Goal: Use online tool/utility: Utilize a website feature to perform a specific function

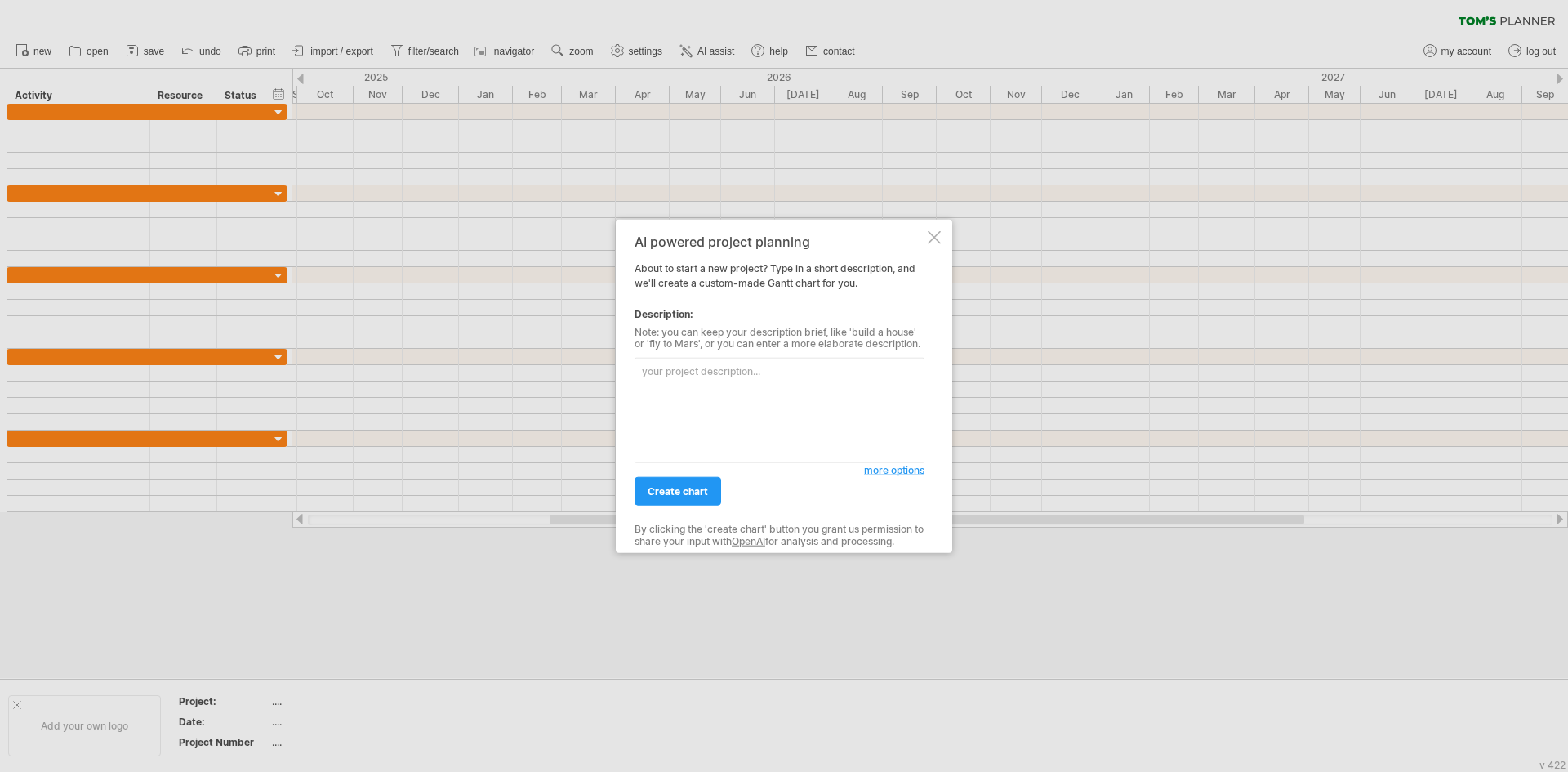
click at [723, 400] on textarea at bounding box center [780, 410] width 290 height 105
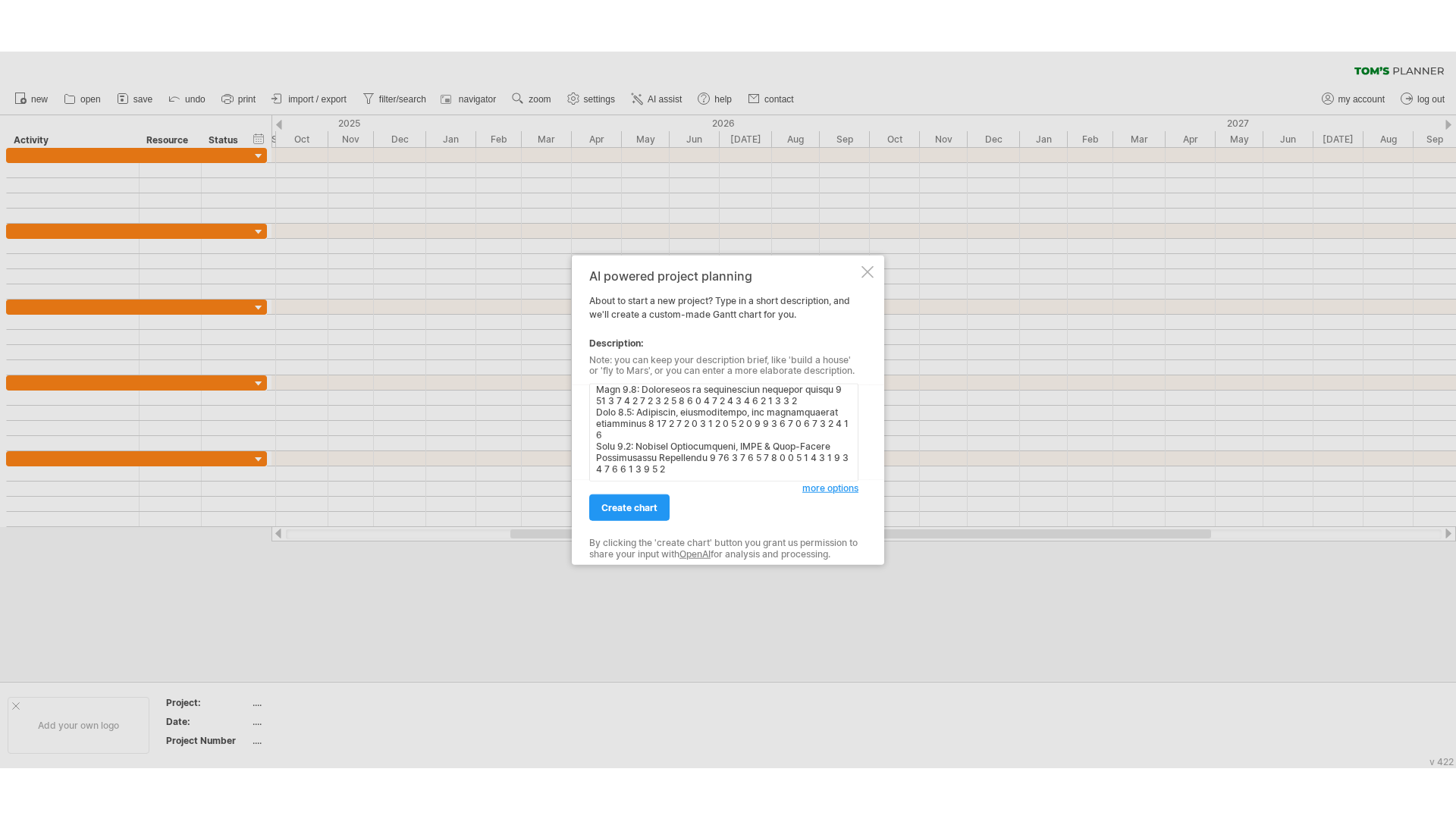
scroll to position [6, 0]
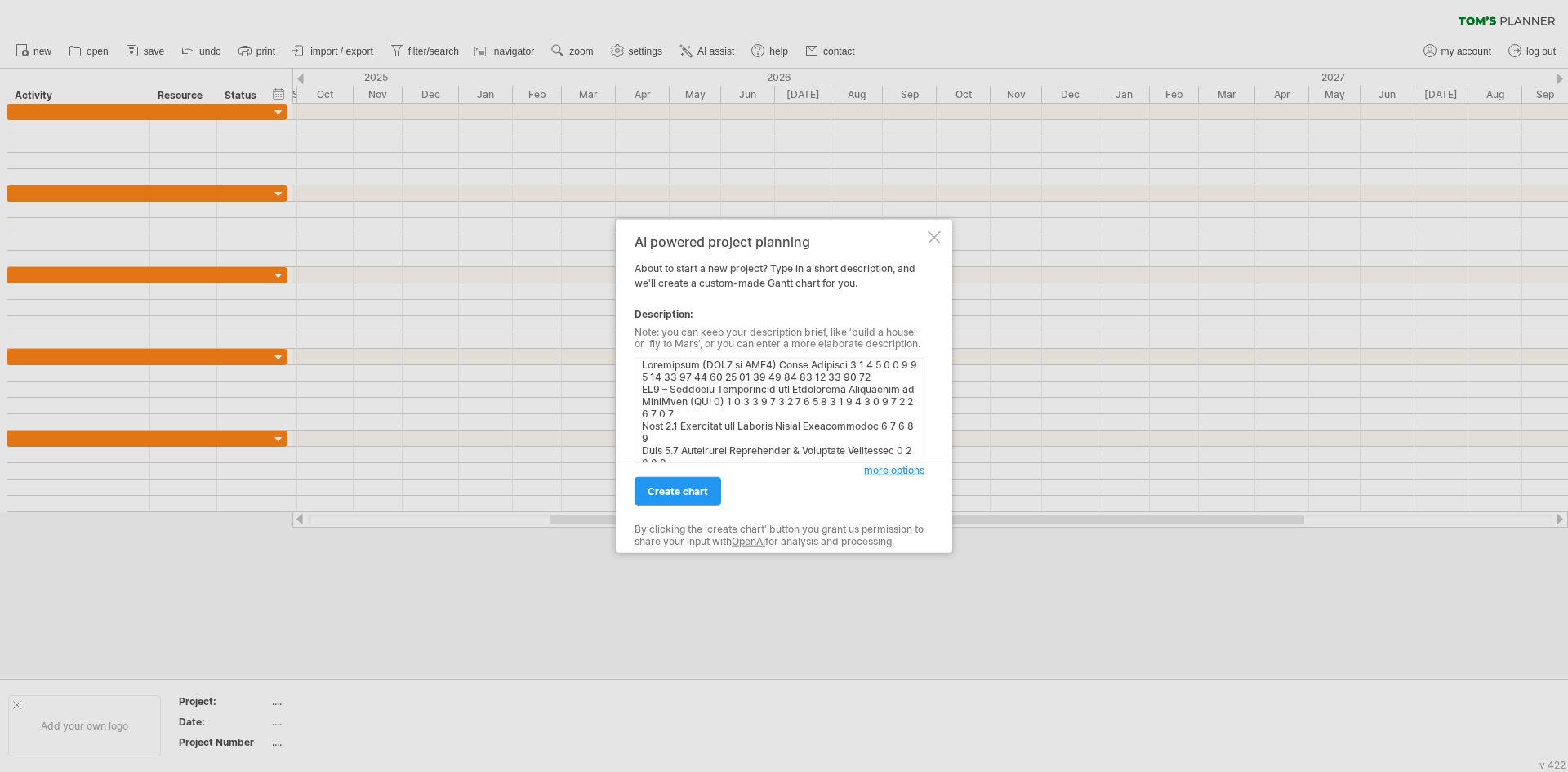
type textarea "Loremipsum (DOL5 si AME0) Conse Adipisci 6 4 7 0 0 8 8 5 9 62 60 40 46 90 61 79…"
click at [691, 497] on span "create chart" at bounding box center [677, 491] width 60 height 12
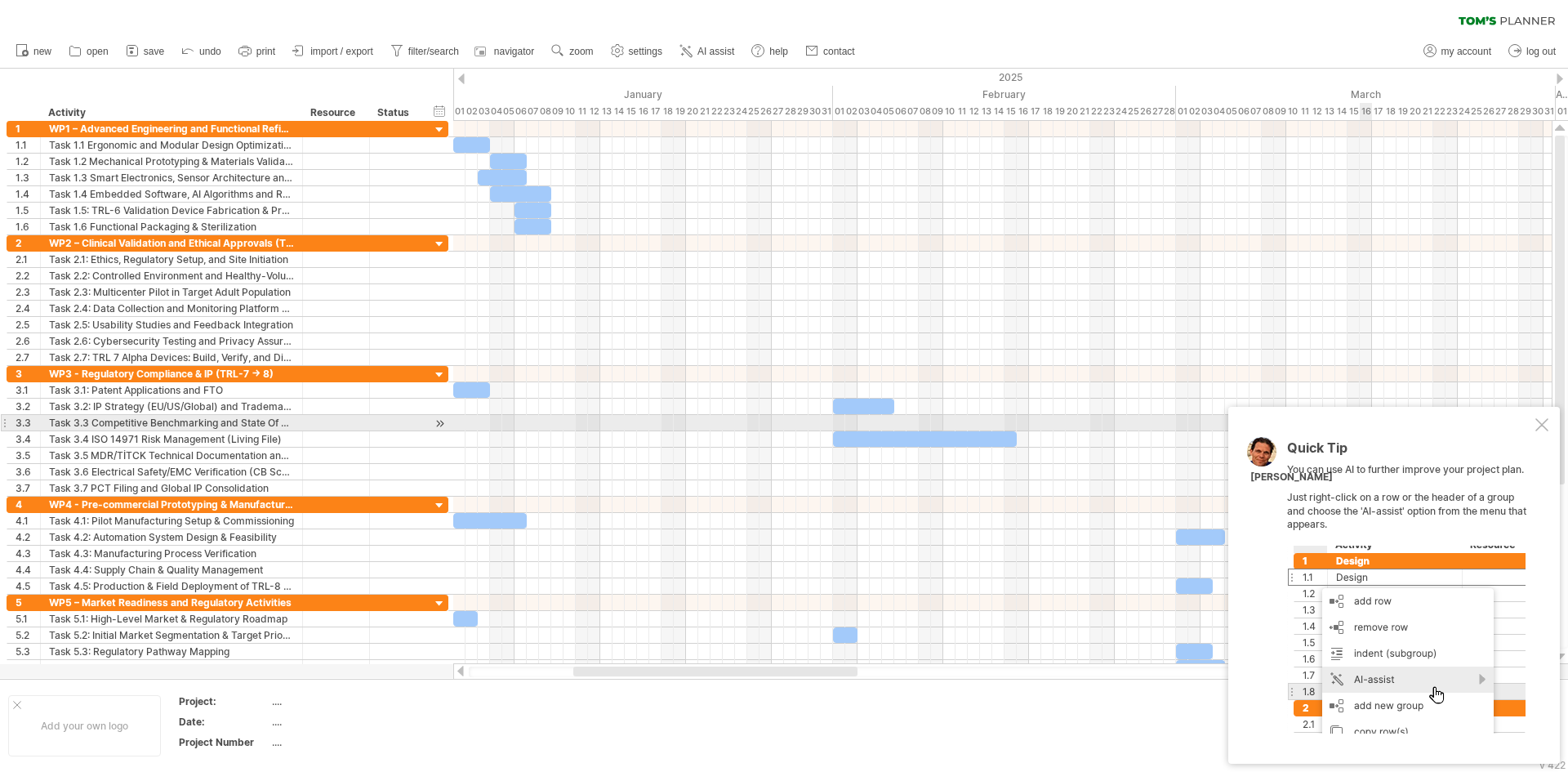
click at [1543, 425] on div at bounding box center [1542, 425] width 13 height 13
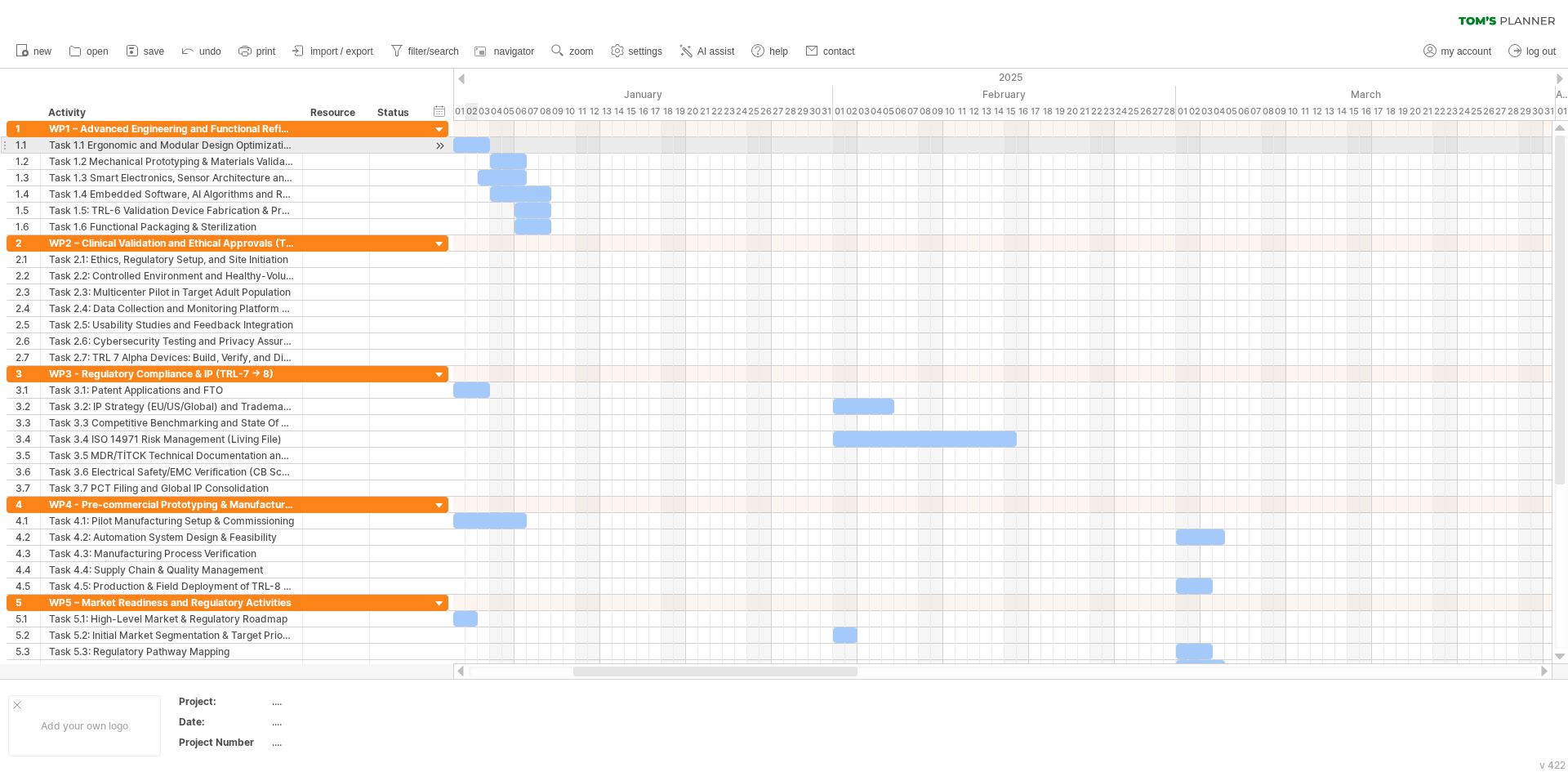
click at [471, 152] on div at bounding box center [472, 145] width 36 height 16
drag, startPoint x: 492, startPoint y: 149, endPoint x: 562, endPoint y: 147, distance: 70.0
click at [562, 147] on div "[DATE] - 7.5 days [DATE]" at bounding box center [1003, 393] width 1099 height 543
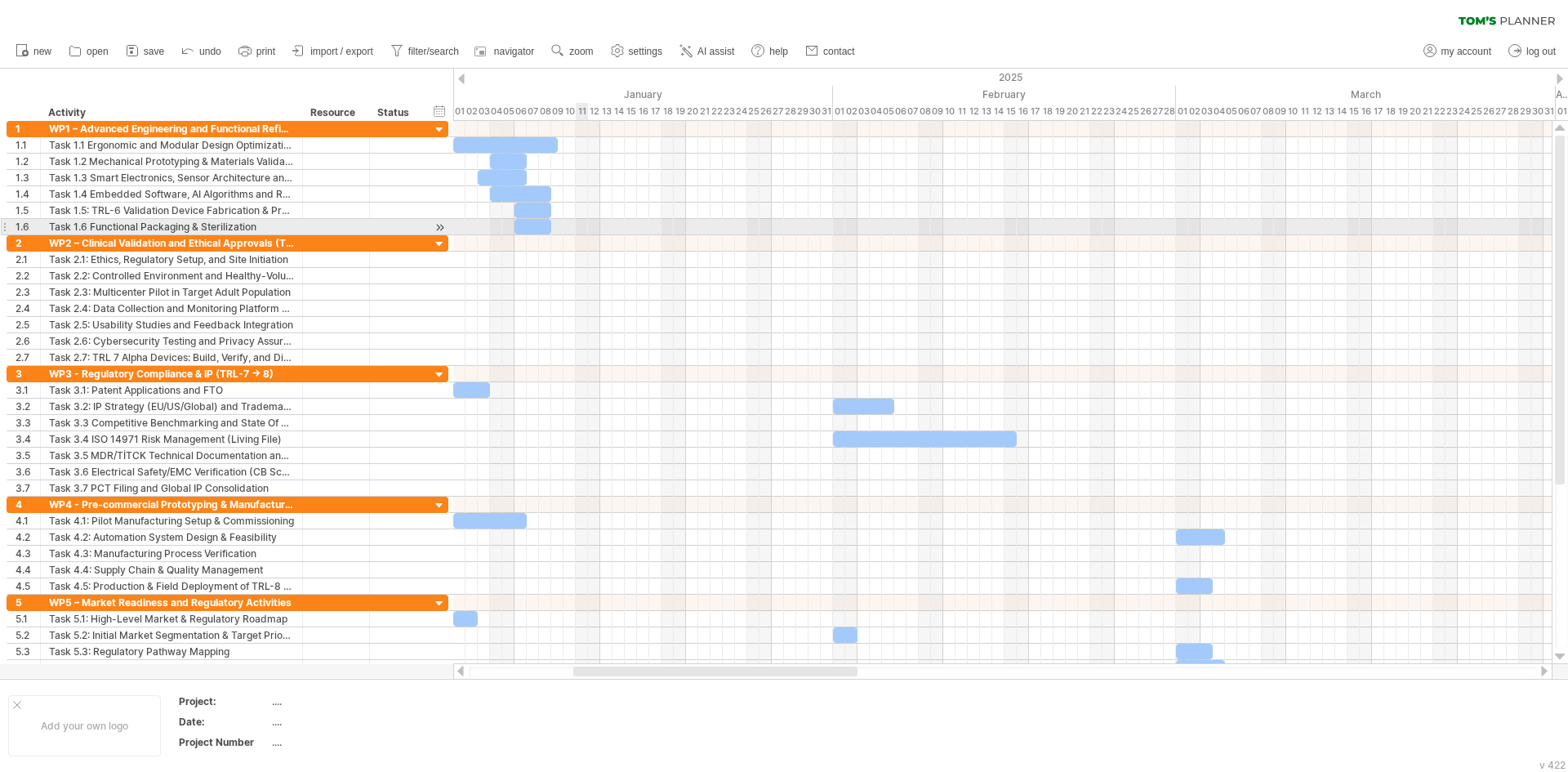
click at [579, 234] on div at bounding box center [1003, 227] width 1099 height 17
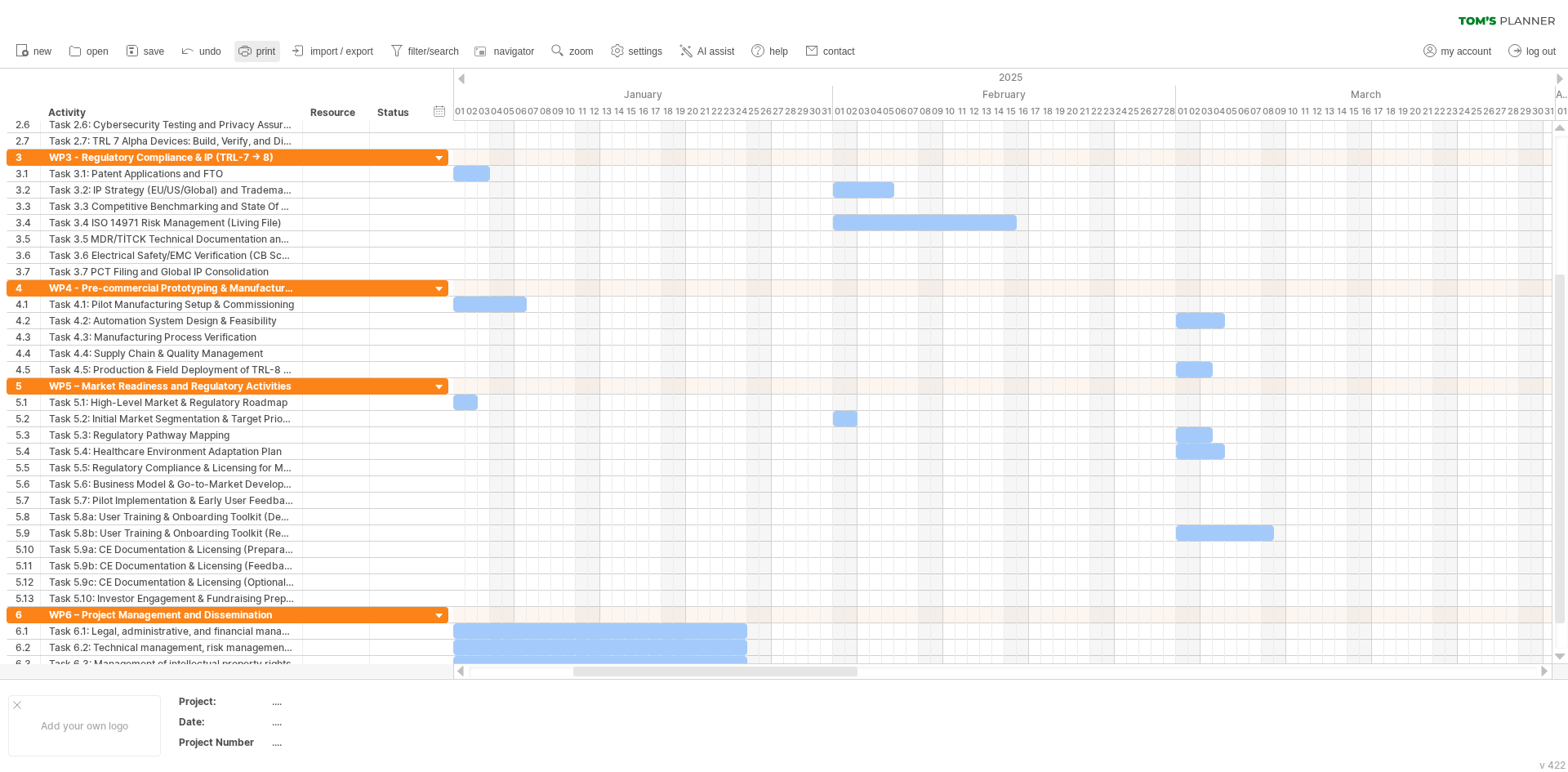
click at [270, 54] on span "print" at bounding box center [266, 51] width 19 height 12
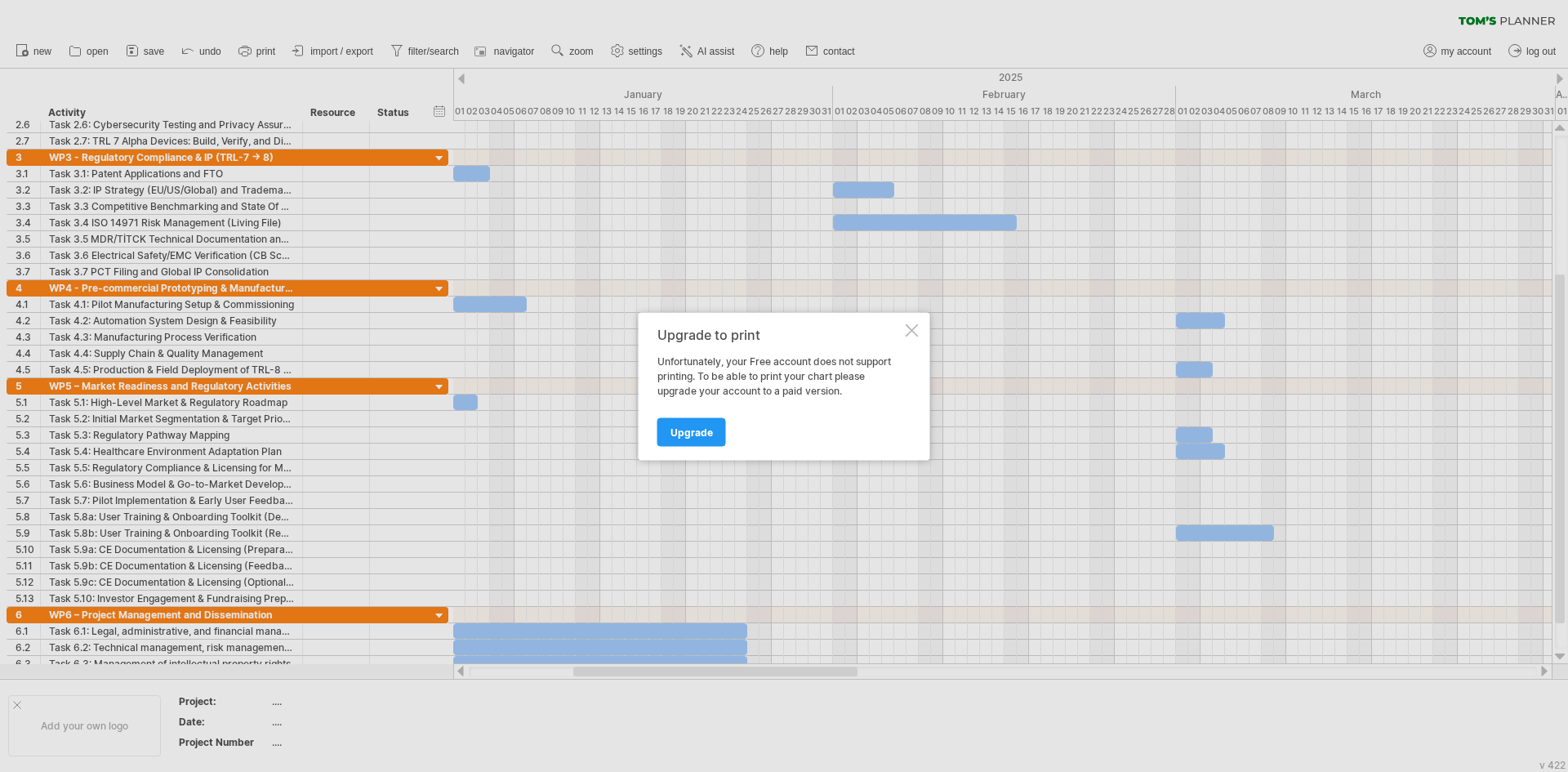
click at [913, 330] on div at bounding box center [912, 331] width 13 height 13
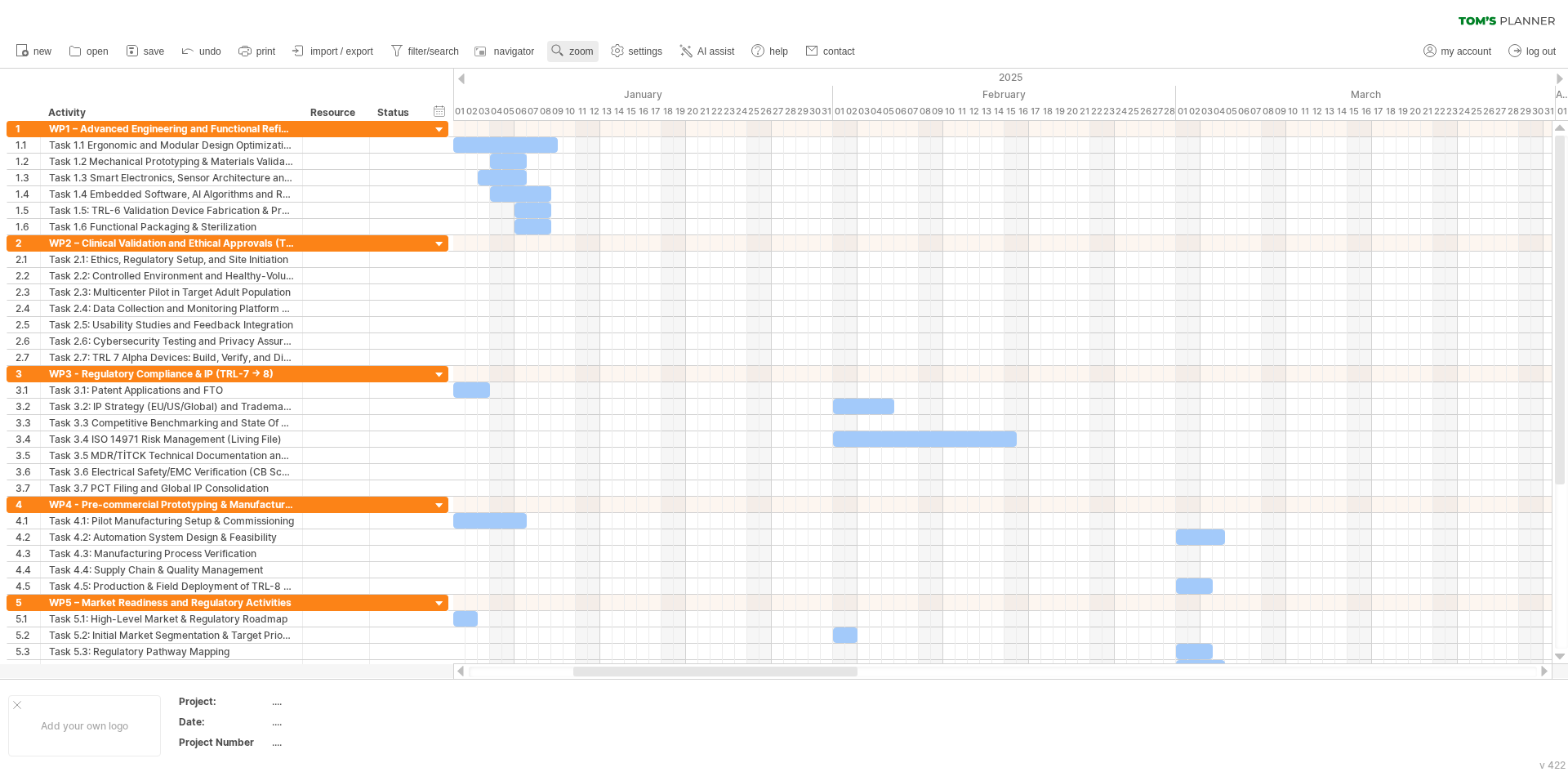
click at [588, 45] on link "zoom" at bounding box center [572, 51] width 51 height 22
click at [632, 68] on div "Month" at bounding box center [642, 66] width 91 height 27
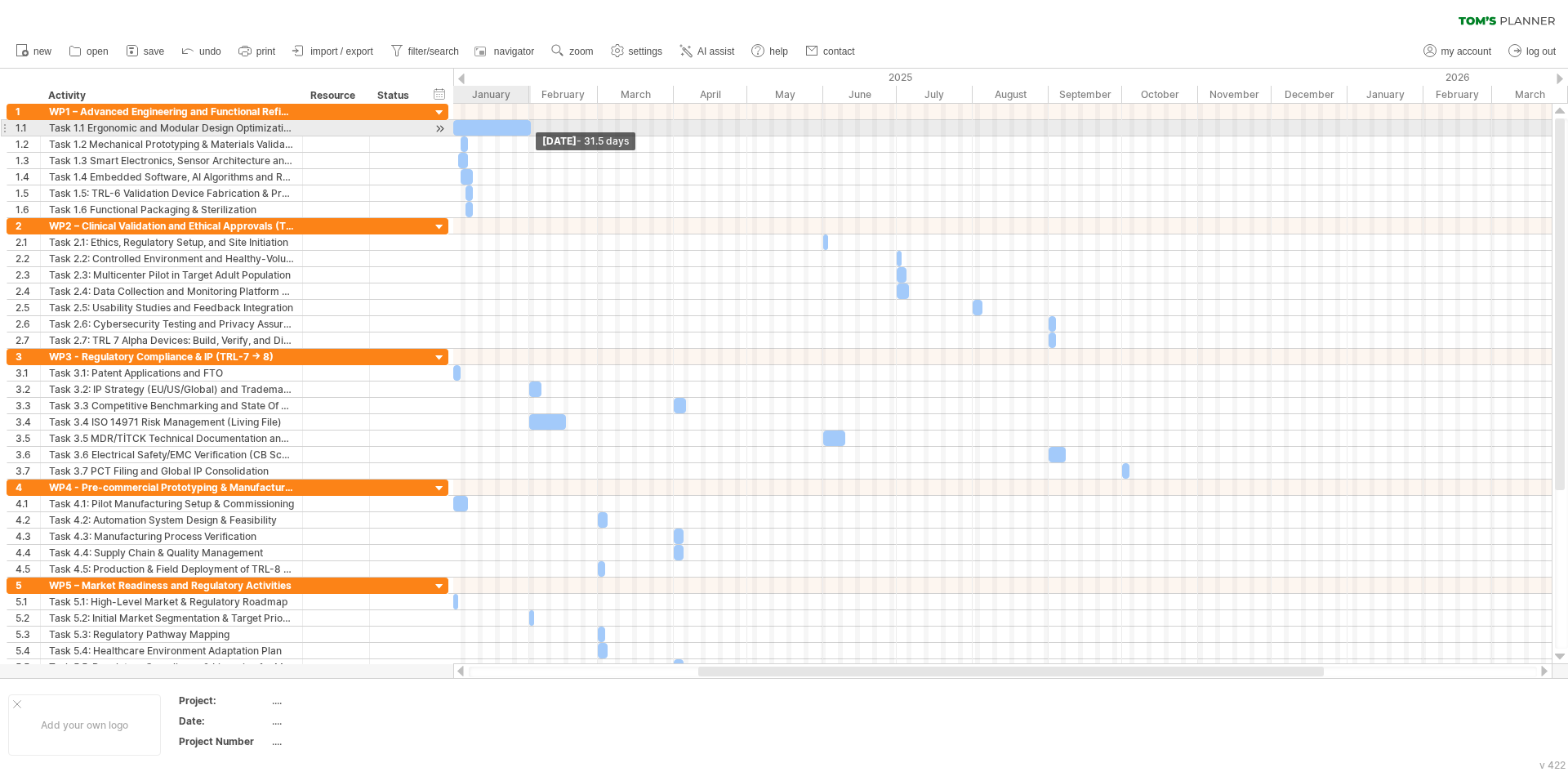
drag, startPoint x: 473, startPoint y: 135, endPoint x: 529, endPoint y: 135, distance: 56.0
click at [529, 135] on span at bounding box center [531, 128] width 7 height 16
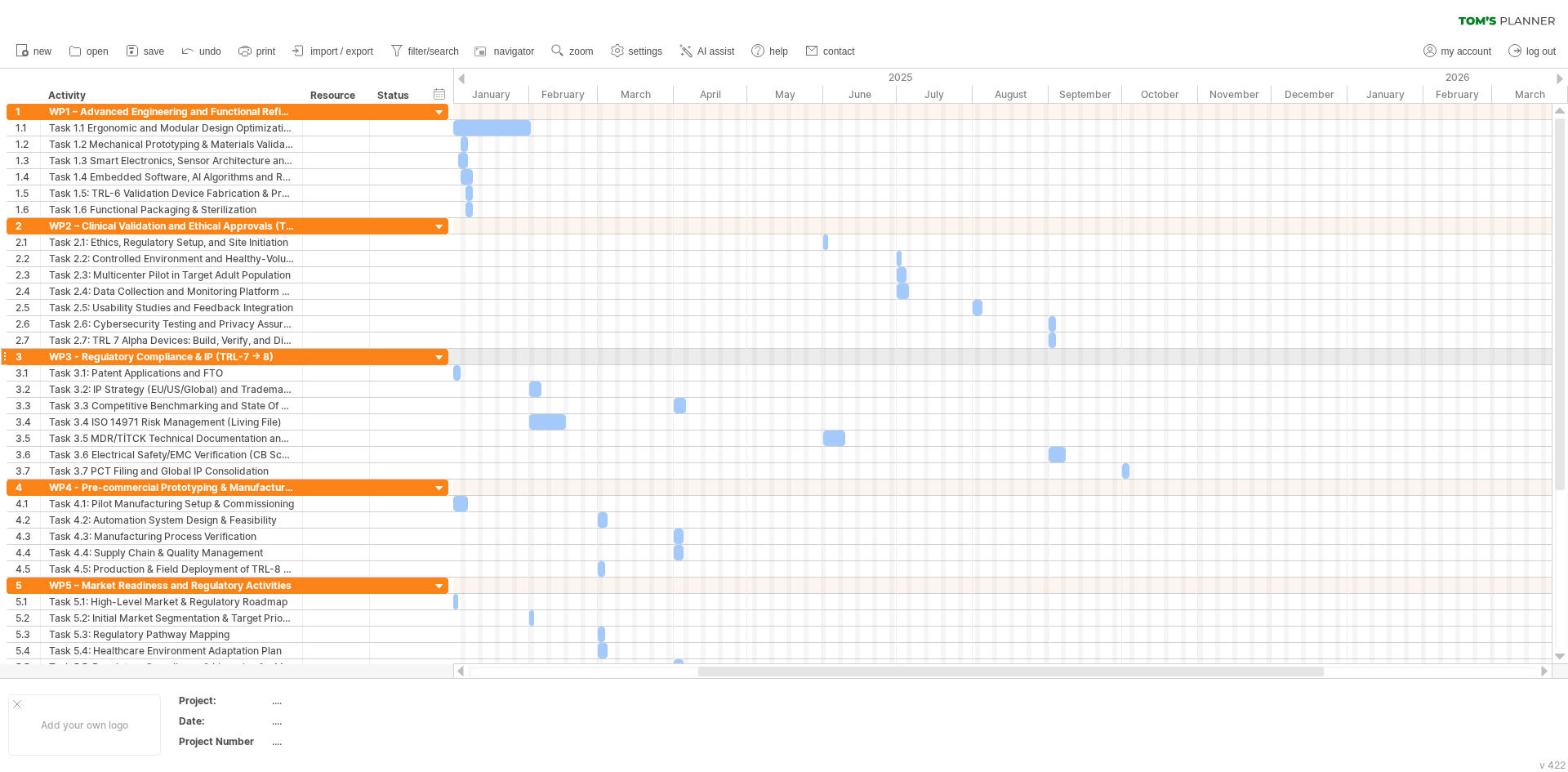
click at [435, 361] on div at bounding box center [440, 358] width 16 height 16
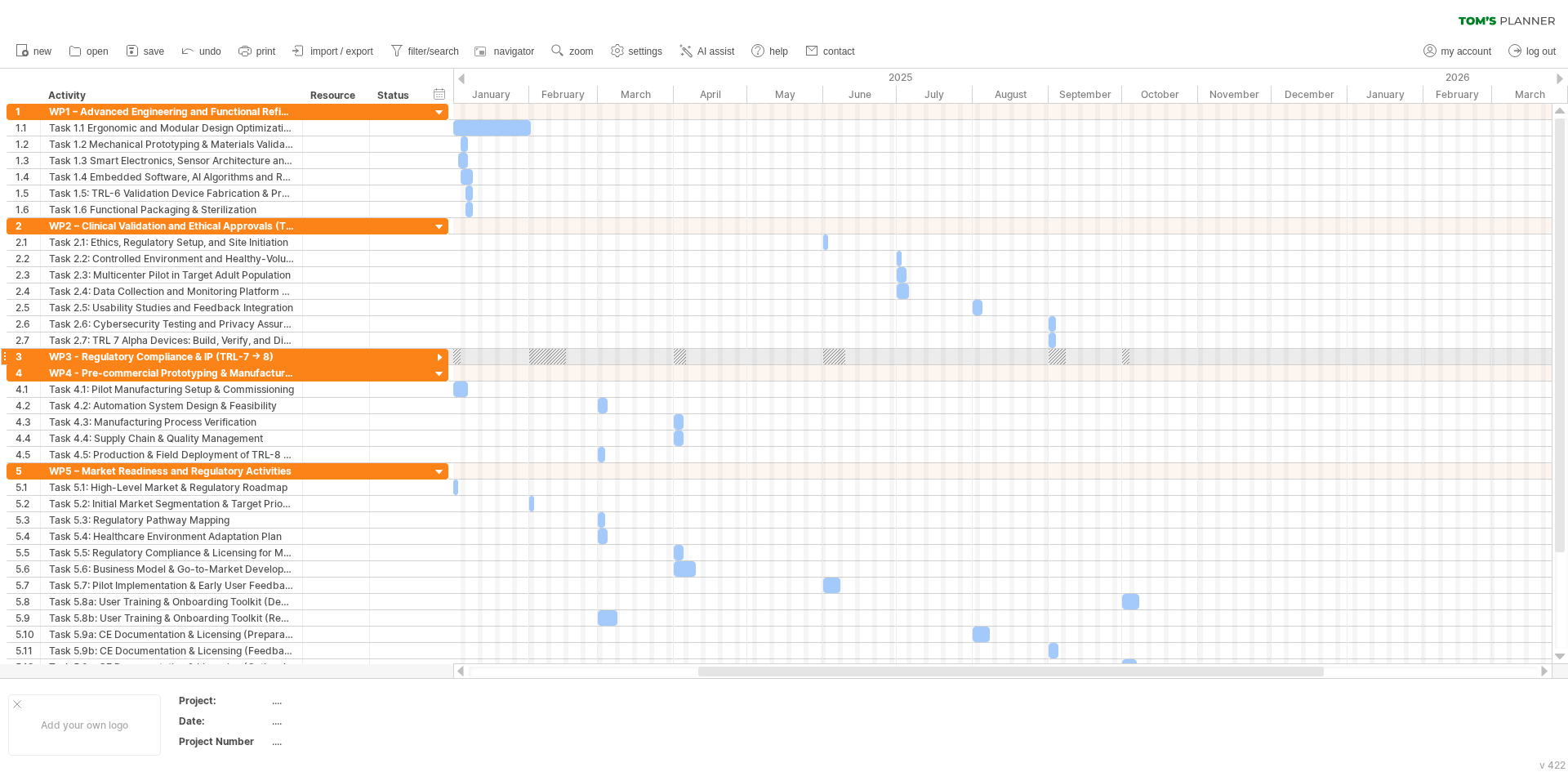
click at [434, 361] on div at bounding box center [440, 358] width 16 height 16
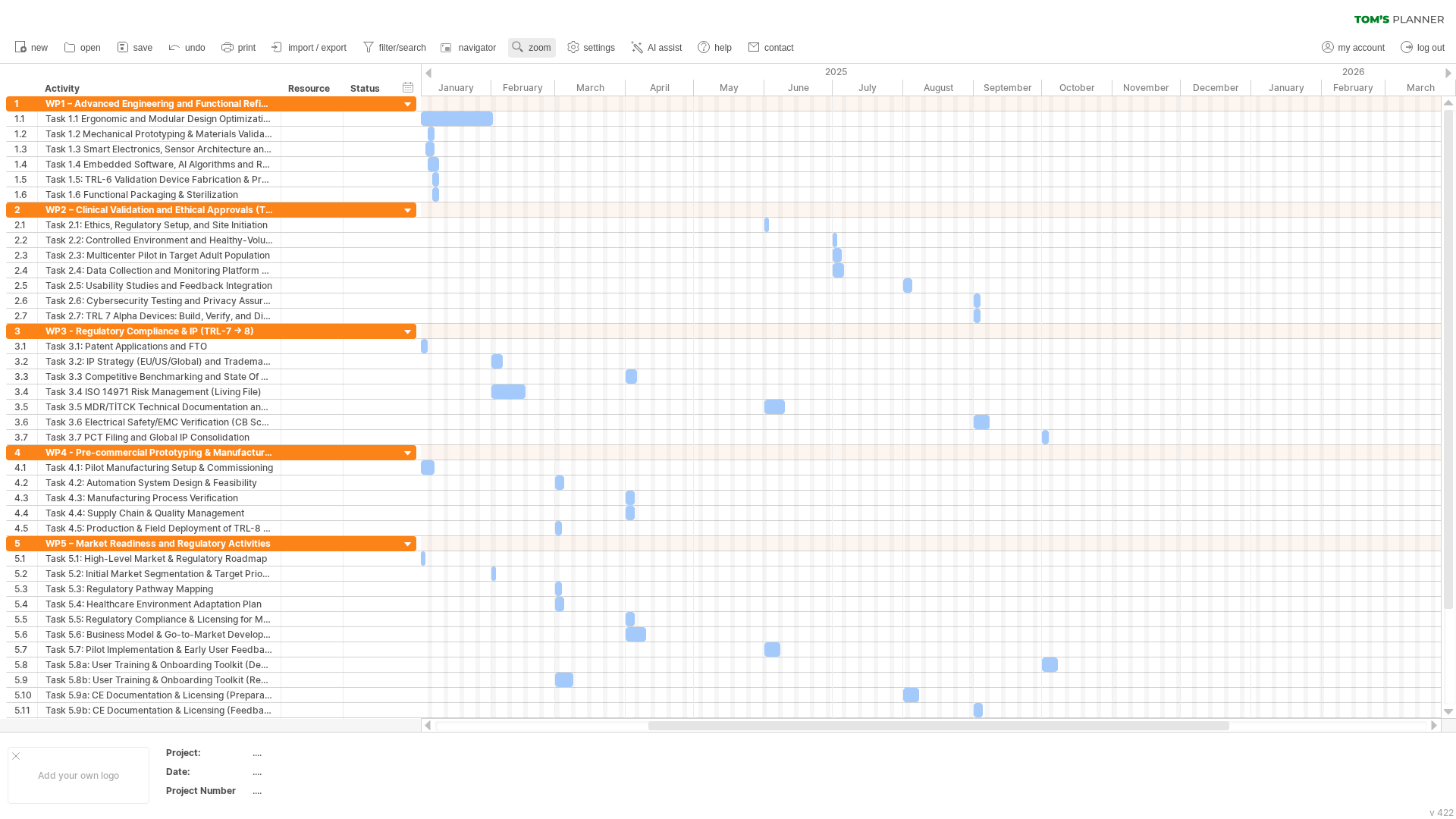
click at [541, 45] on span "zoom" at bounding box center [540, 48] width 22 height 11
click at [571, 62] on div "Month" at bounding box center [591, 65] width 85 height 25
click at [430, 73] on div at bounding box center [428, 73] width 6 height 10
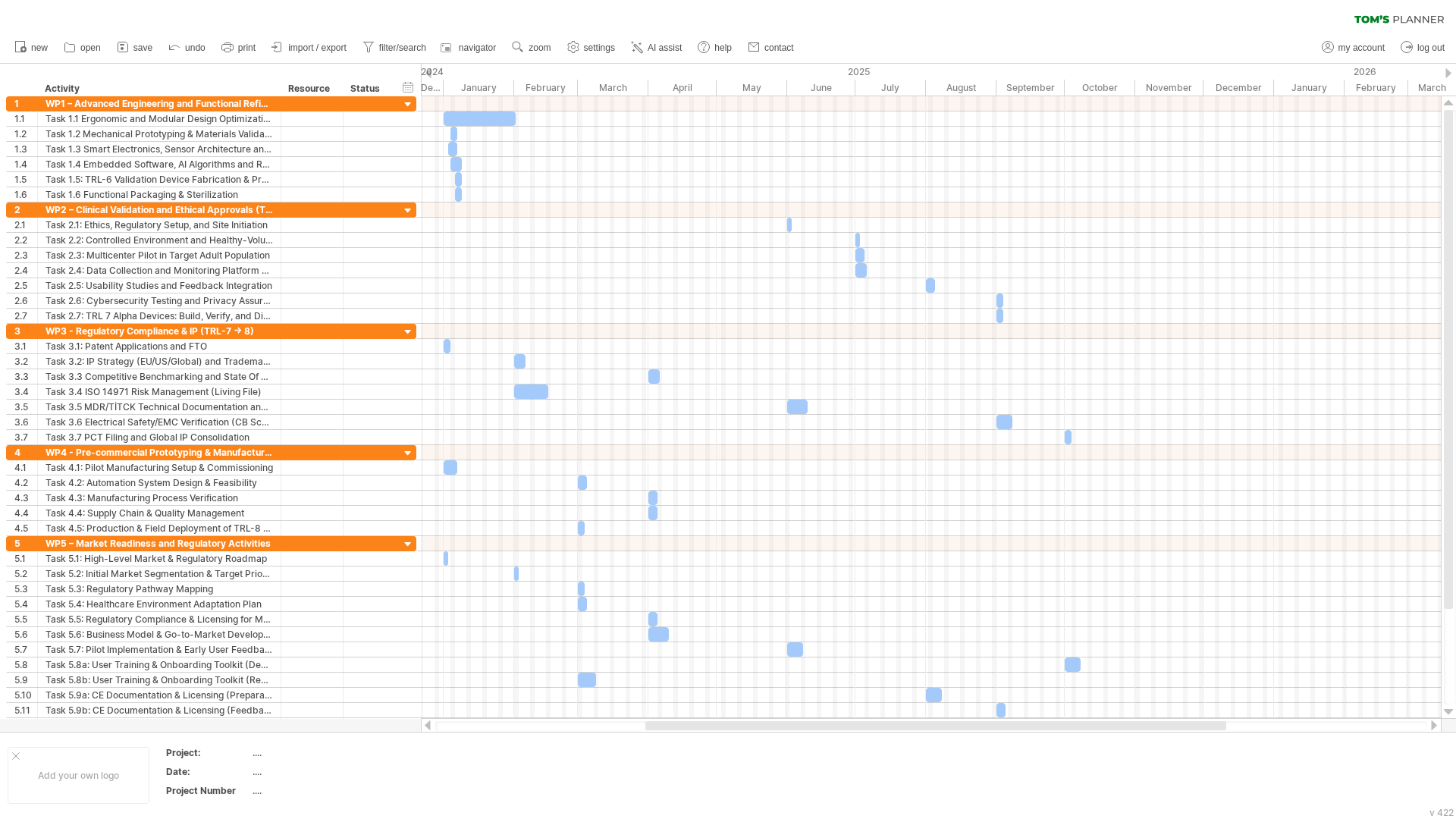
click at [430, 73] on div at bounding box center [428, 73] width 6 height 10
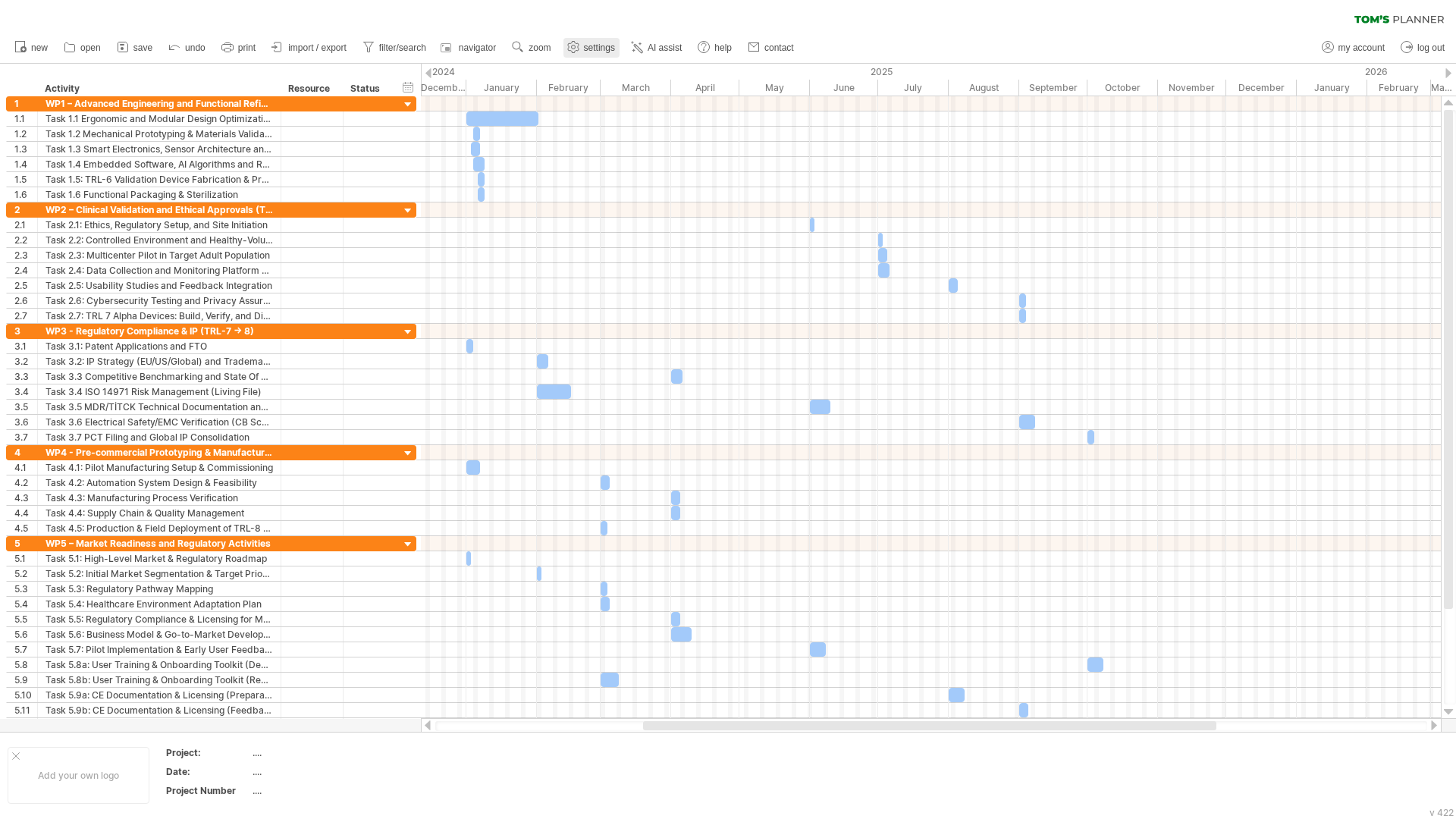
click at [604, 44] on span "settings" at bounding box center [600, 48] width 31 height 11
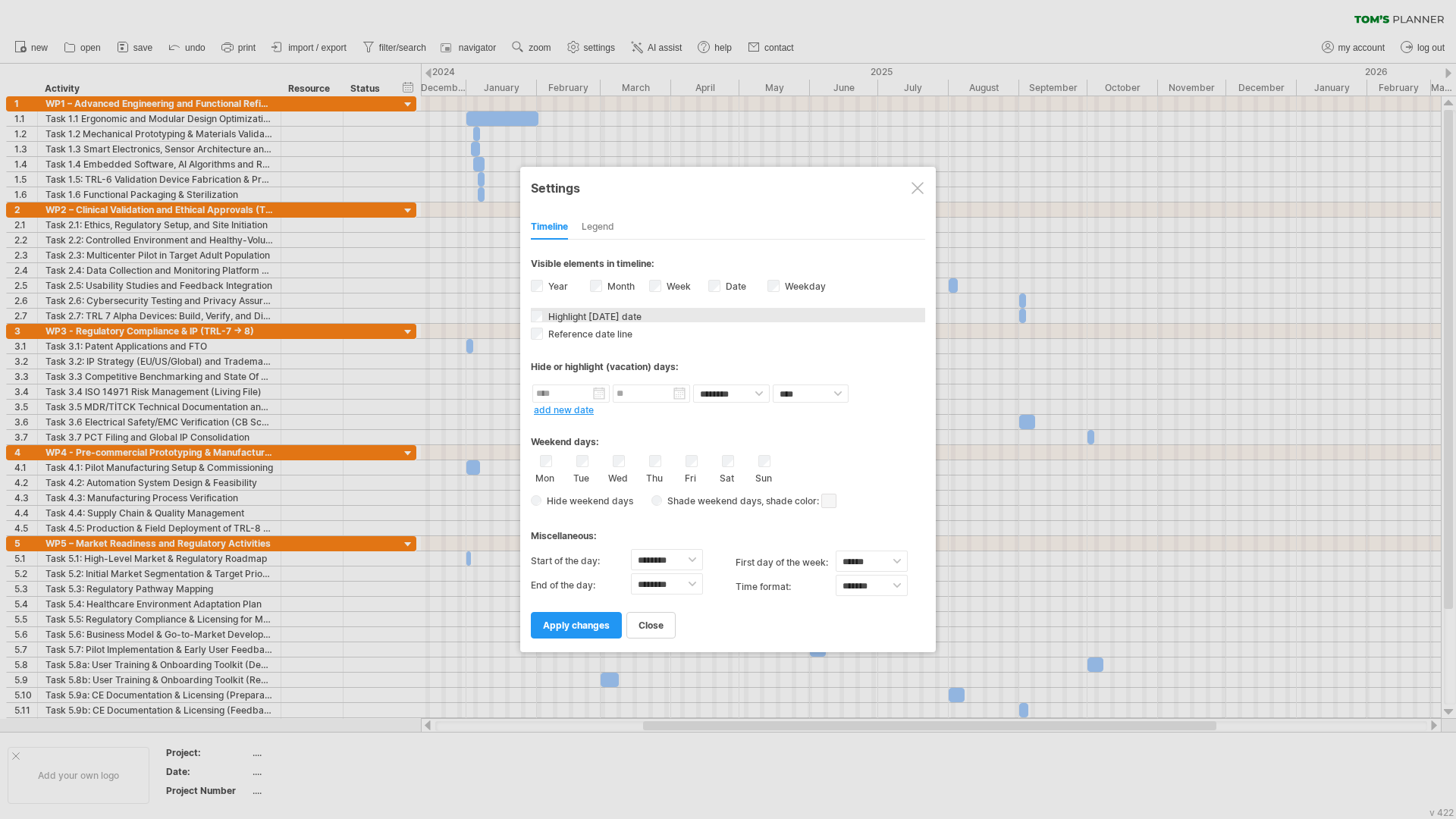
click at [591, 315] on span "Highlight [DATE] date" at bounding box center [593, 316] width 96 height 12
click at [592, 630] on span "apply changes" at bounding box center [576, 625] width 67 height 12
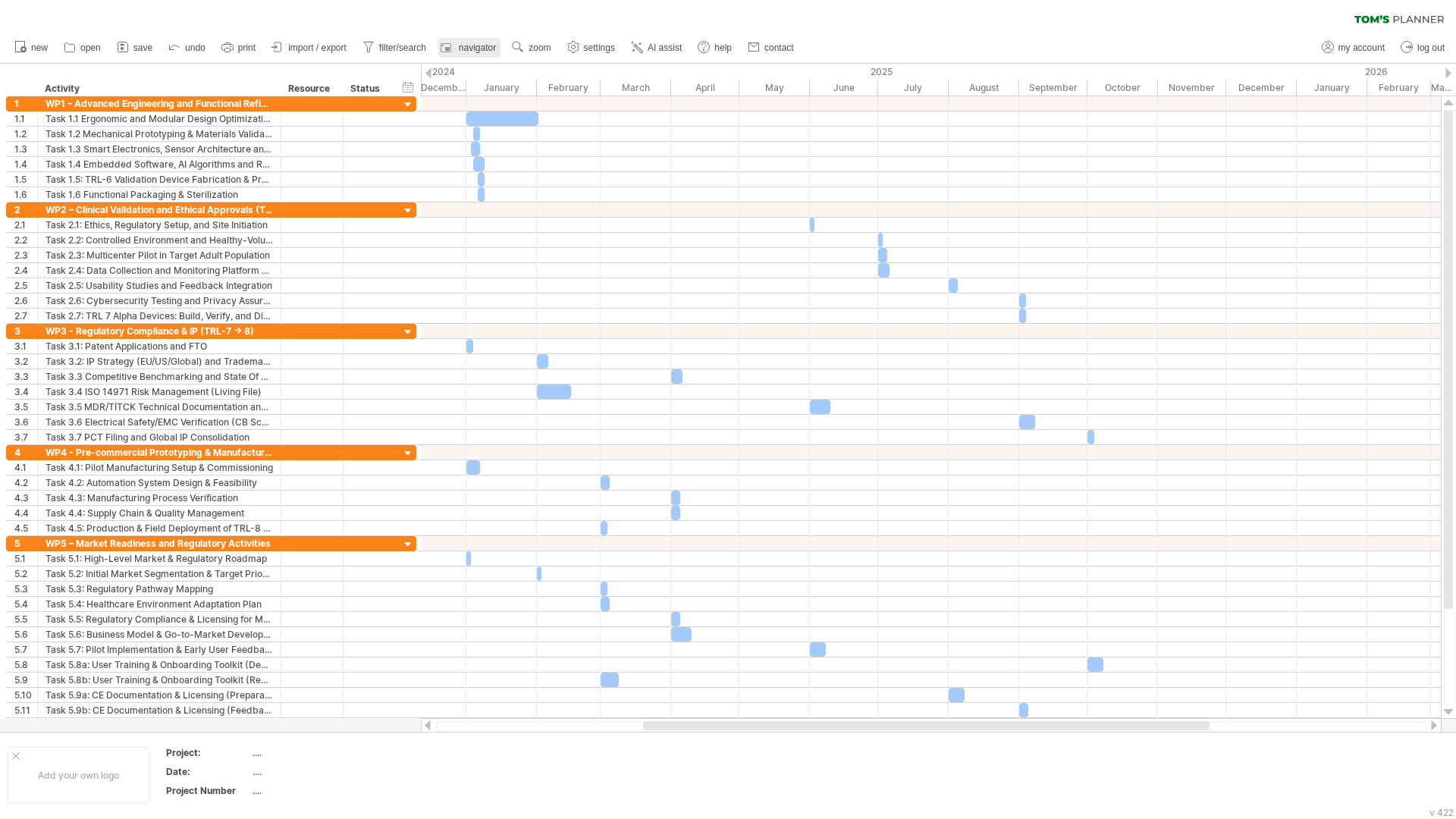
click at [476, 48] on span "navigator" at bounding box center [477, 48] width 37 height 11
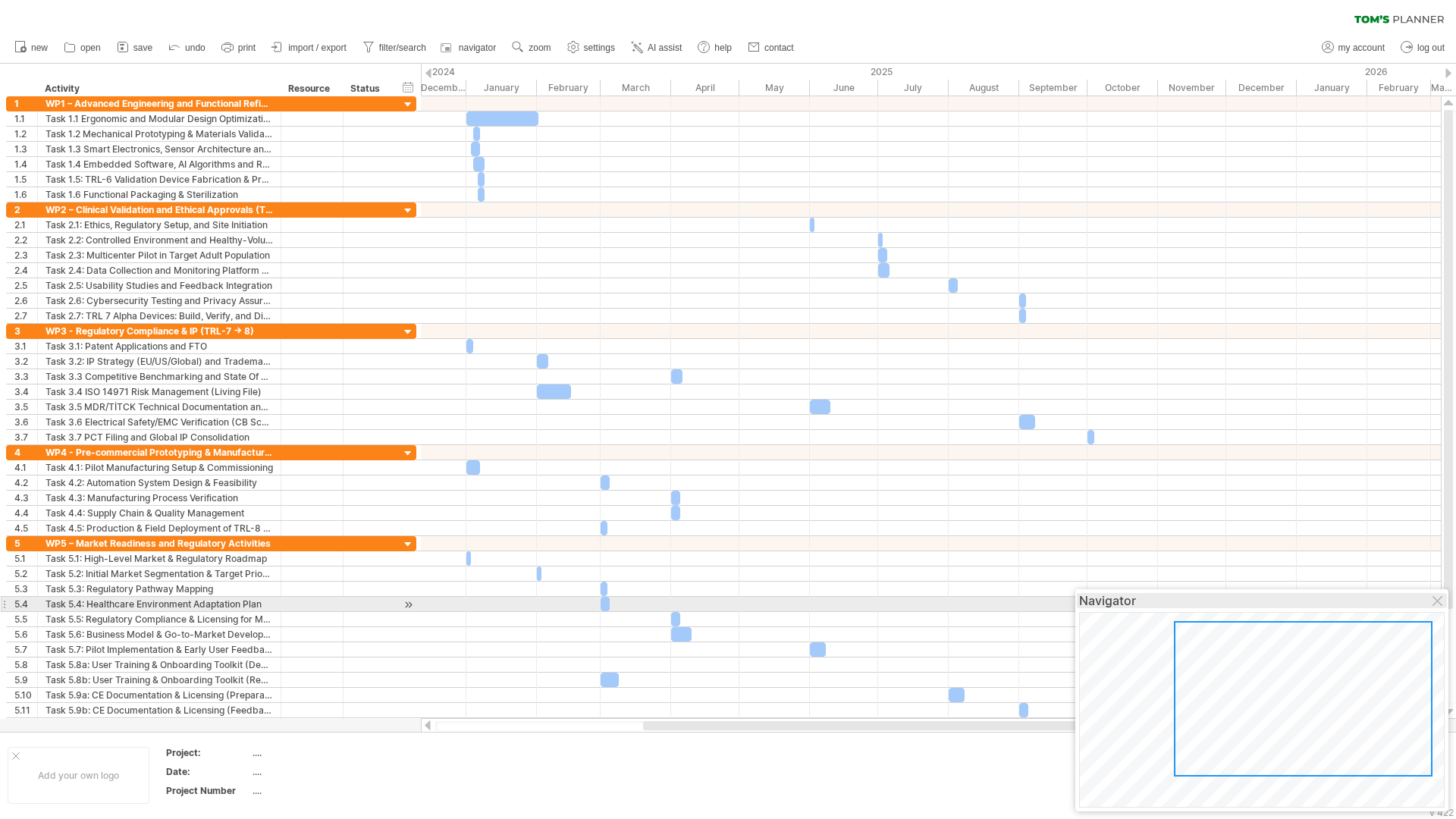
click at [1085, 604] on div "Navigator" at bounding box center [1262, 601] width 366 height 15
click at [1437, 600] on div at bounding box center [1439, 602] width 12 height 12
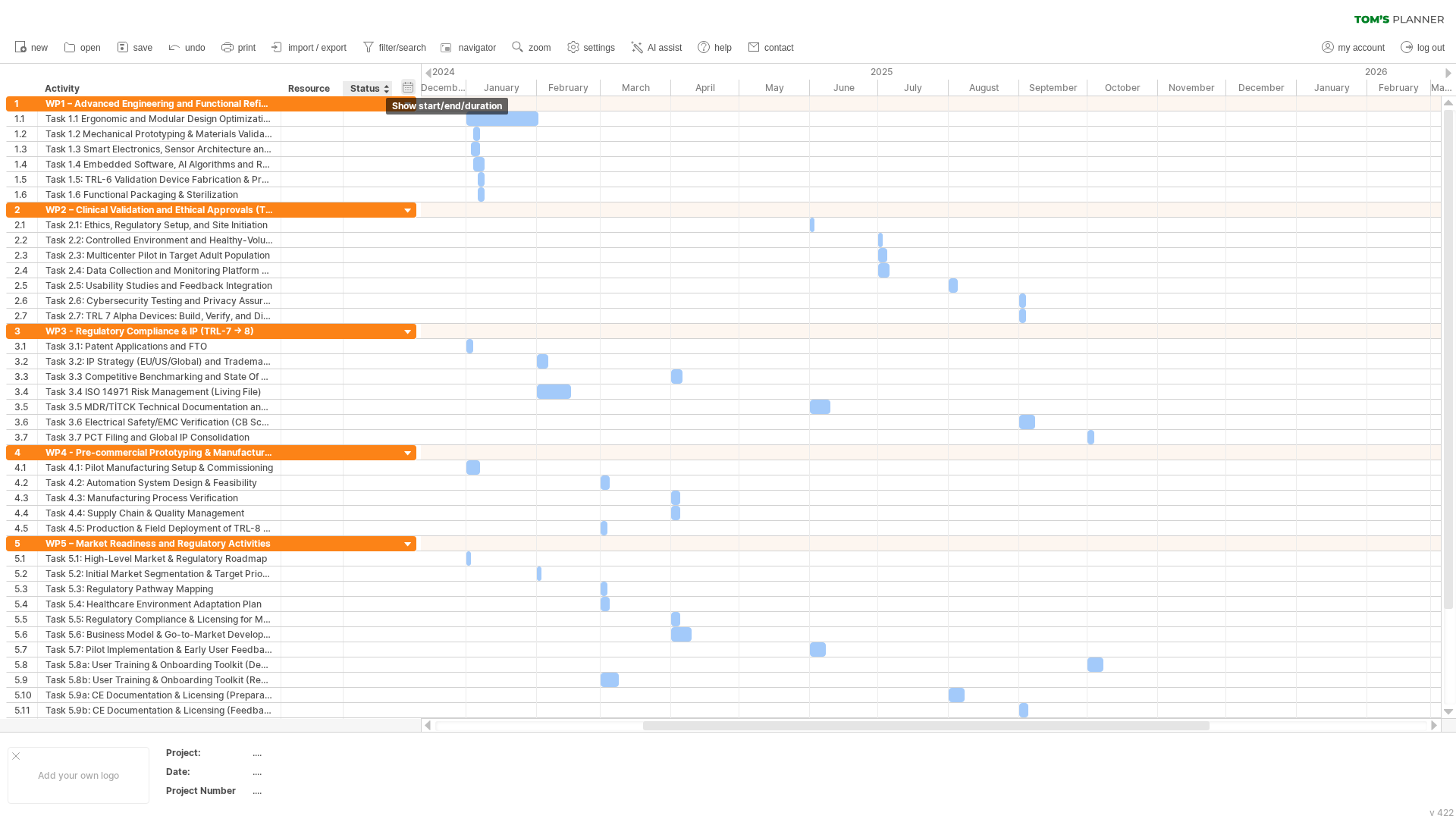
click at [404, 87] on div "hide start/end/duration show start/end/duration" at bounding box center [408, 87] width 15 height 16
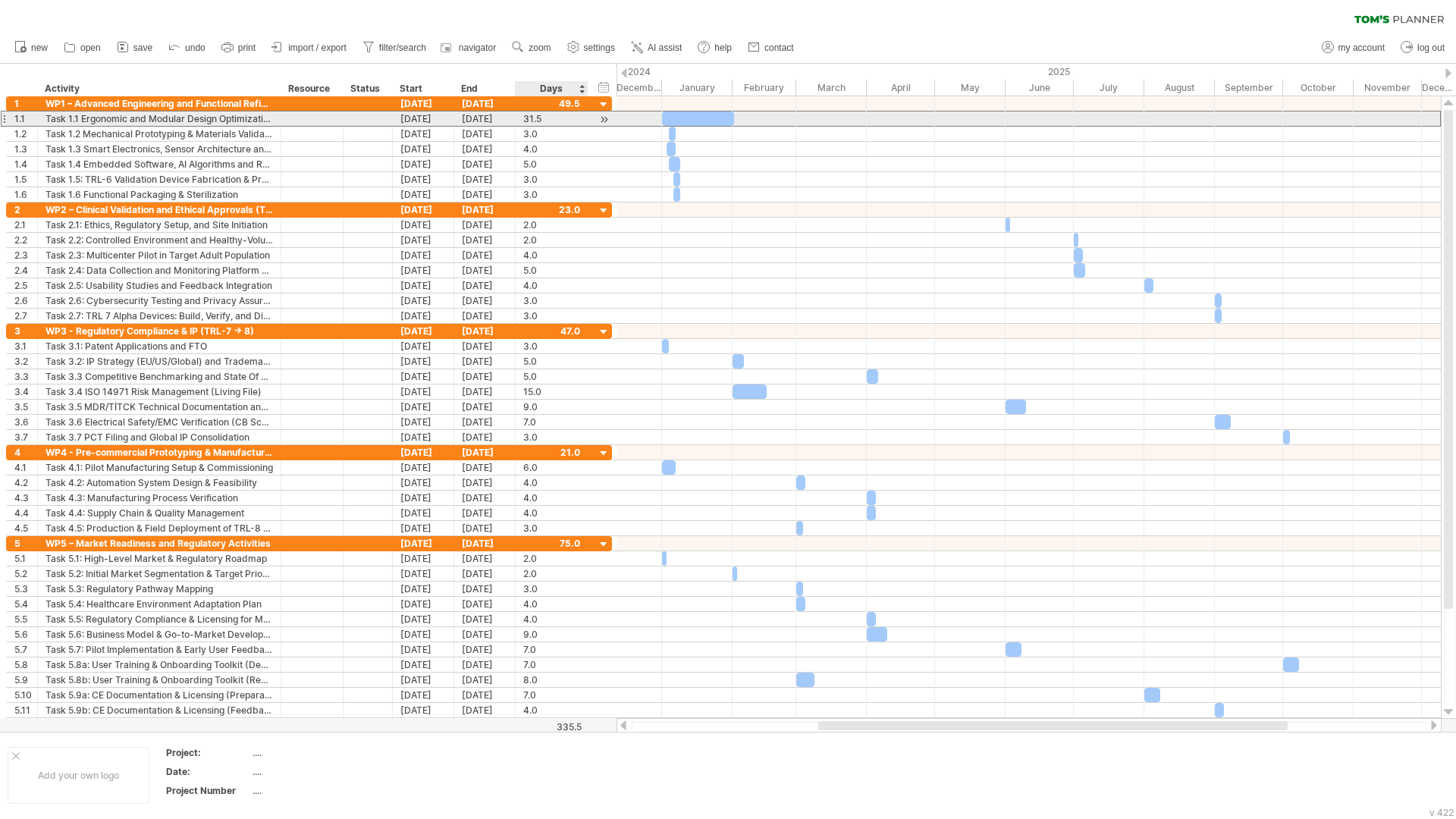
click at [556, 121] on div "31.5" at bounding box center [552, 118] width 57 height 15
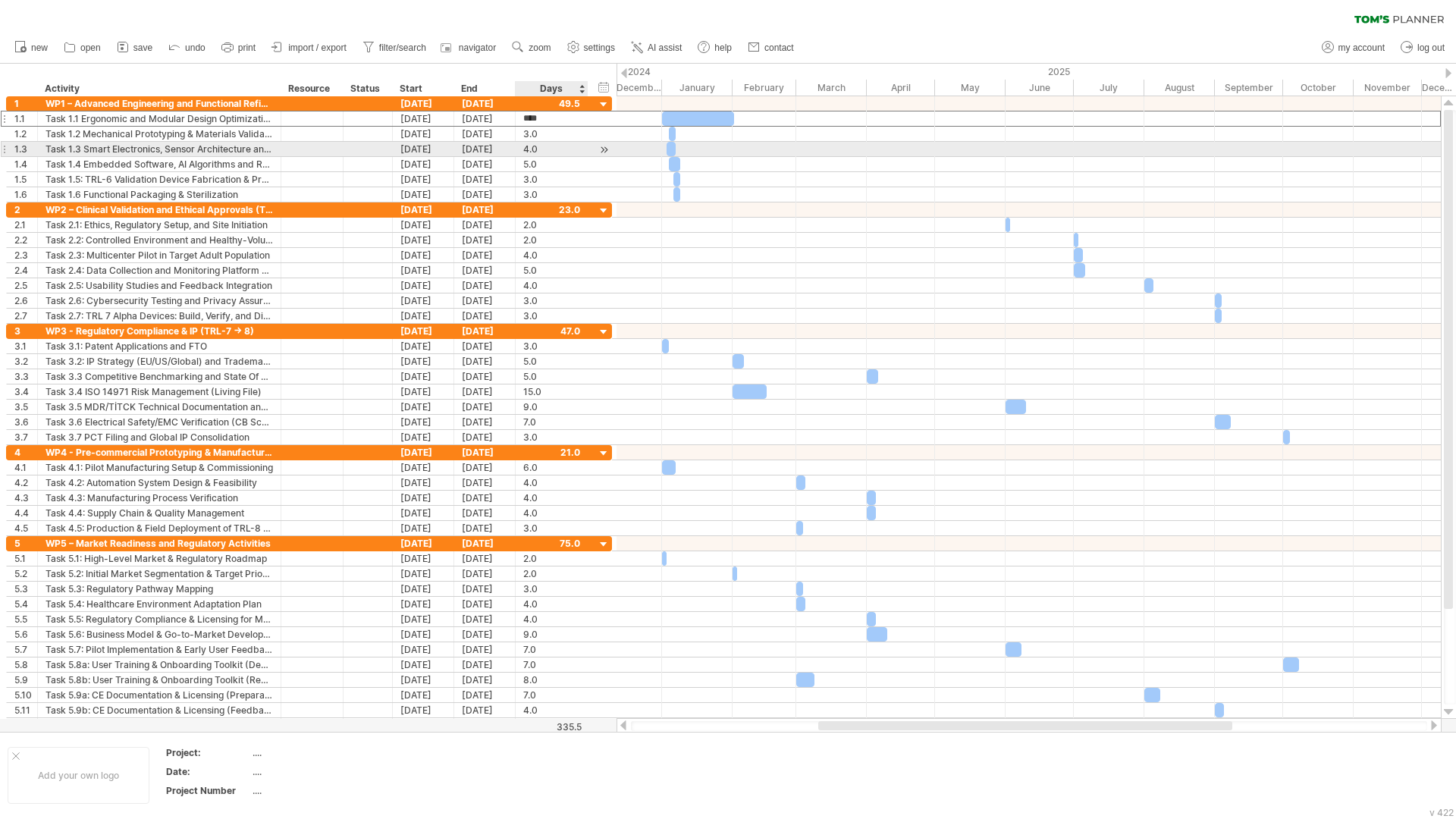
click at [569, 151] on div "4.0" at bounding box center [552, 148] width 57 height 15
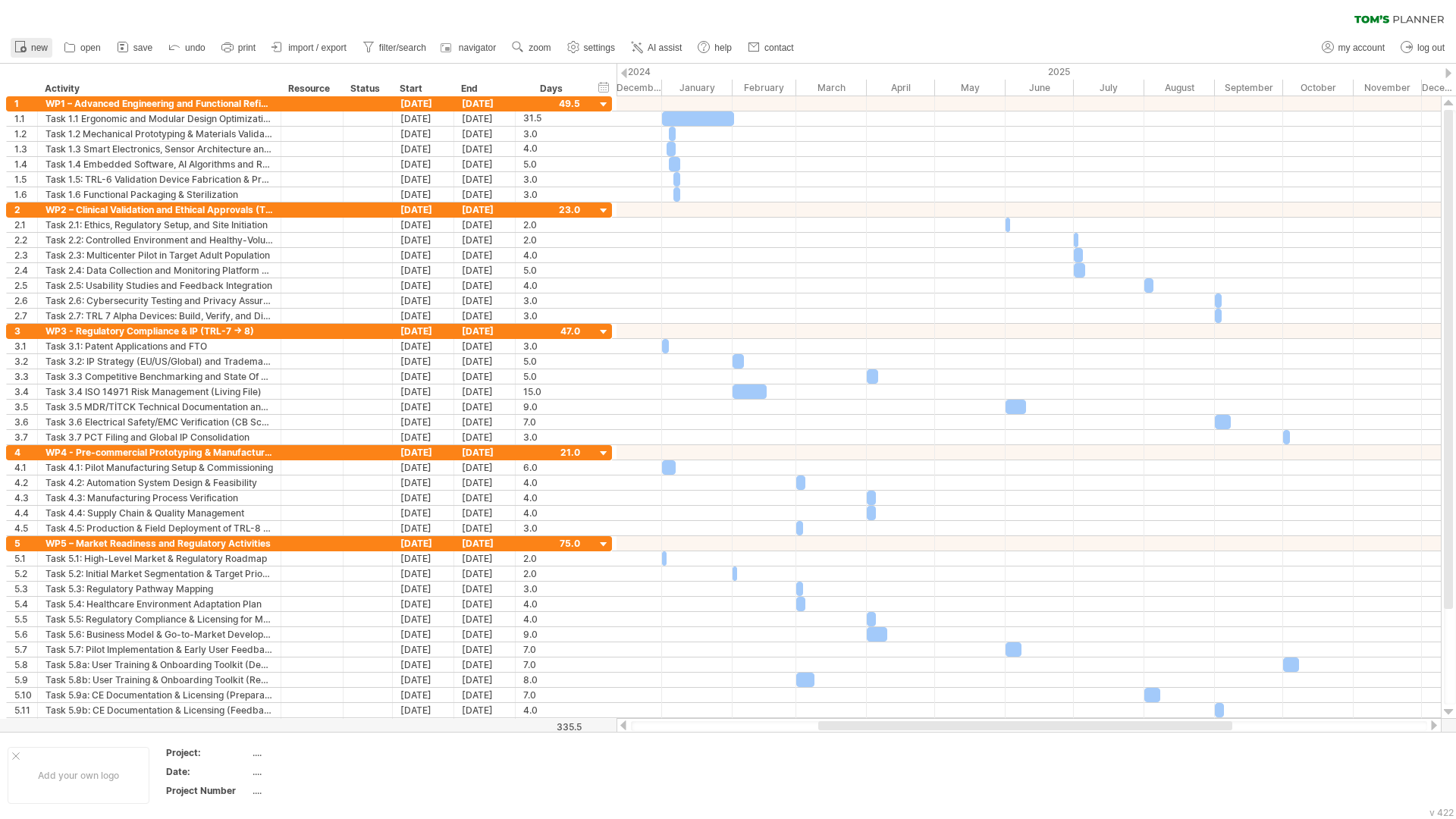
click at [32, 53] on link "new" at bounding box center [32, 48] width 42 height 20
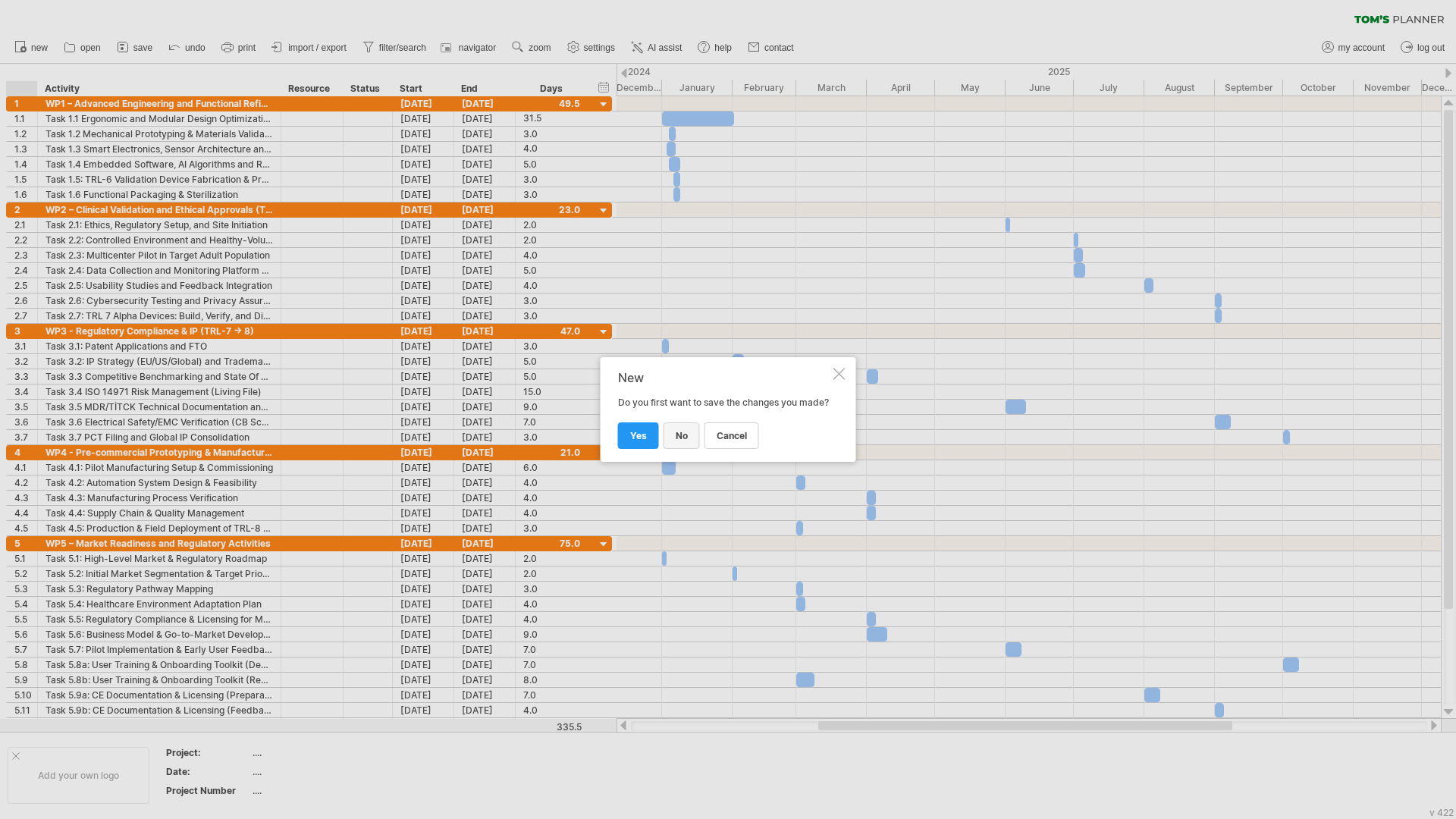
click at [694, 445] on link "no" at bounding box center [681, 436] width 36 height 27
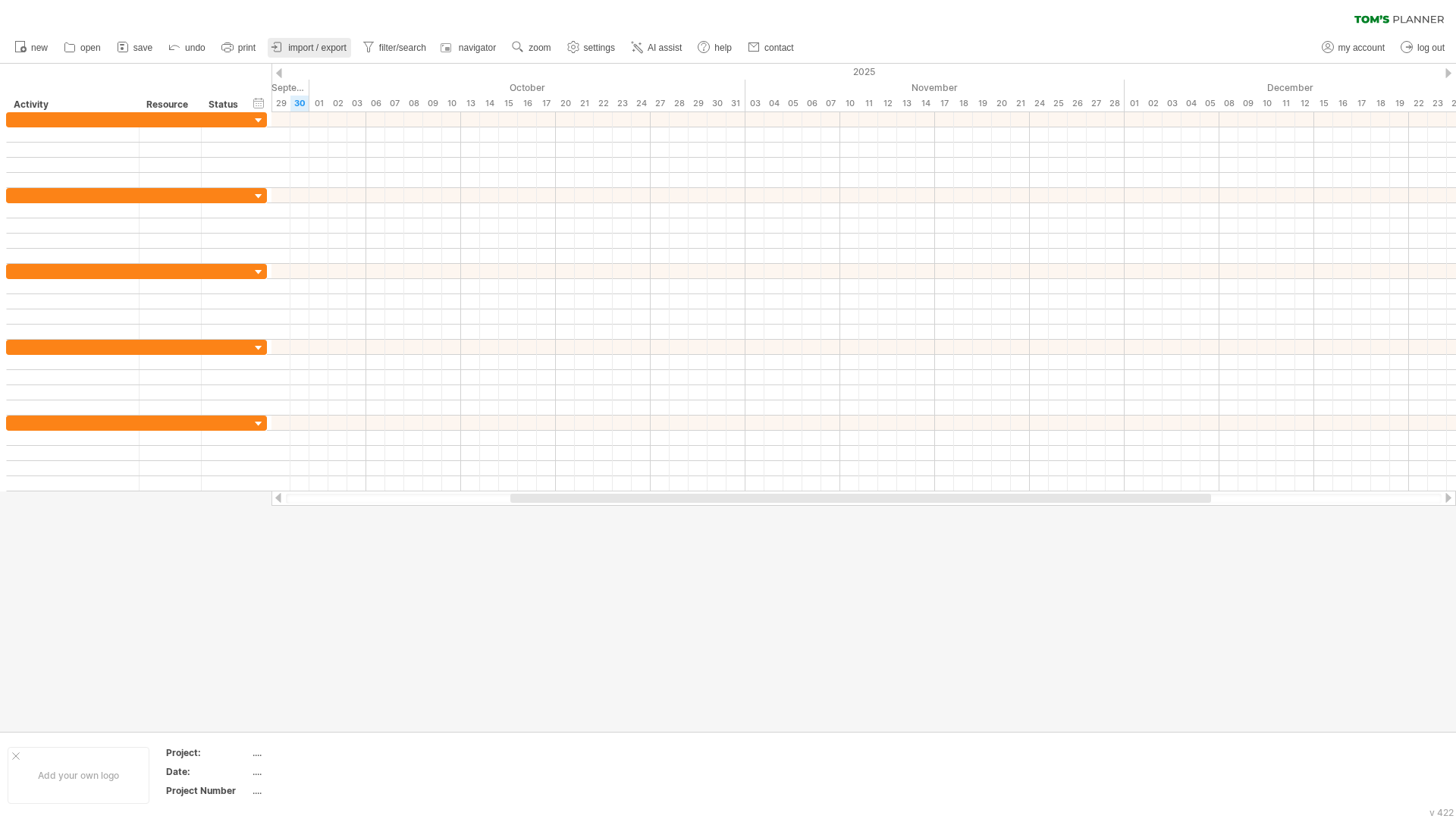
click at [312, 49] on span "import / export" at bounding box center [317, 48] width 58 height 11
click at [659, 45] on span "AI assist" at bounding box center [665, 48] width 34 height 11
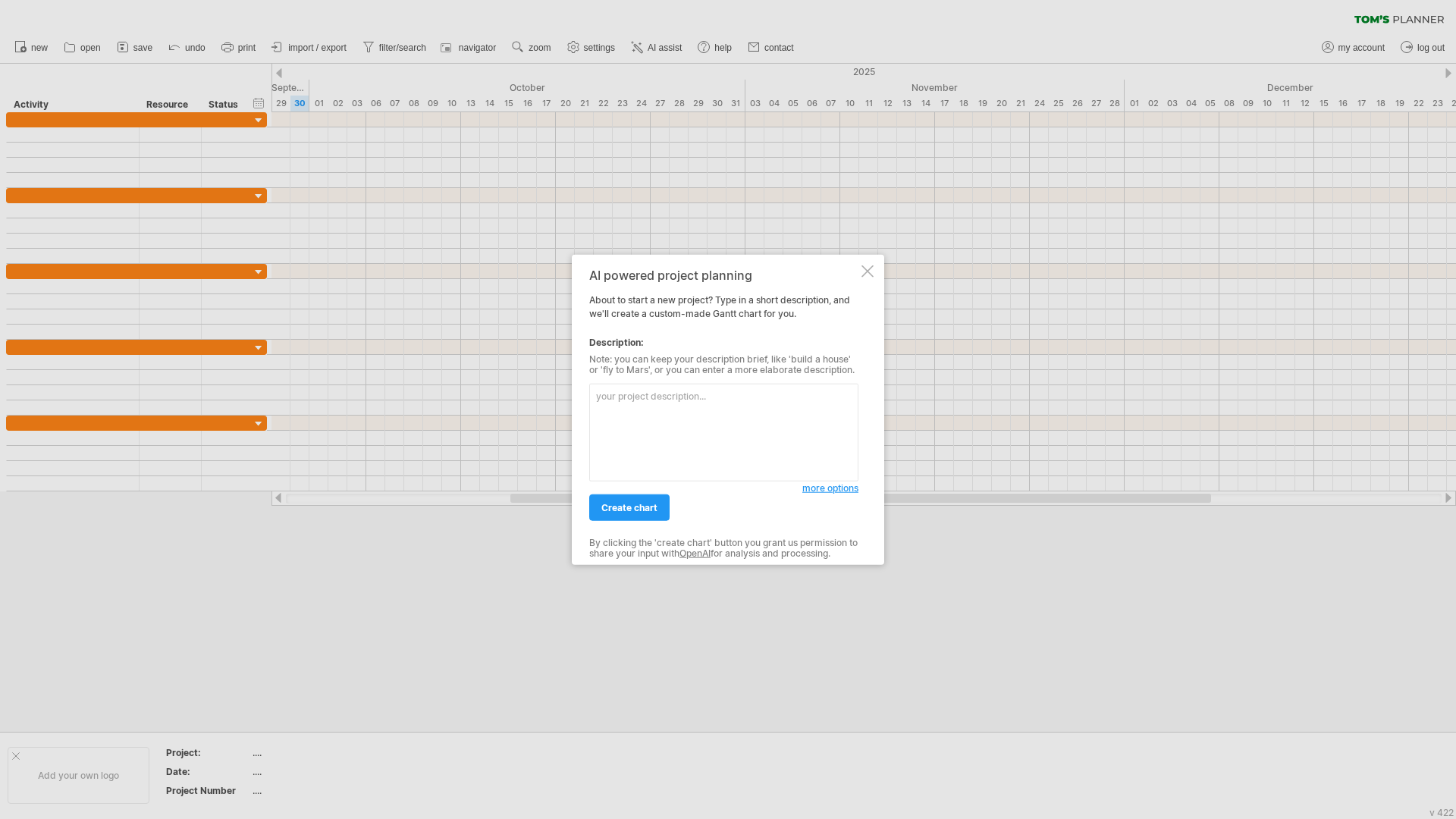
click at [660, 422] on textarea at bounding box center [724, 432] width 269 height 98
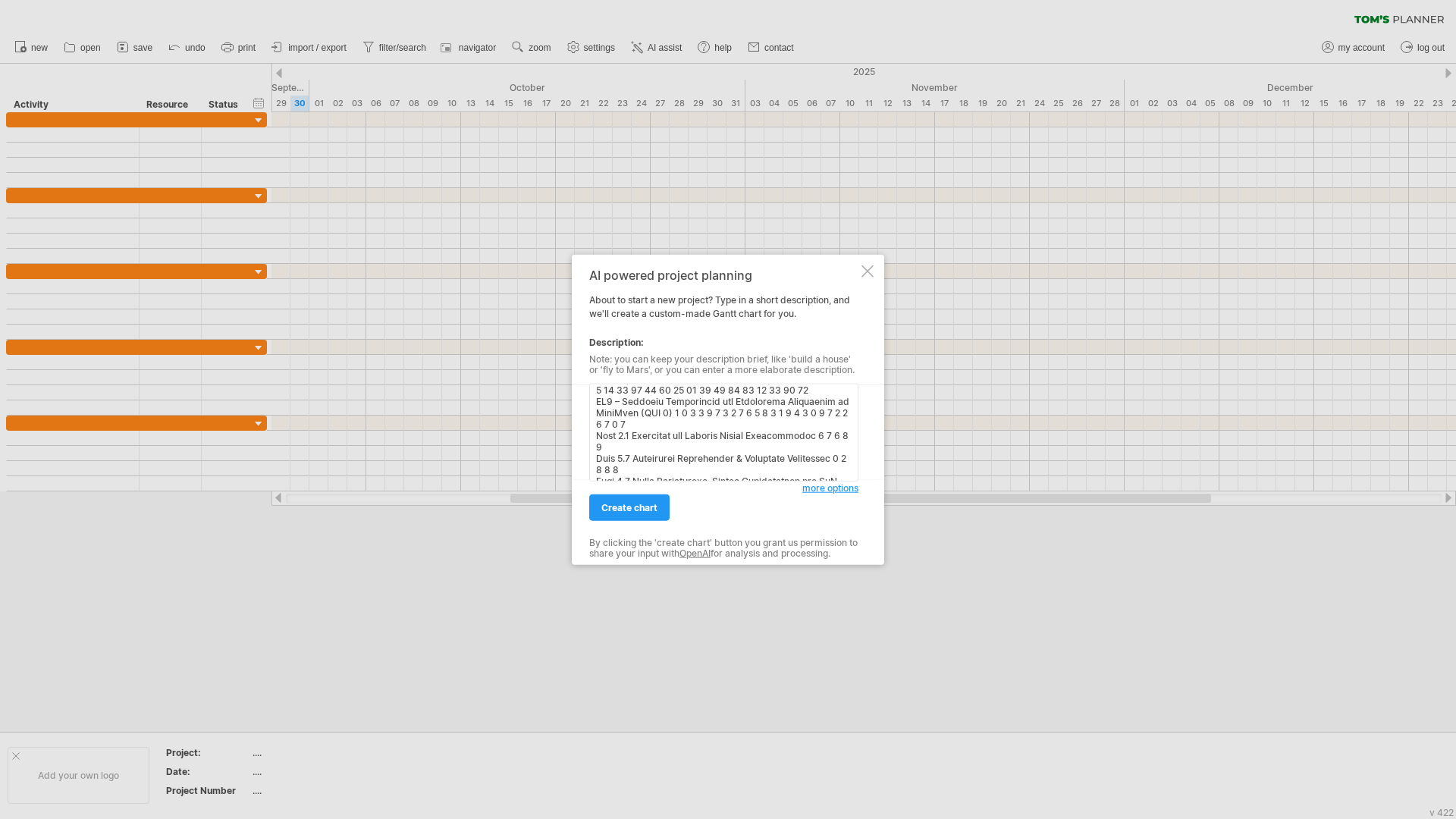
scroll to position [6, 0]
type textarea "Lor ipsumdolo sit ametco Adipiscing (ELI0 se DOE3) Tempo Incididu 5 8 2 2 3 4 0…"
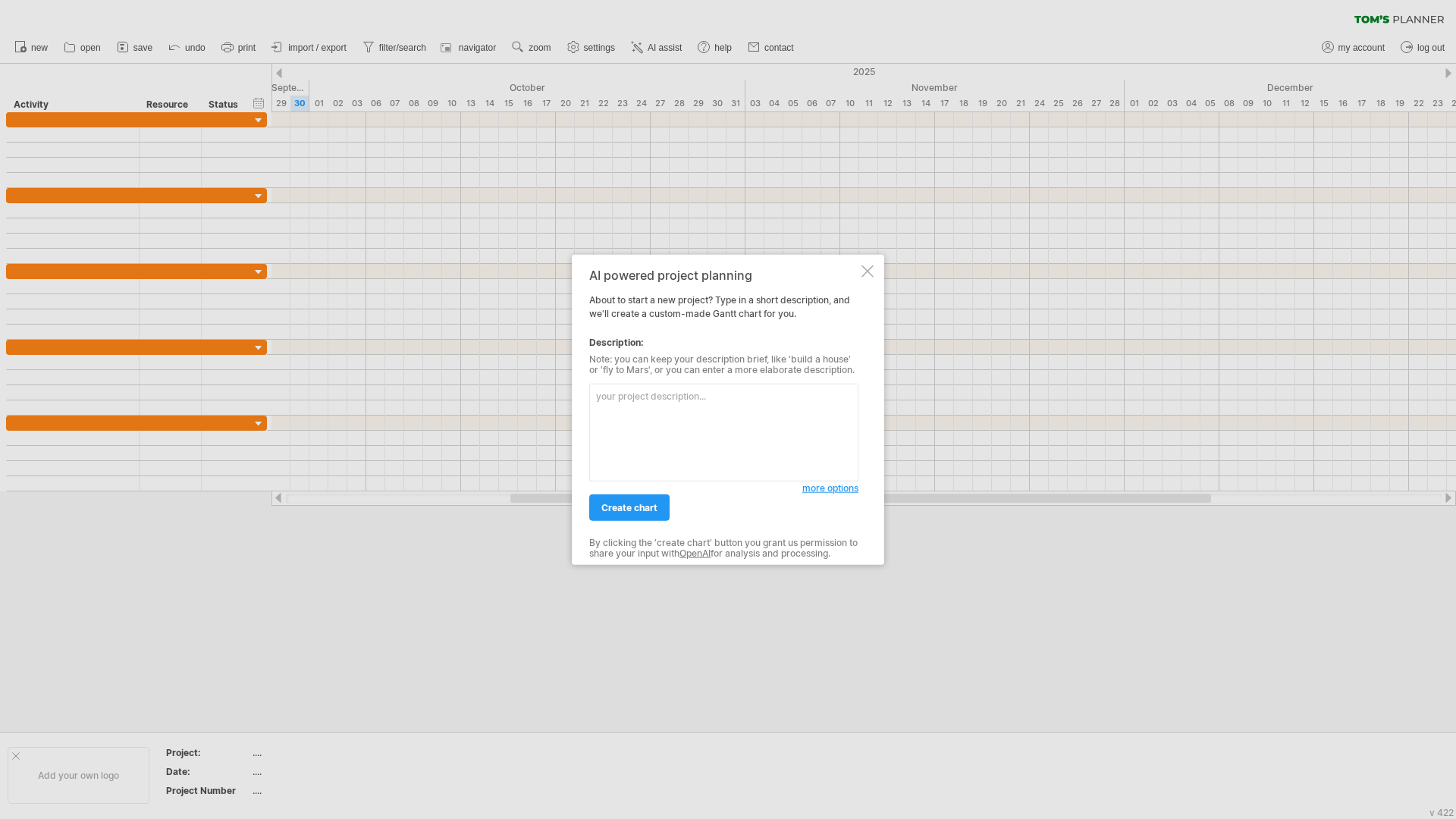
scroll to position [0, 0]
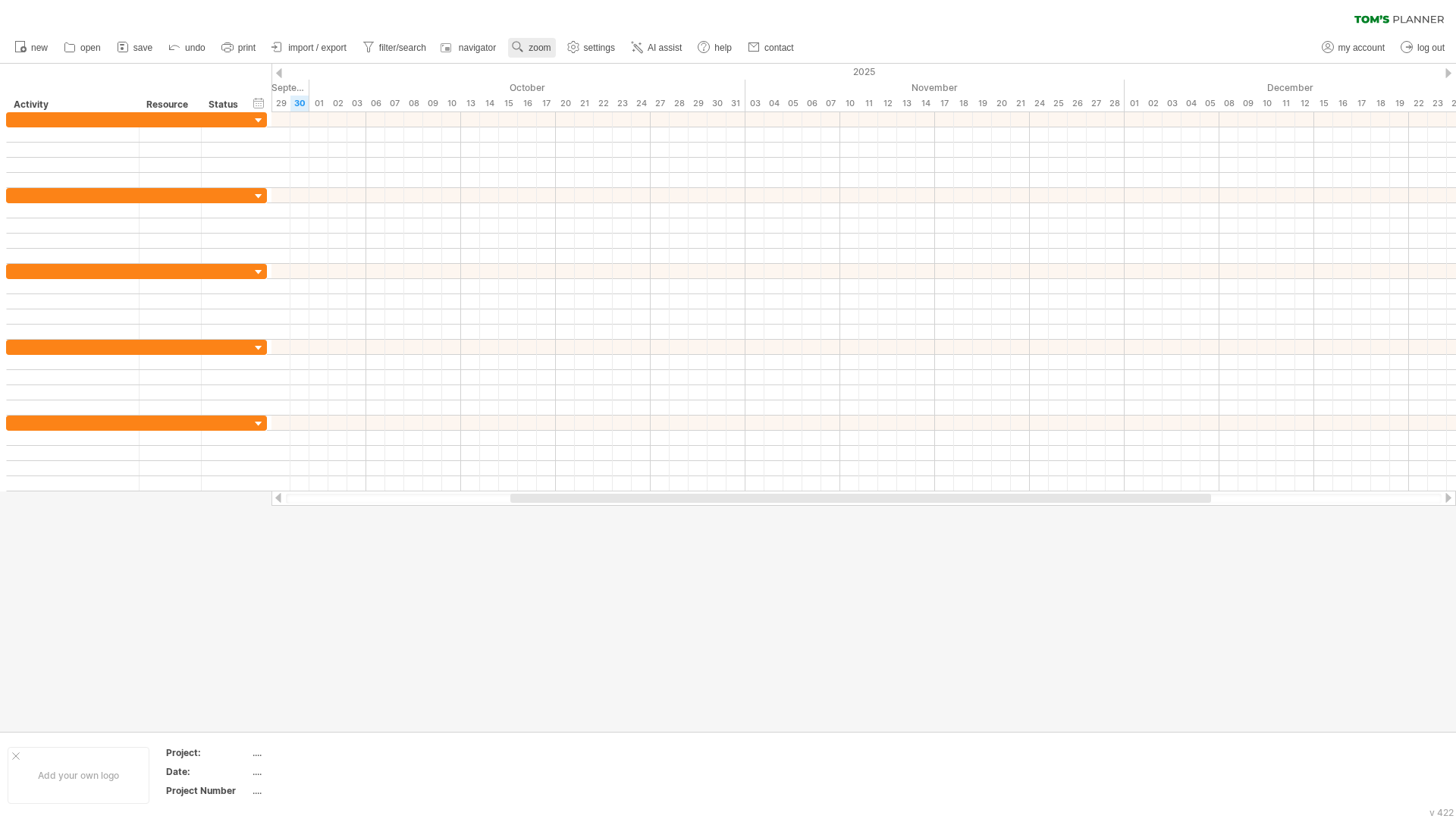
click at [531, 40] on link "zoom" at bounding box center [531, 48] width 47 height 20
click at [570, 62] on div "Month" at bounding box center [580, 60] width 85 height 25
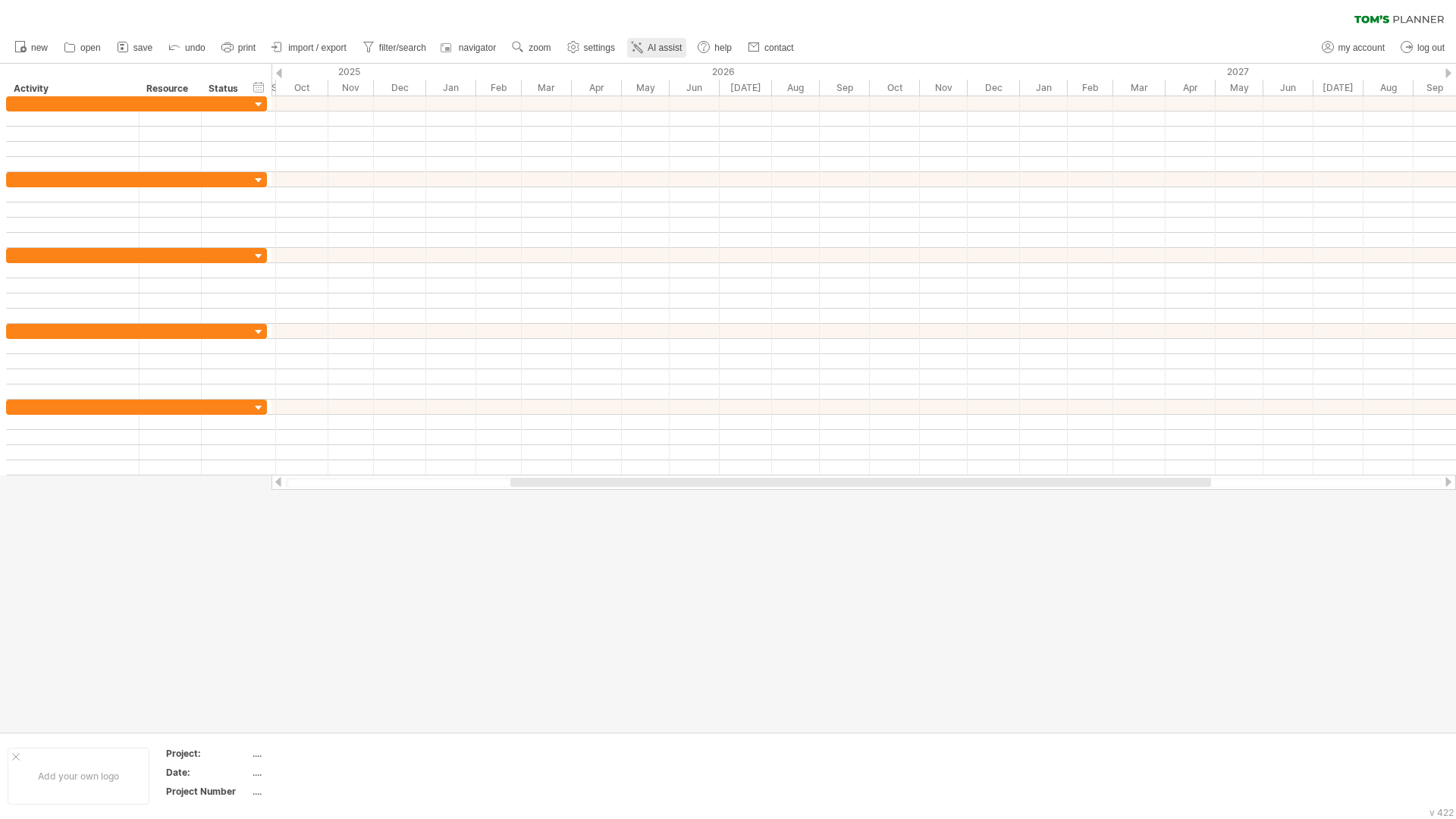
click at [650, 40] on link "AI assist" at bounding box center [657, 48] width 59 height 20
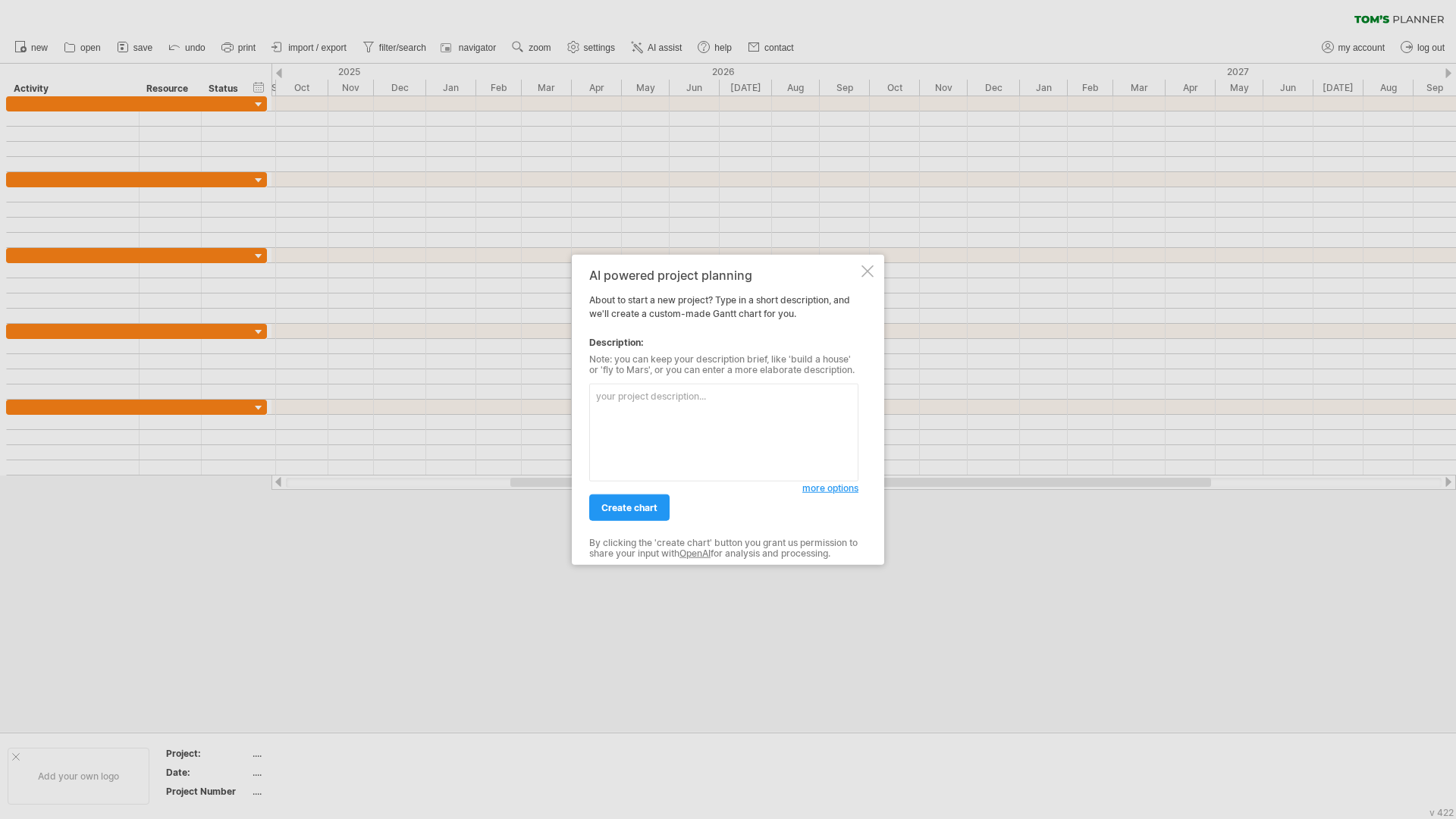
click at [663, 459] on textarea at bounding box center [724, 432] width 269 height 98
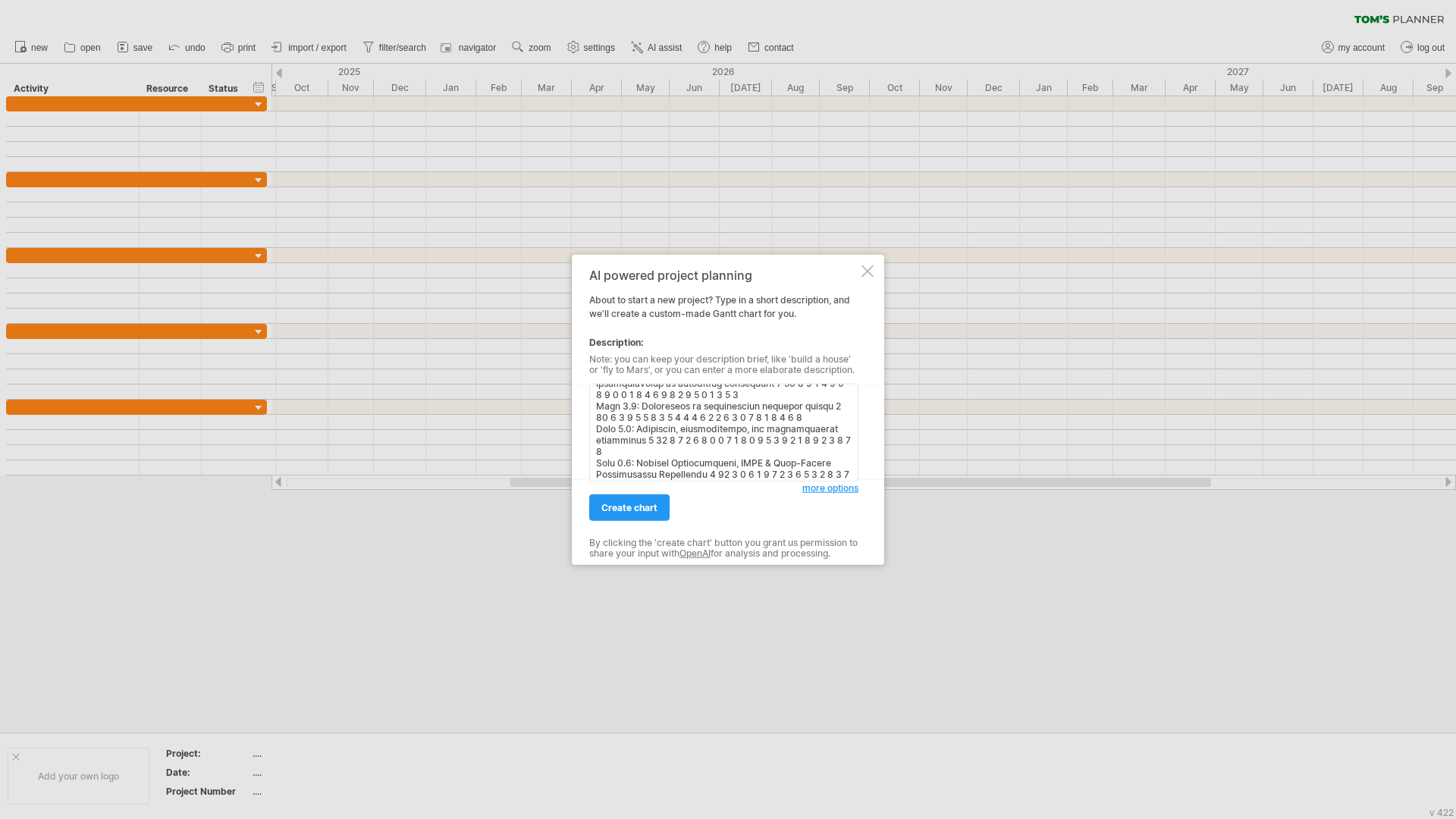
scroll to position [6, 0]
click at [730, 381] on div "more options" at bounding box center [724, 428] width 269 height 105
click at [729, 387] on textarea at bounding box center [724, 432] width 269 height 98
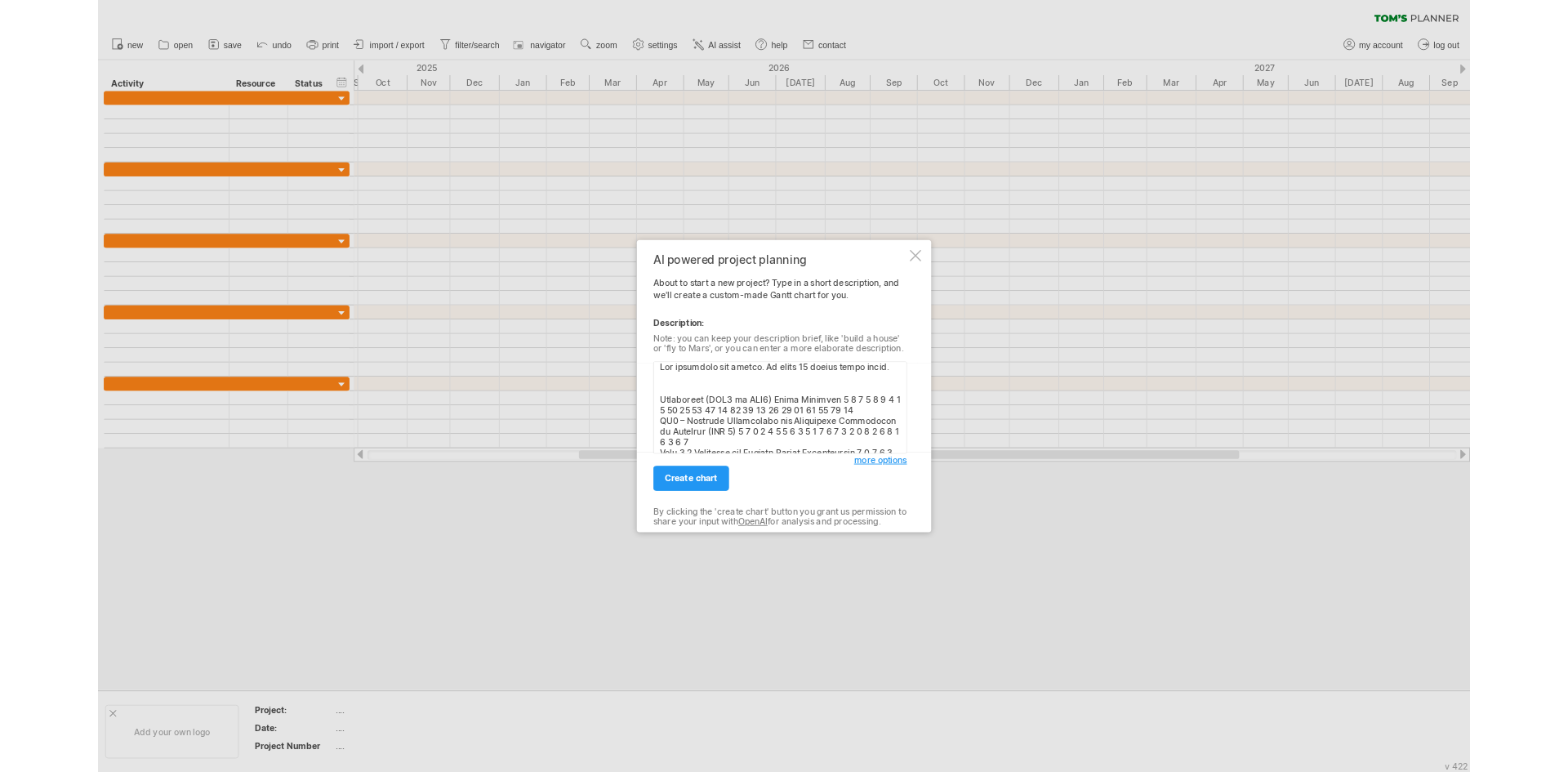
scroll to position [19, 0]
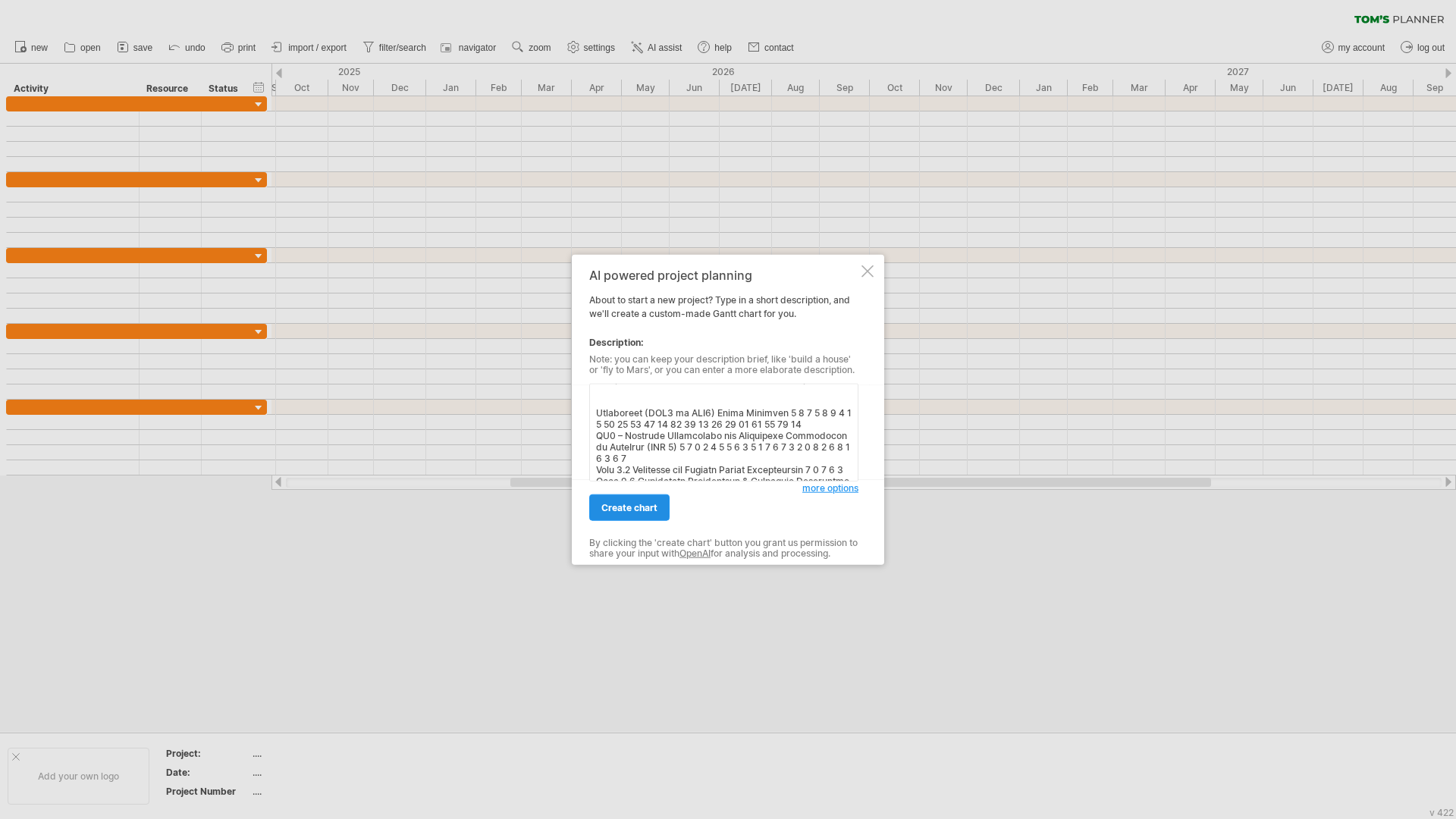
type textarea "Lor ipsumdolo sit ametco. Ad elits 85 doeius tempo incid. Utlaboreet (DOL7 ma A…"
click at [630, 508] on span "create chart" at bounding box center [629, 507] width 56 height 12
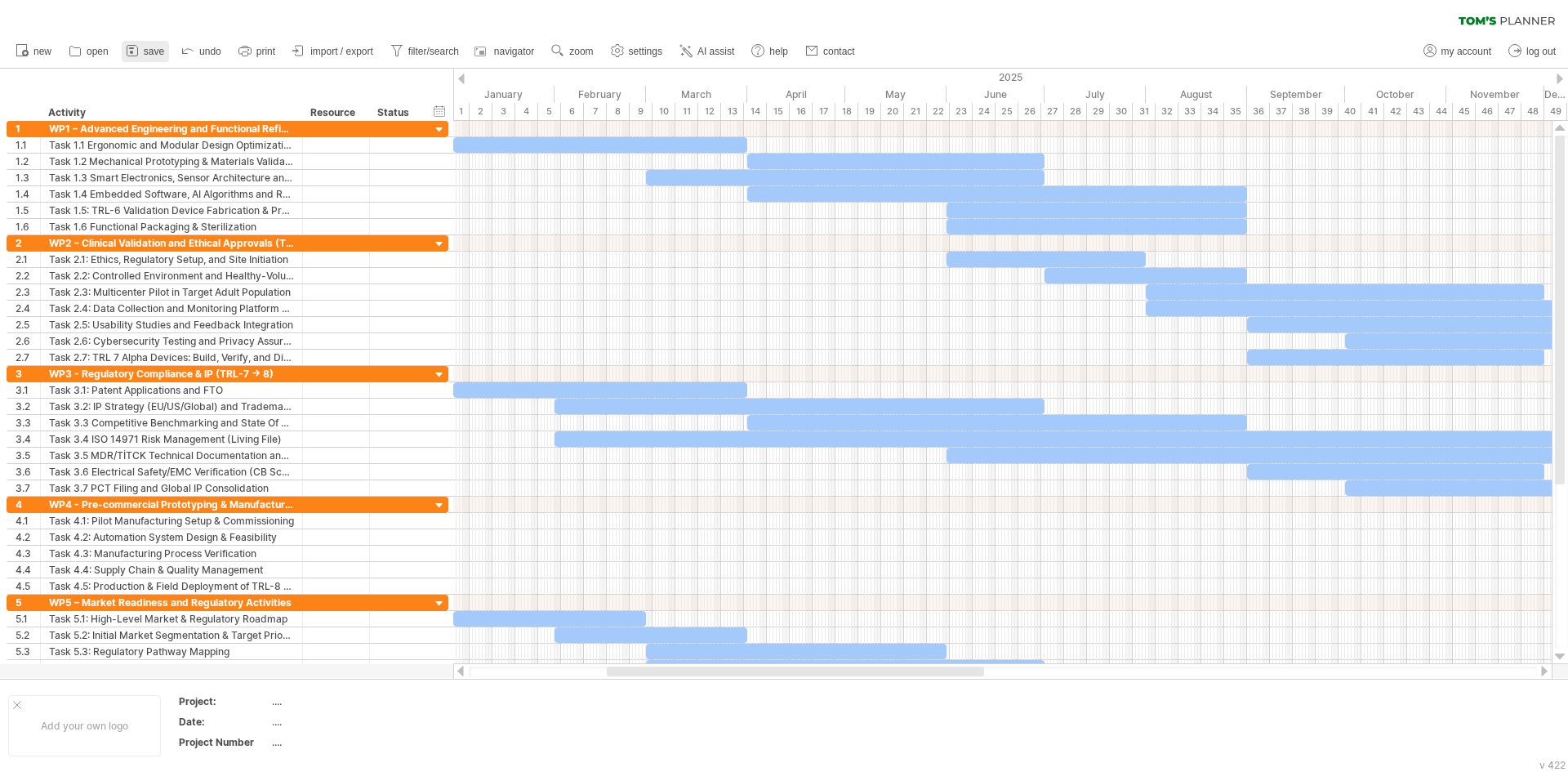
click at [147, 52] on span "save" at bounding box center [154, 51] width 21 height 12
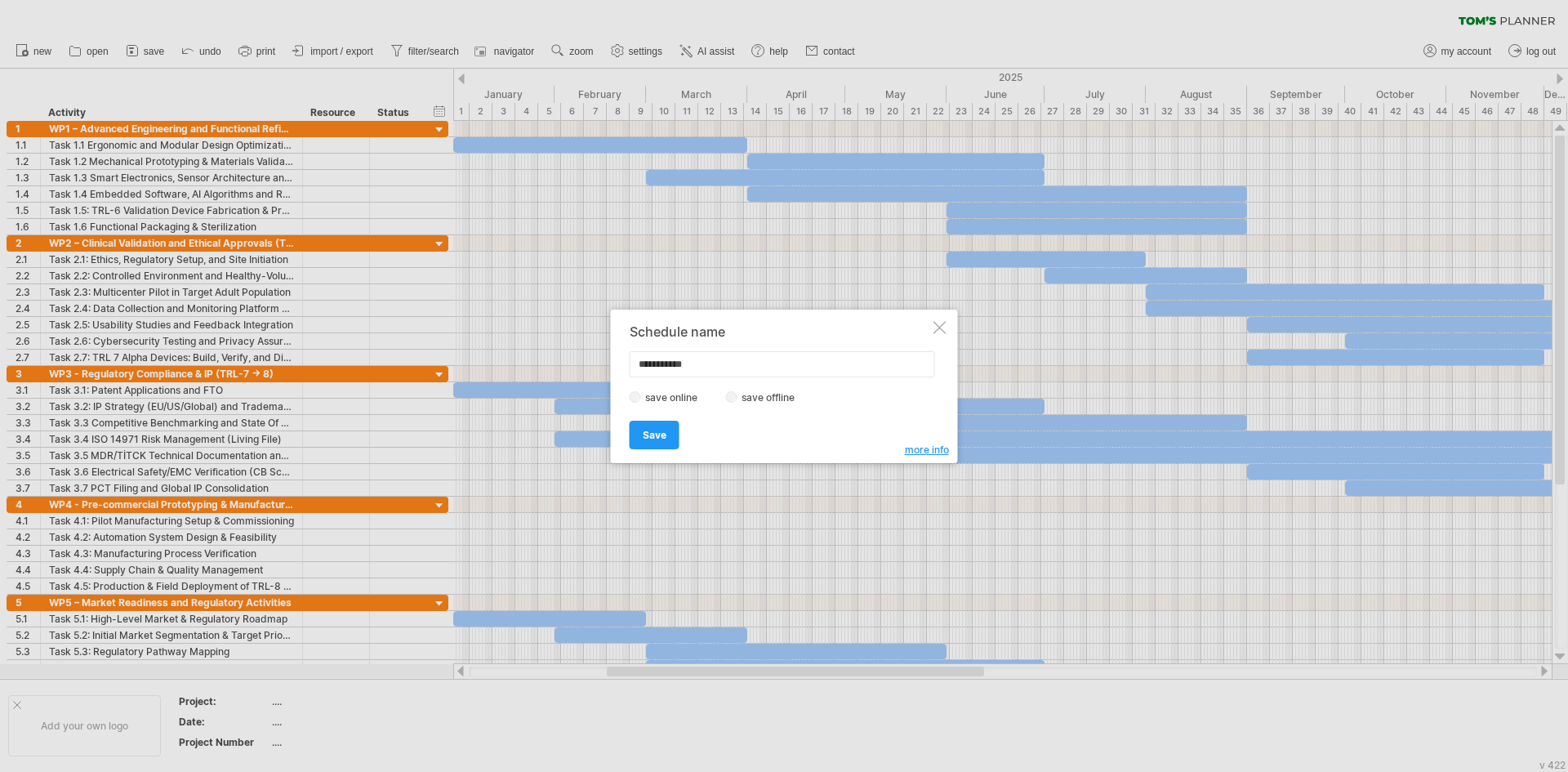
click at [762, 390] on div "save online save offline" at bounding box center [780, 398] width 301 height 16
click at [750, 399] on label "save offline" at bounding box center [773, 398] width 71 height 12
click at [672, 443] on link "Save" at bounding box center [655, 435] width 50 height 29
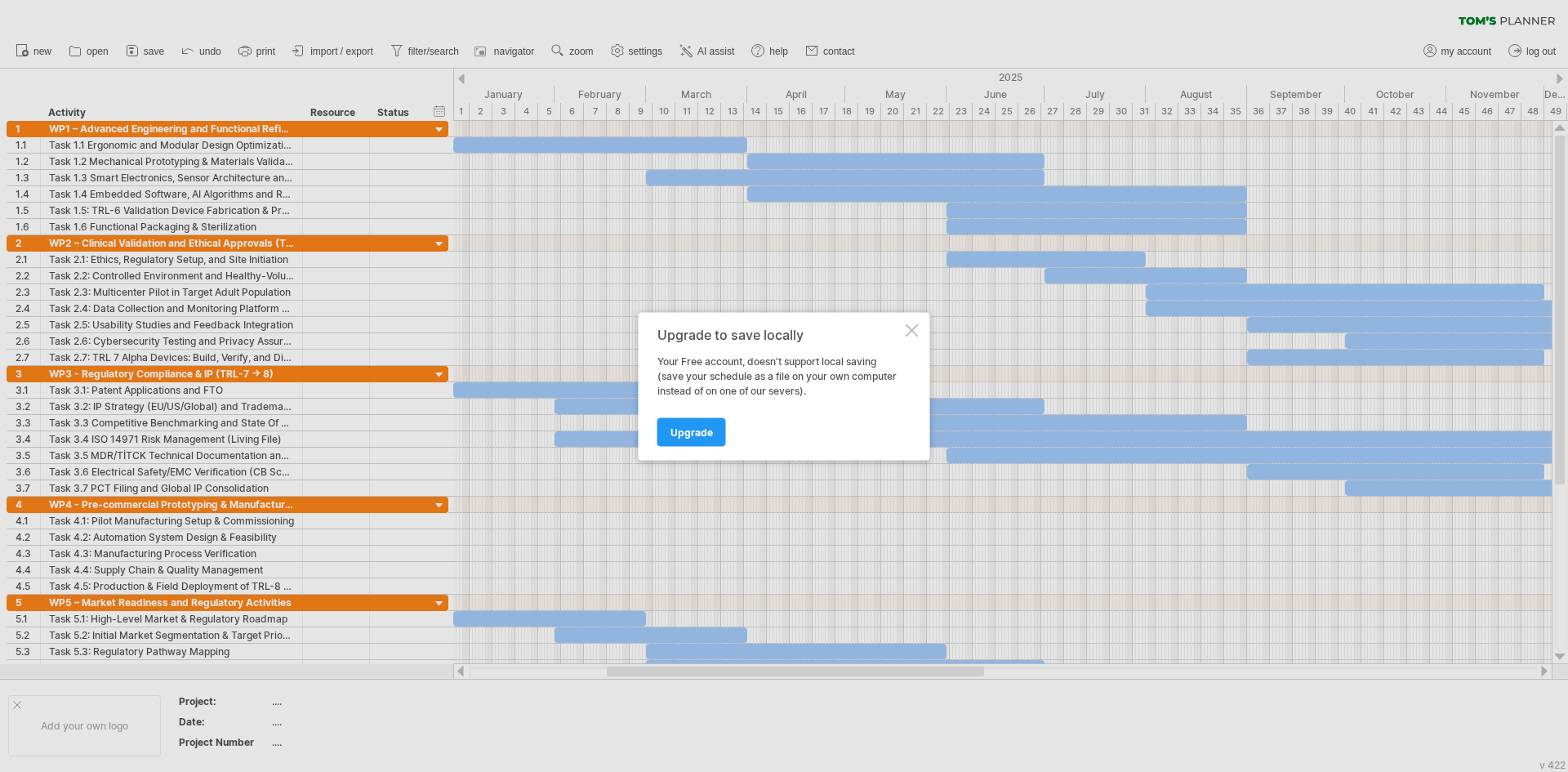
click at [911, 335] on div at bounding box center [912, 331] width 13 height 13
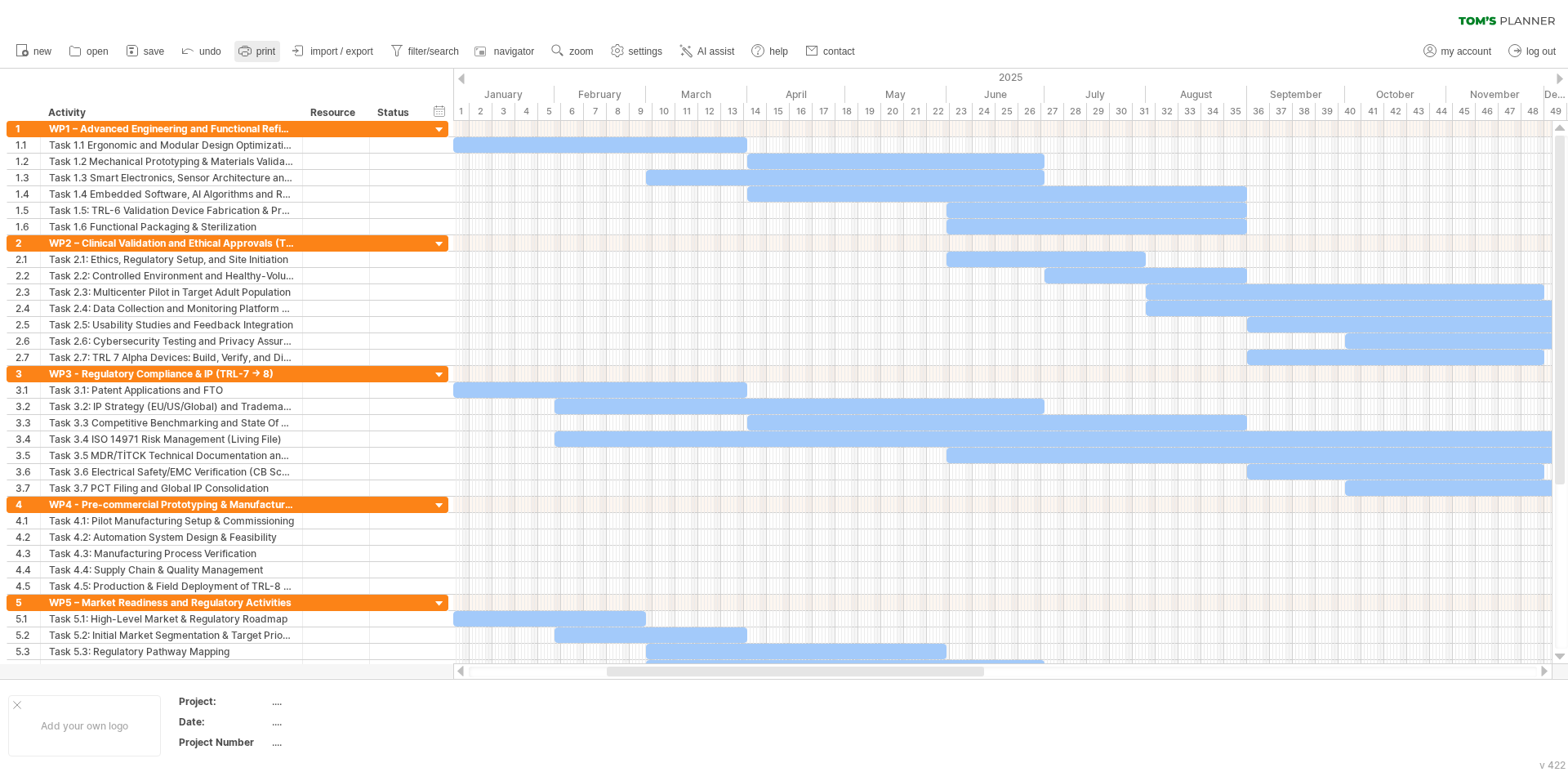
click at [271, 51] on span "print" at bounding box center [266, 51] width 19 height 12
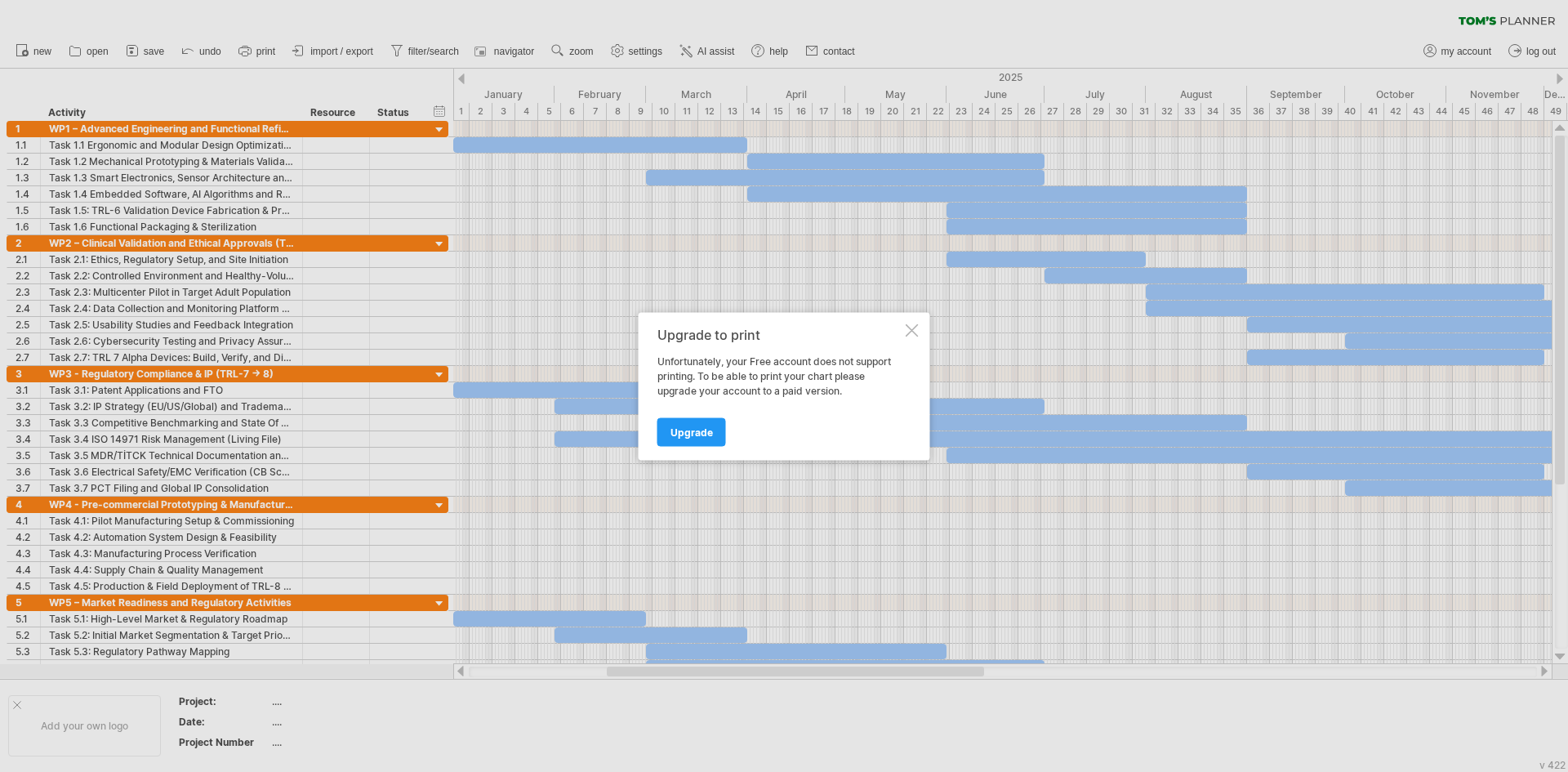
click at [915, 336] on div "Upgrade to print Unfortunately, your Free account does not support printing. To…" at bounding box center [785, 386] width 291 height 148
click at [911, 333] on div at bounding box center [912, 331] width 13 height 13
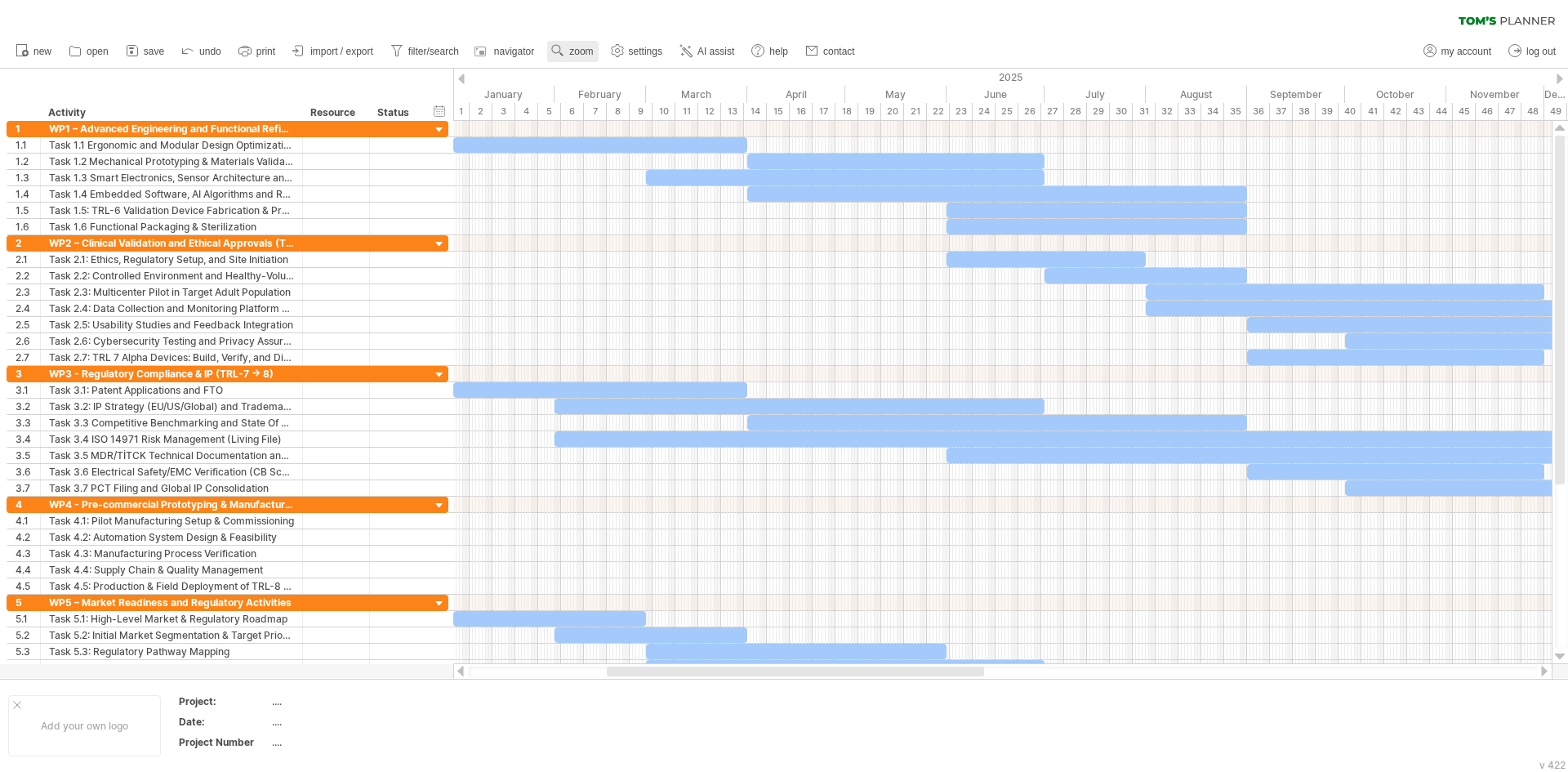
click at [591, 46] on span "zoom" at bounding box center [581, 51] width 24 height 12
click at [614, 63] on div "Month" at bounding box center [645, 67] width 91 height 27
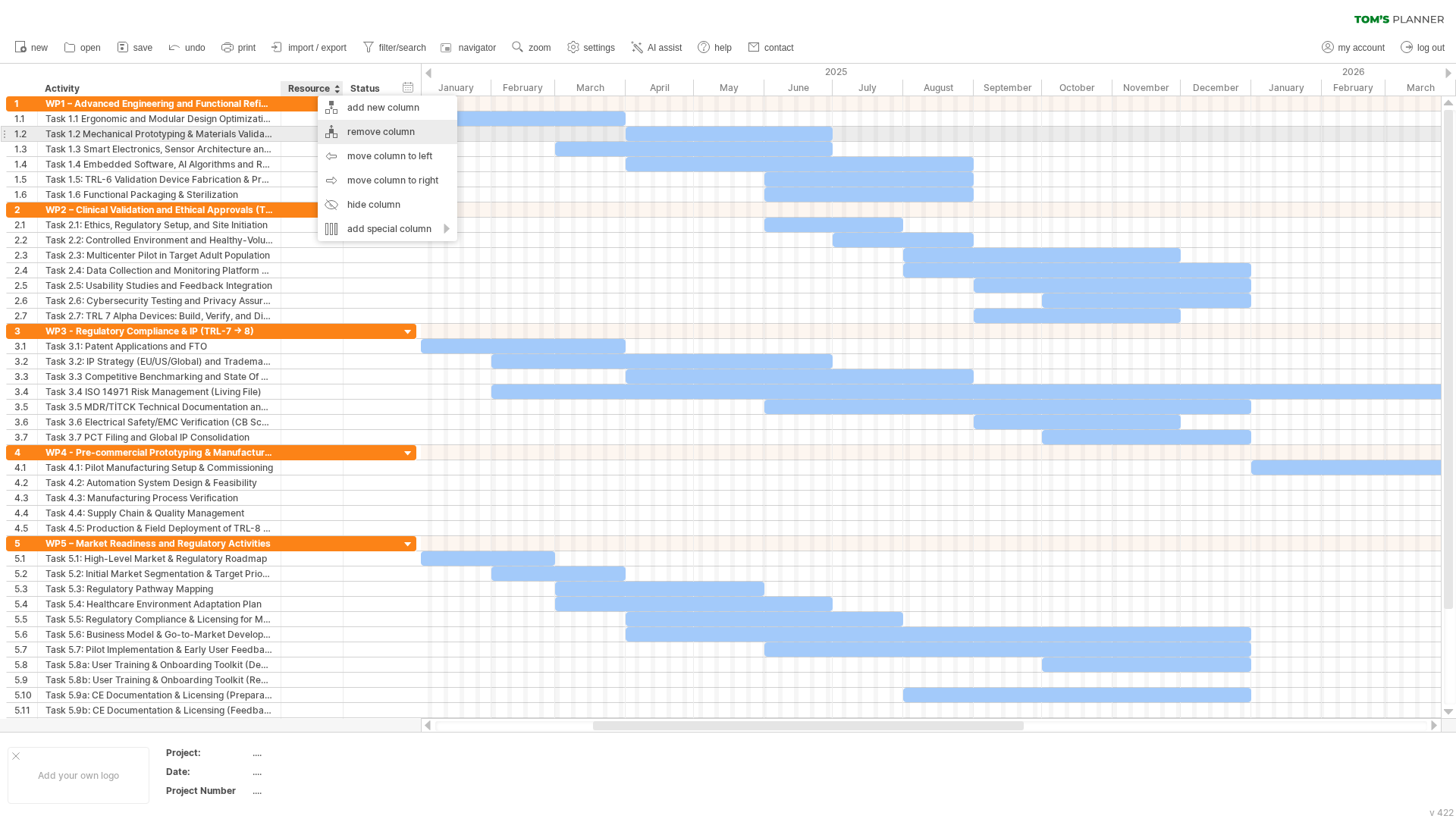
click at [353, 134] on div "remove column" at bounding box center [387, 132] width 140 height 25
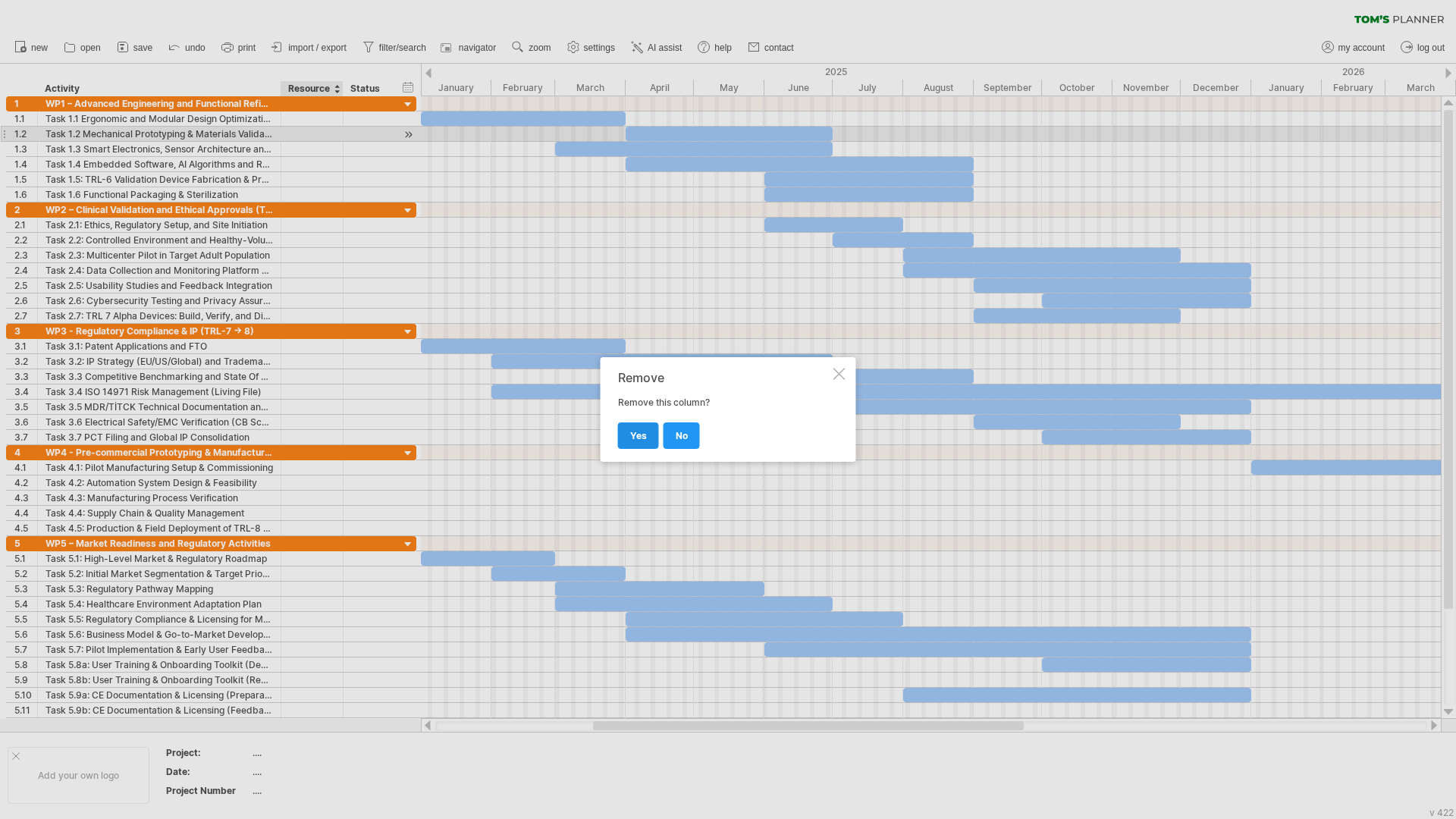
click at [637, 433] on span "yes" at bounding box center [639, 435] width 17 height 12
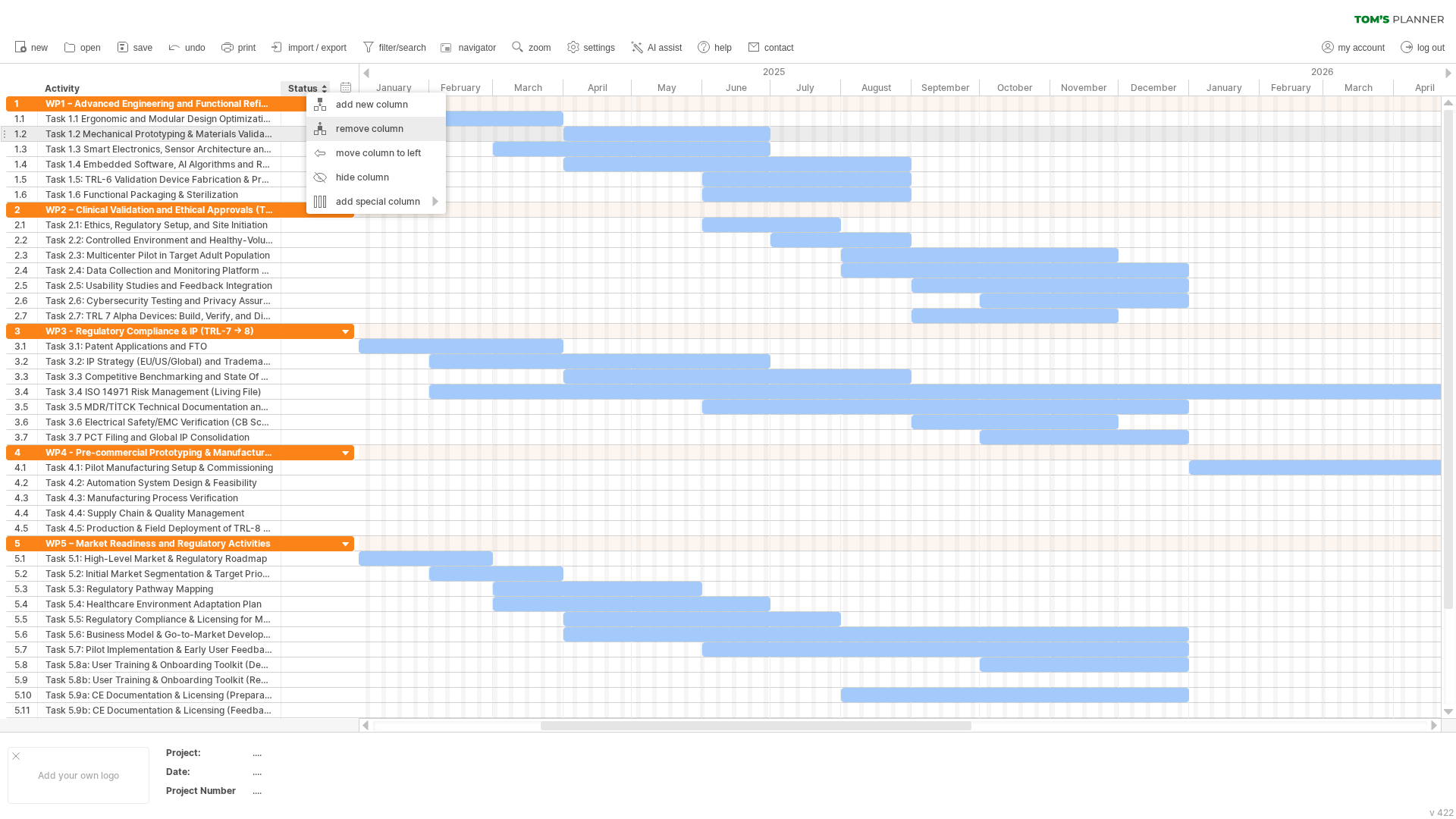
click at [354, 131] on div "remove column" at bounding box center [377, 129] width 140 height 25
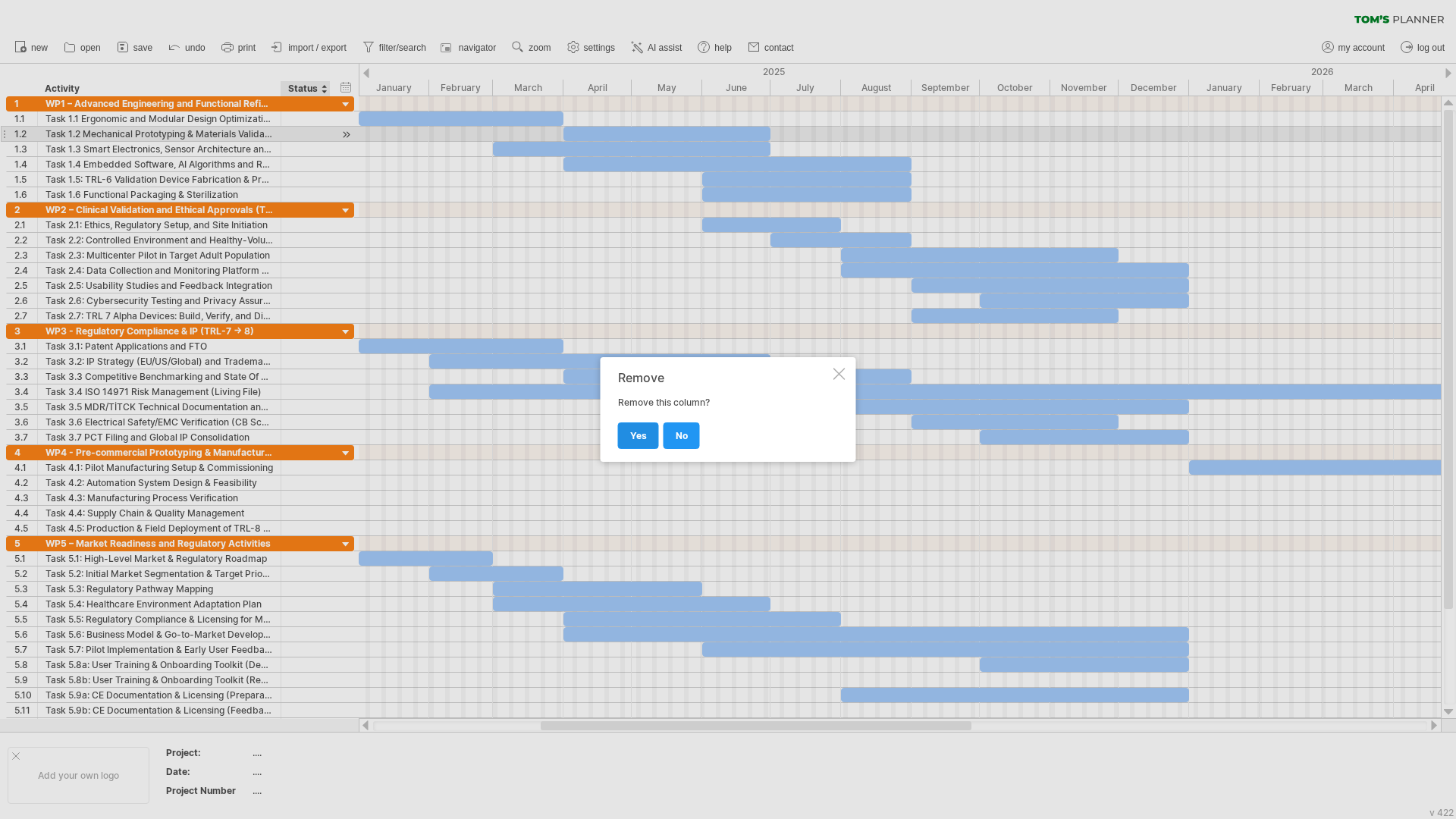
click at [632, 429] on span "yes" at bounding box center [639, 435] width 17 height 12
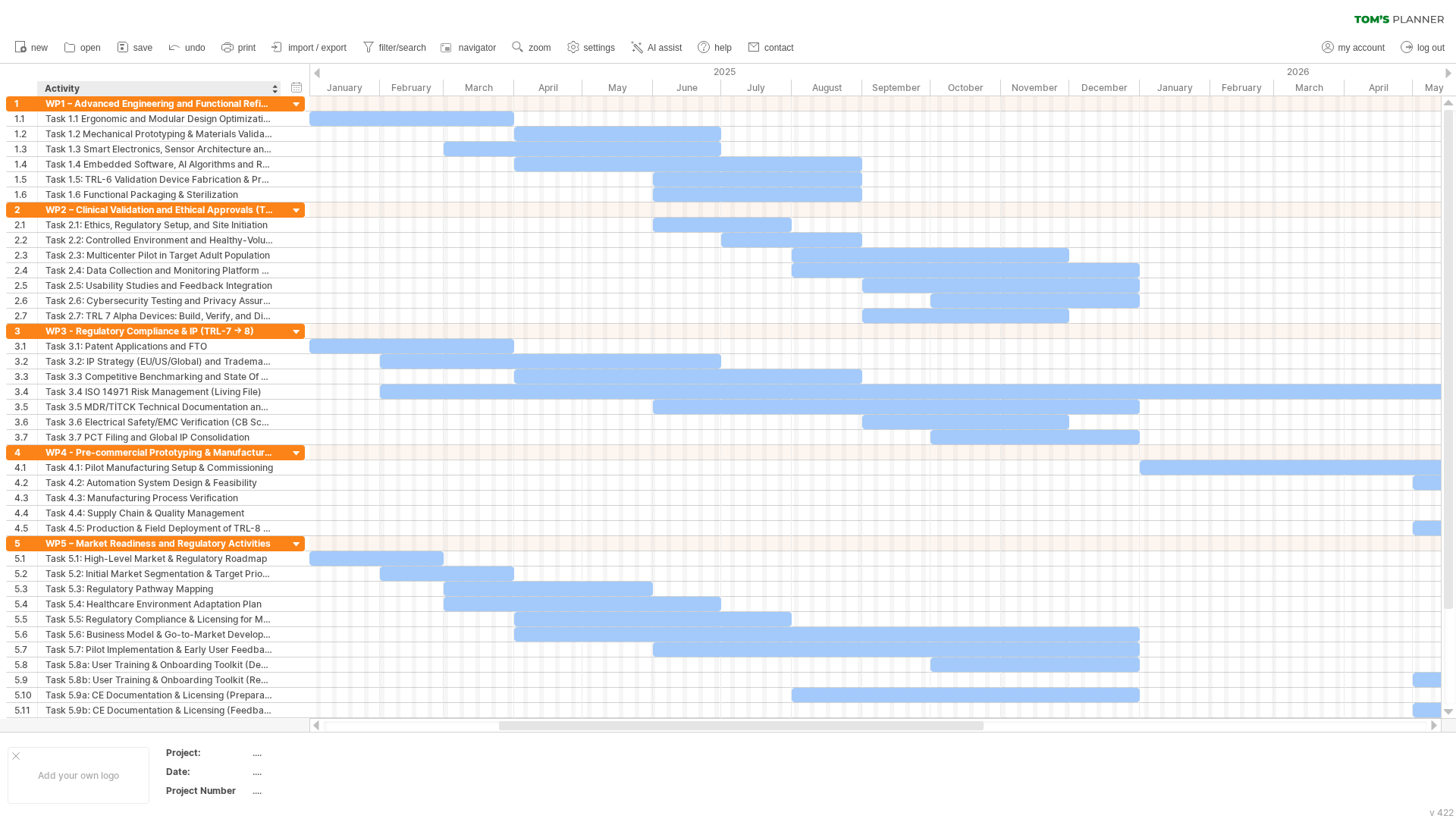
click at [195, 90] on div "Activity" at bounding box center [158, 89] width 228 height 15
click at [537, 51] on span "zoom" at bounding box center [540, 48] width 22 height 11
click at [474, 44] on span "navigator" at bounding box center [477, 48] width 37 height 11
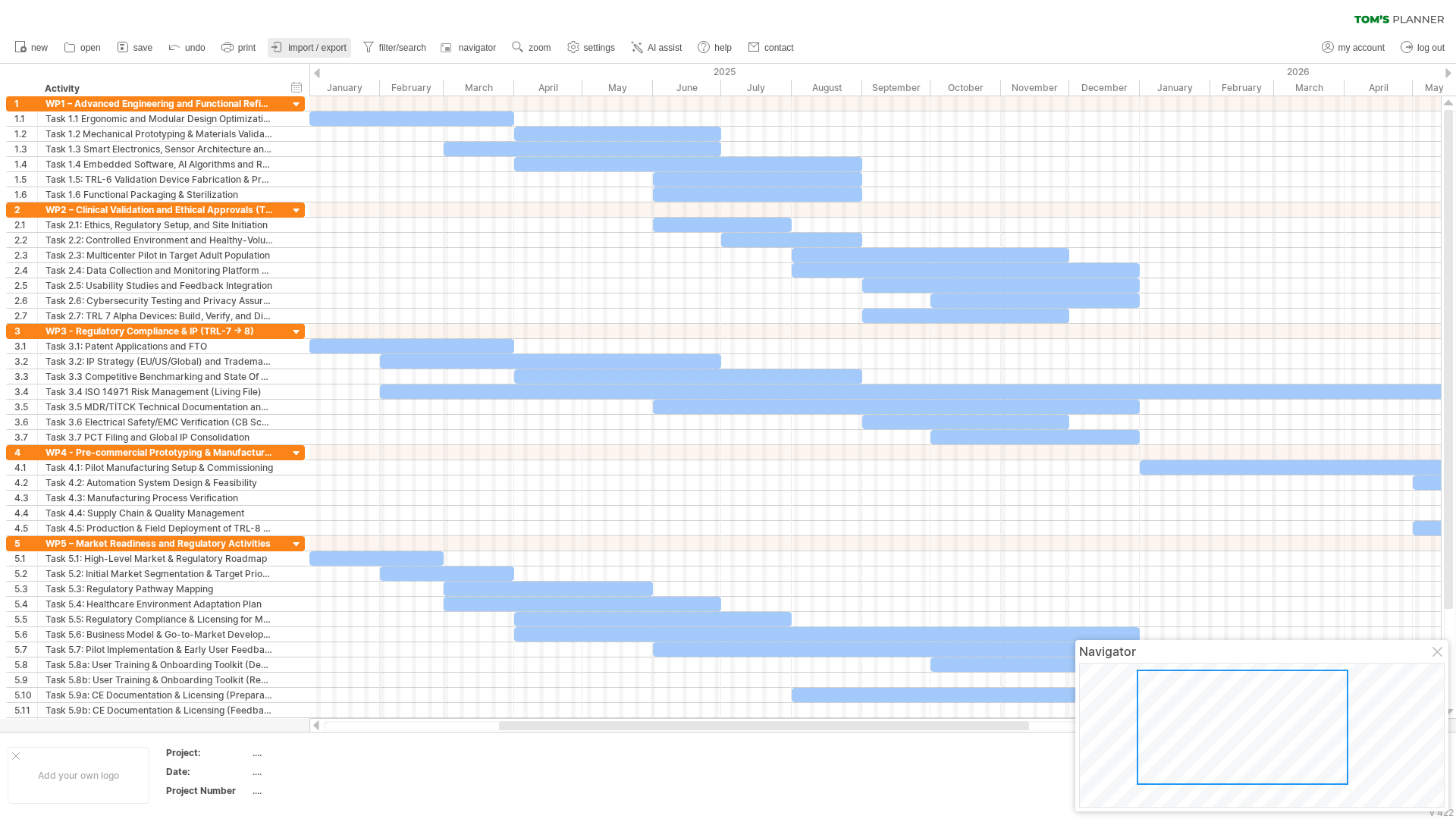
click at [334, 41] on link "import / export" at bounding box center [309, 48] width 84 height 20
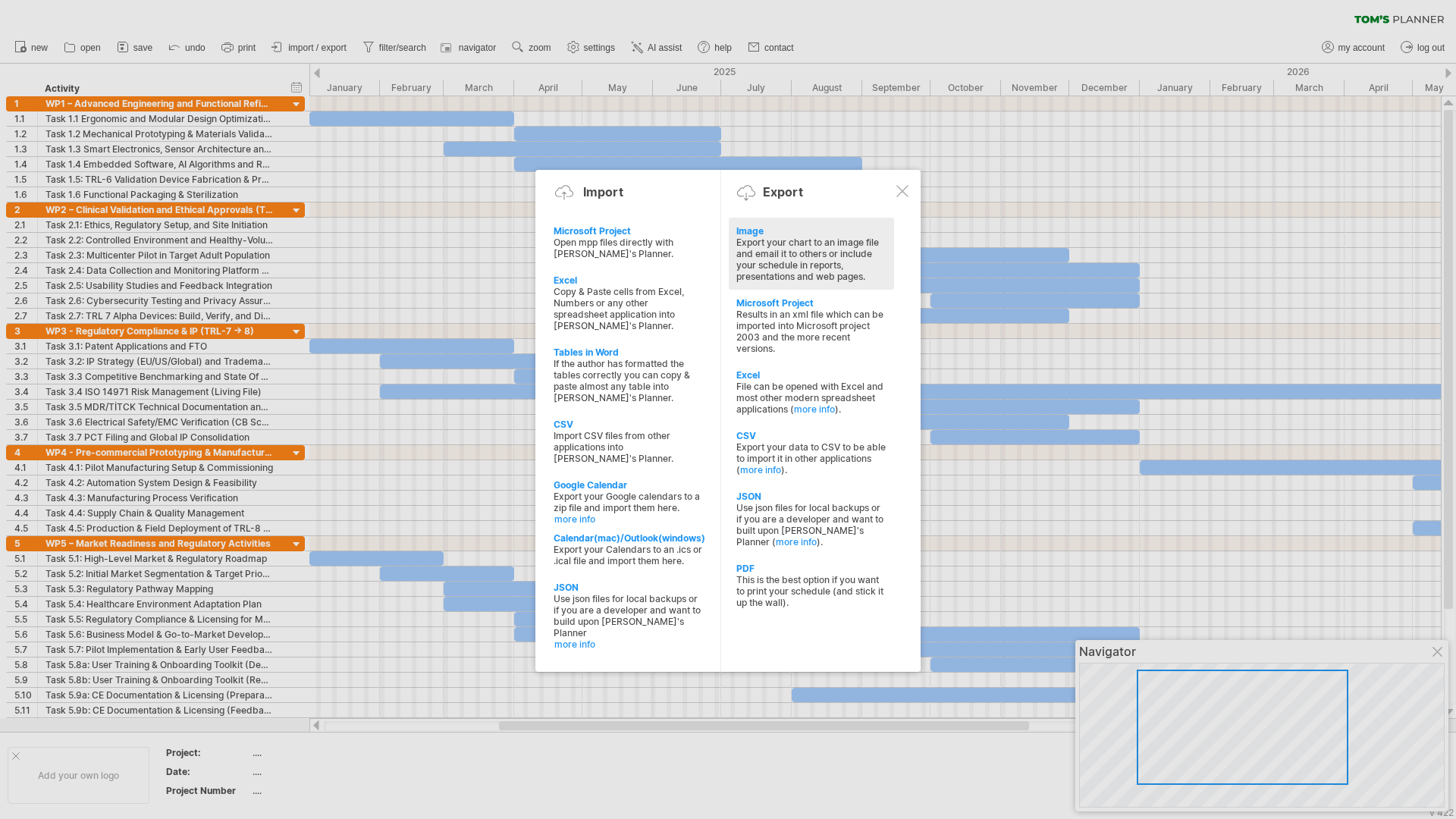
click at [752, 228] on div "Image" at bounding box center [811, 230] width 150 height 12
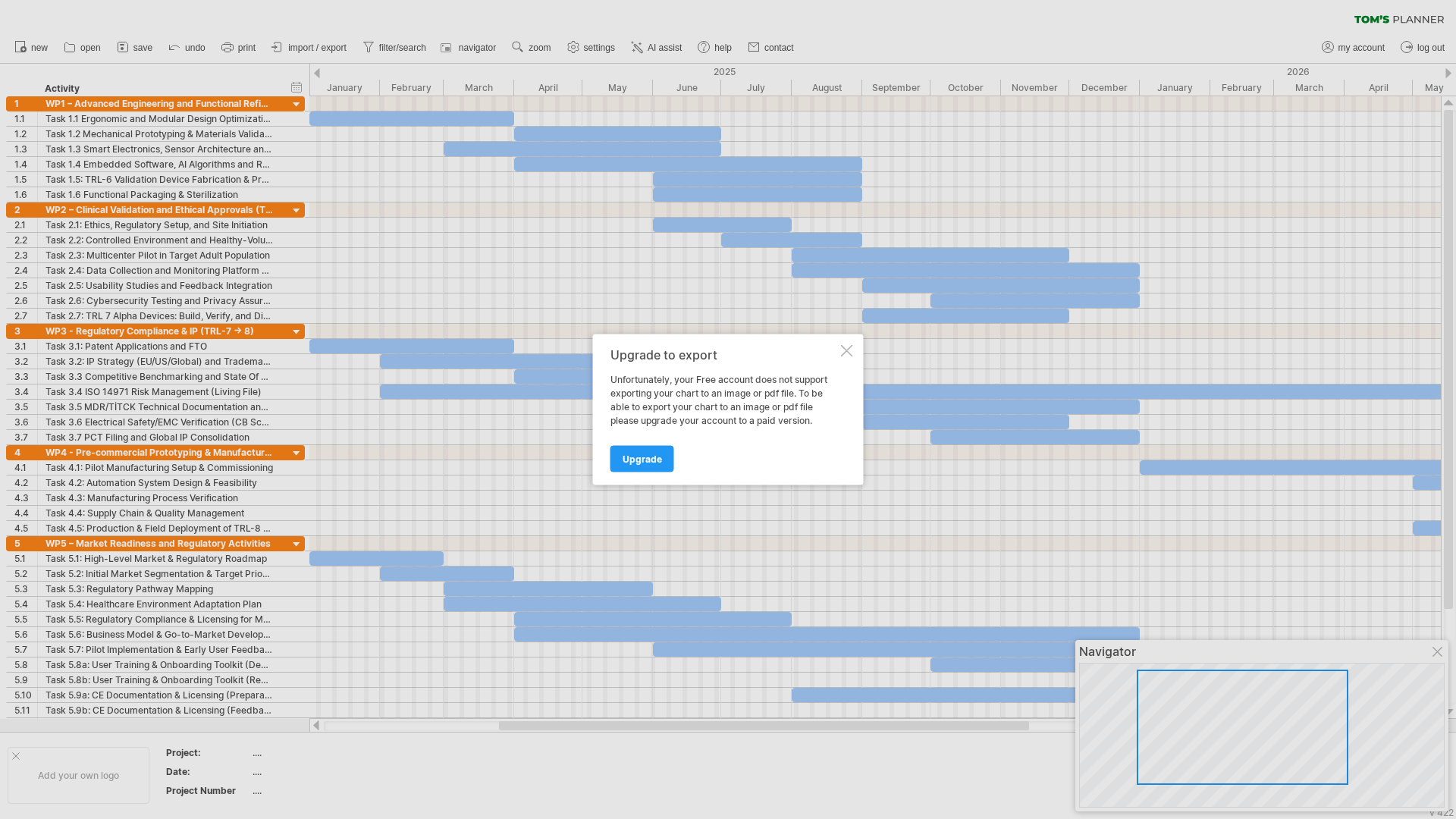
click at [849, 353] on div at bounding box center [847, 351] width 12 height 12
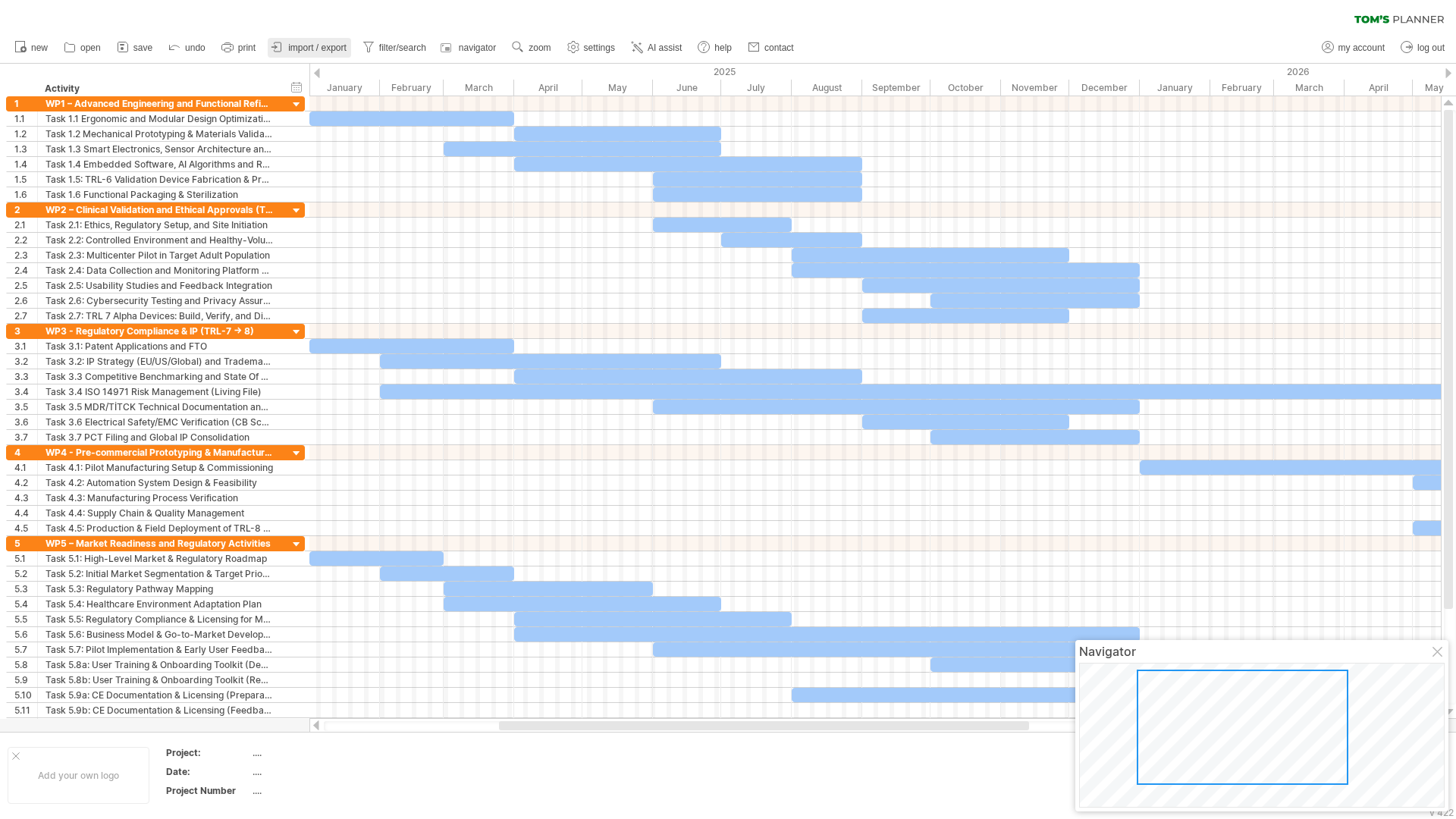
click at [316, 48] on span "import / export" at bounding box center [317, 48] width 58 height 11
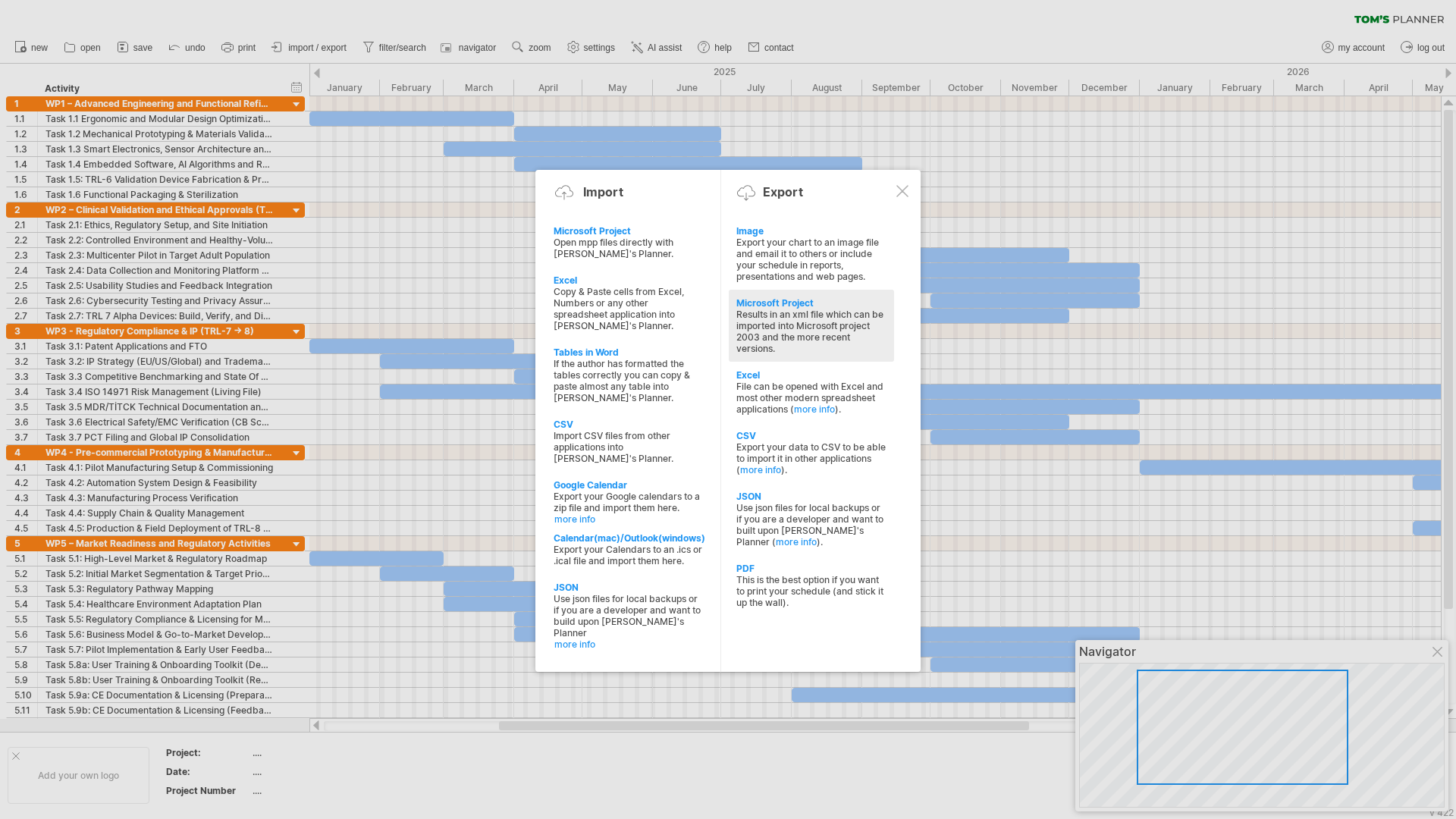
click at [784, 302] on div "Microsoft Project" at bounding box center [811, 303] width 150 height 12
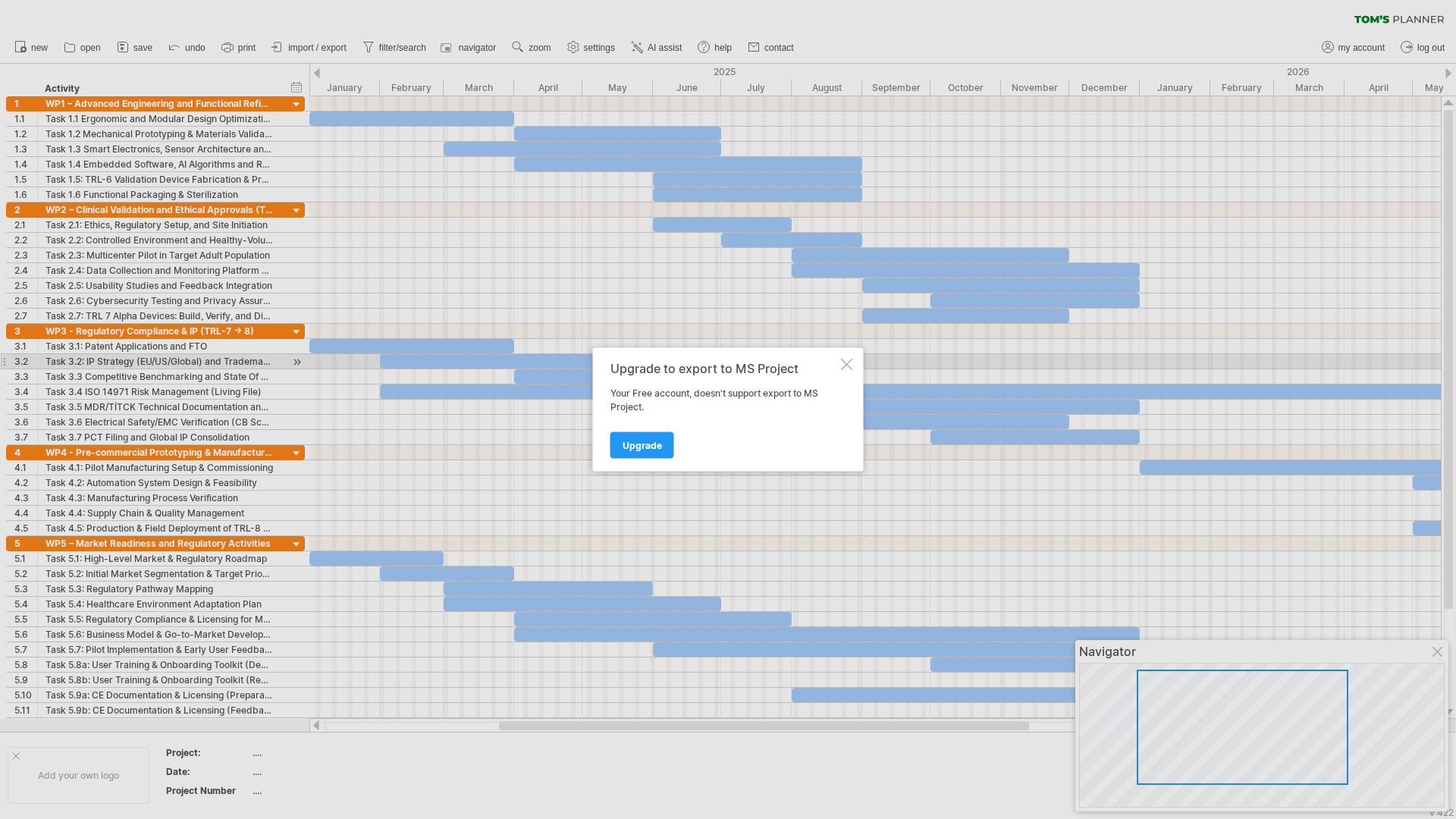
click at [847, 362] on div at bounding box center [847, 365] width 12 height 12
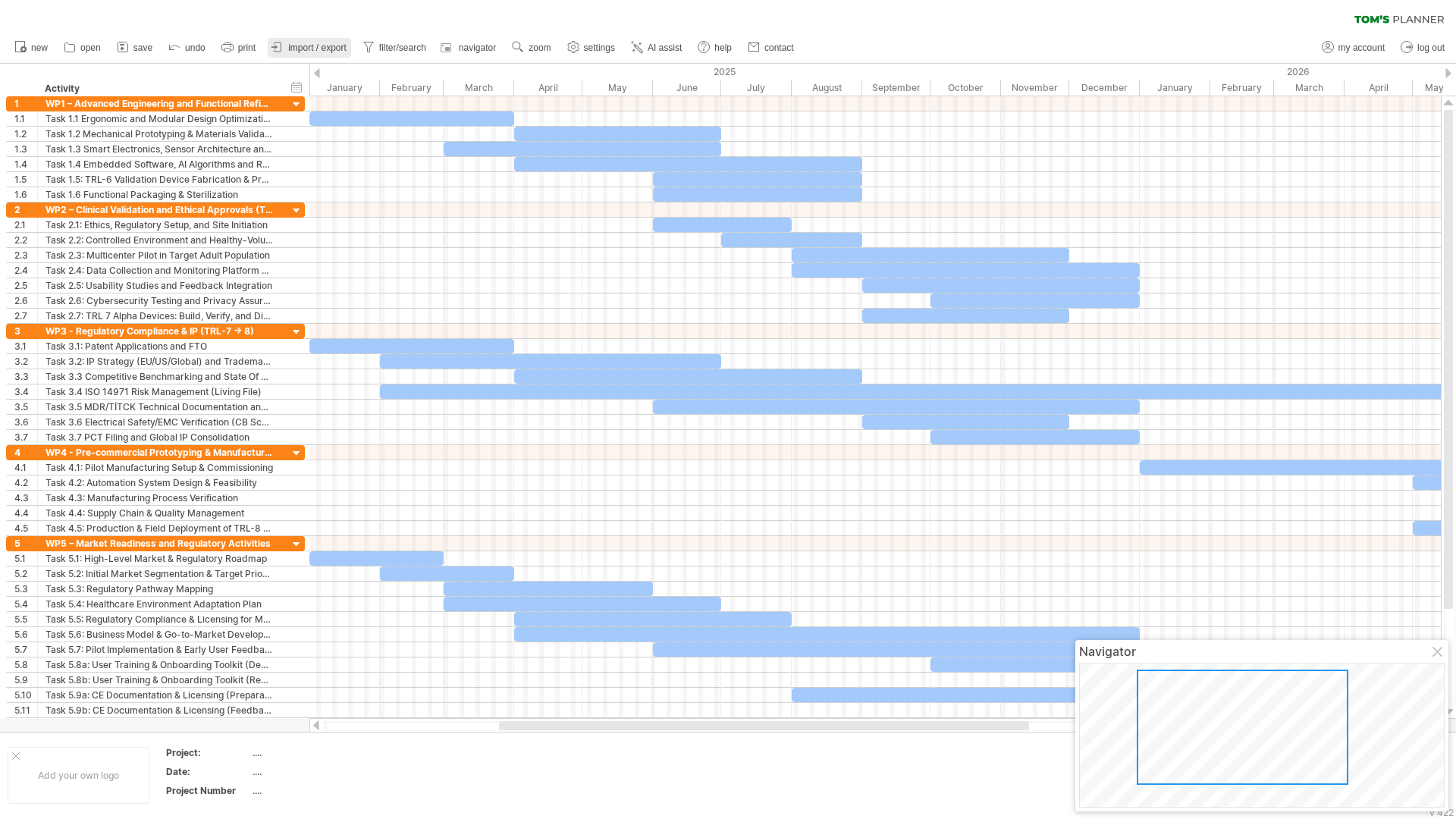
click at [317, 48] on span "import / export" at bounding box center [317, 48] width 58 height 11
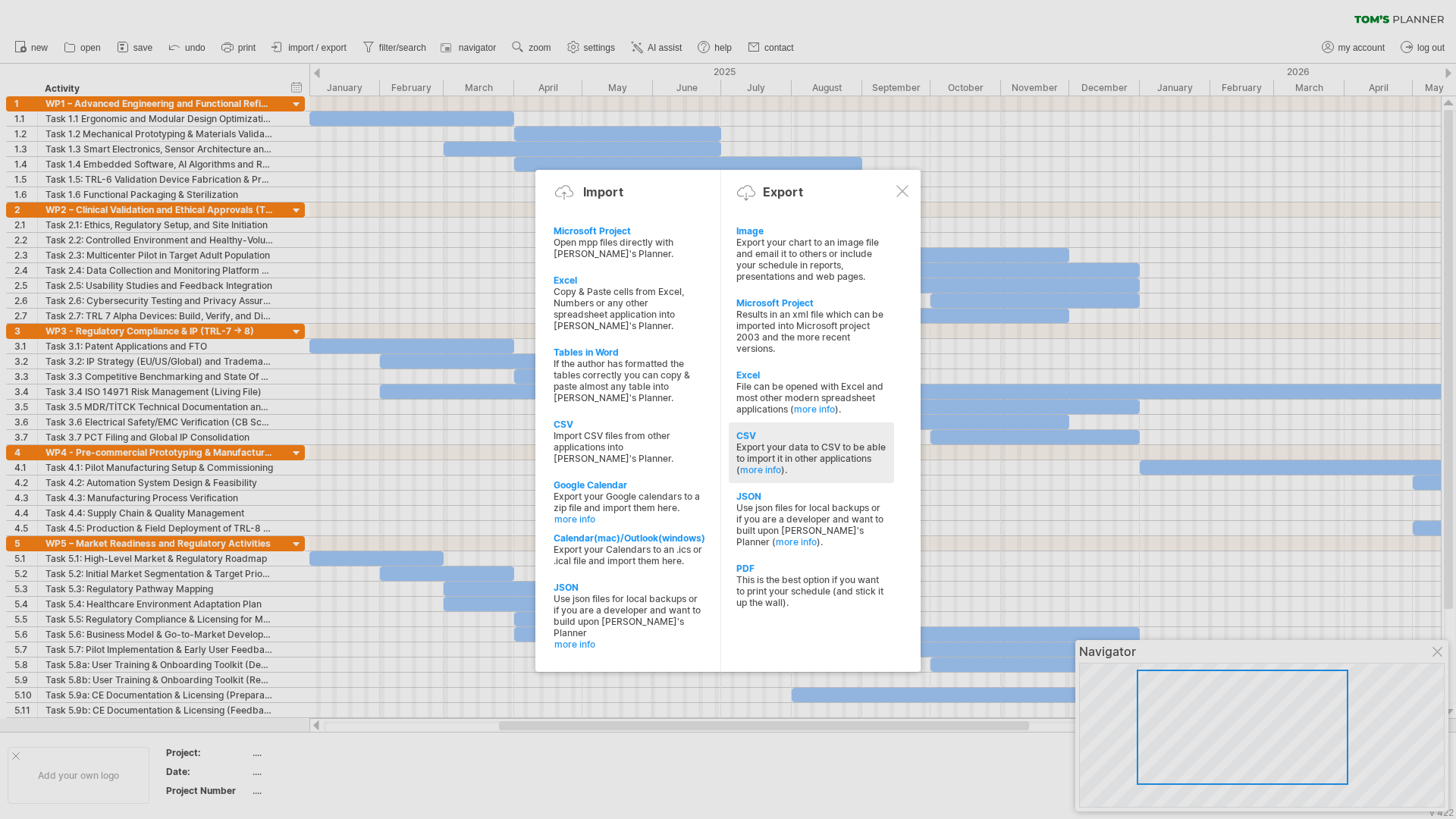
click at [746, 433] on div "CSV" at bounding box center [811, 435] width 150 height 12
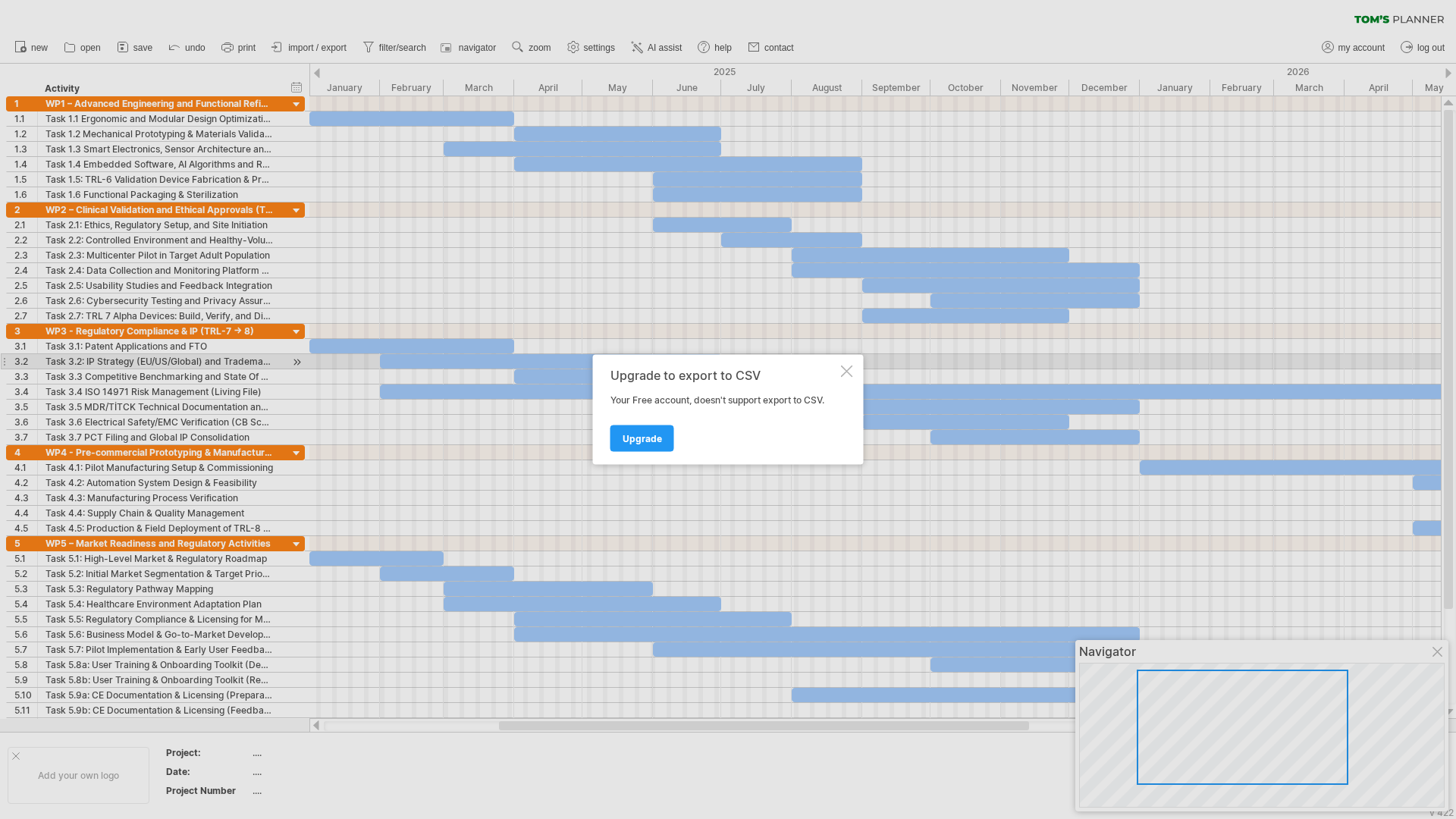
click at [841, 367] on div at bounding box center [847, 372] width 12 height 12
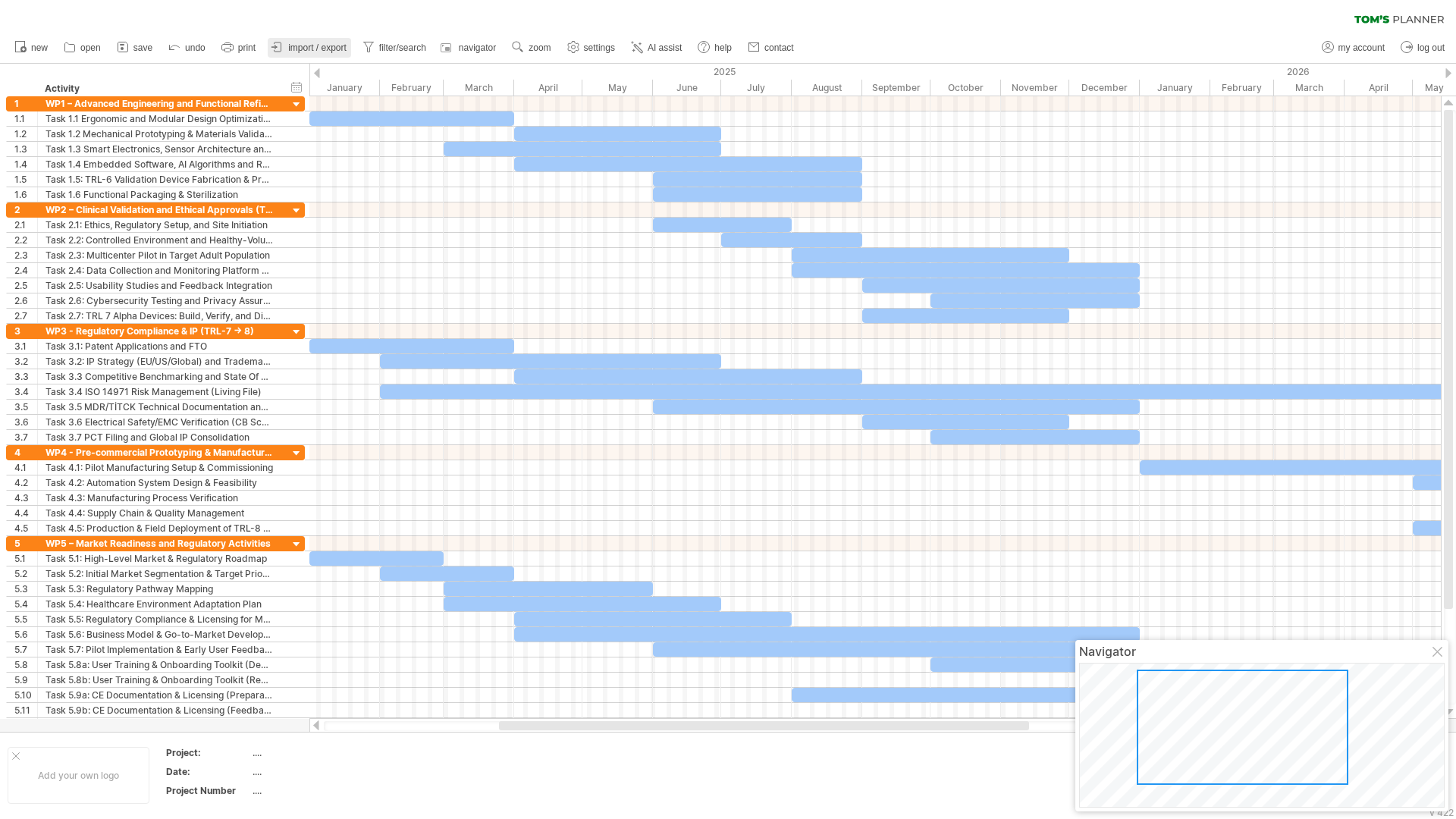
click at [306, 48] on span "import / export" at bounding box center [317, 48] width 58 height 11
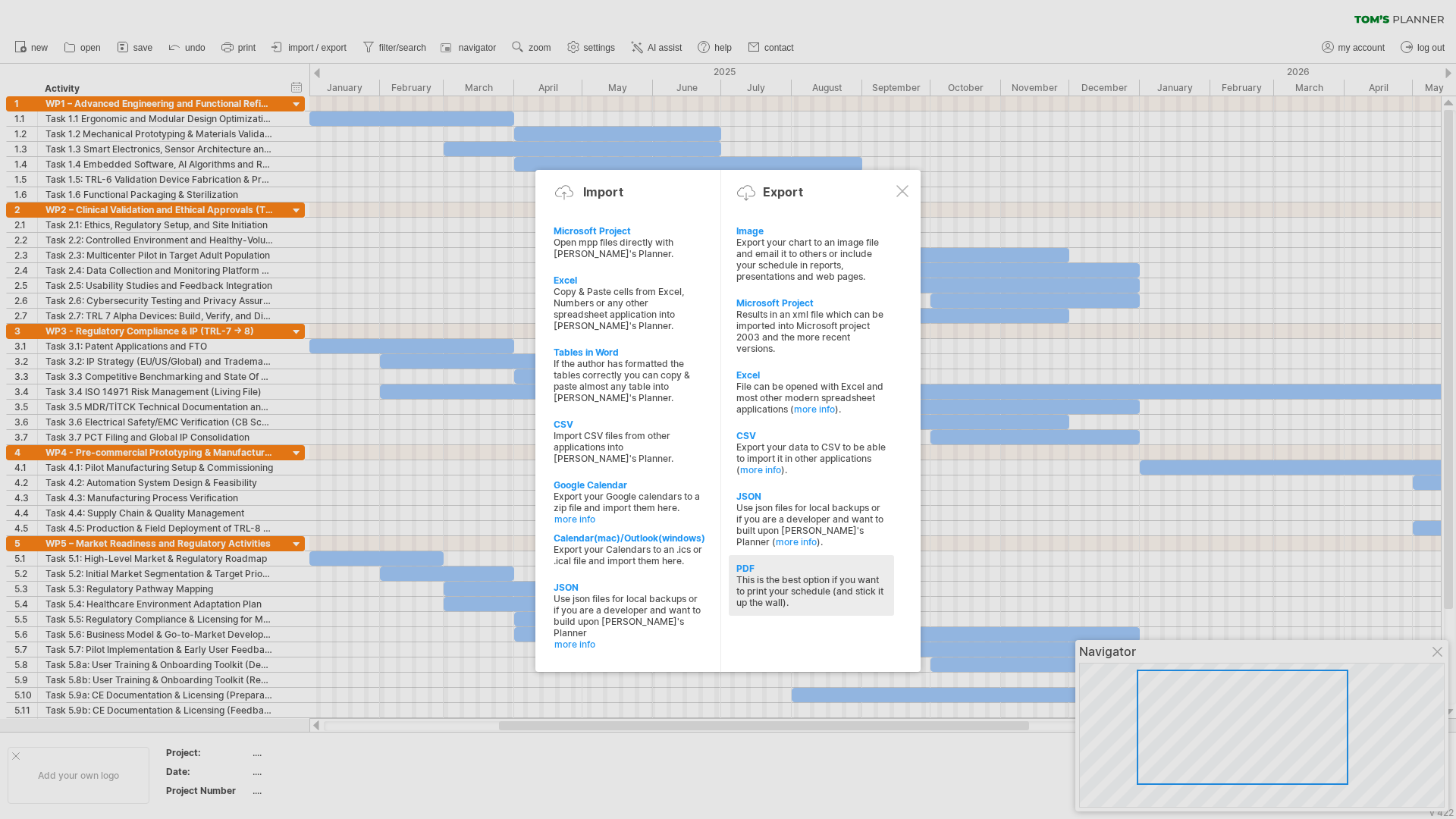
click at [742, 567] on div "PDF" at bounding box center [811, 568] width 150 height 12
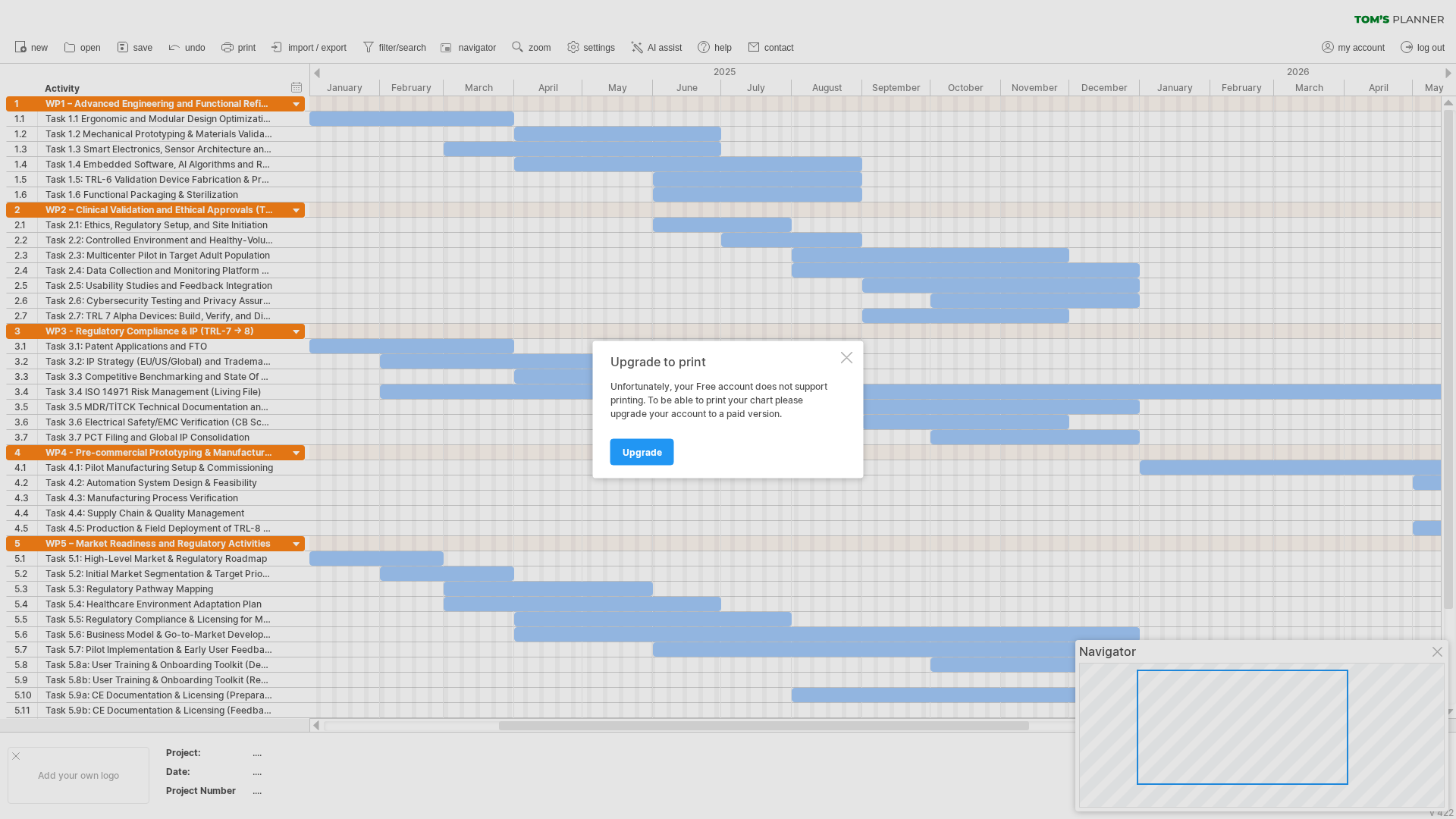
click at [845, 356] on div at bounding box center [847, 358] width 12 height 12
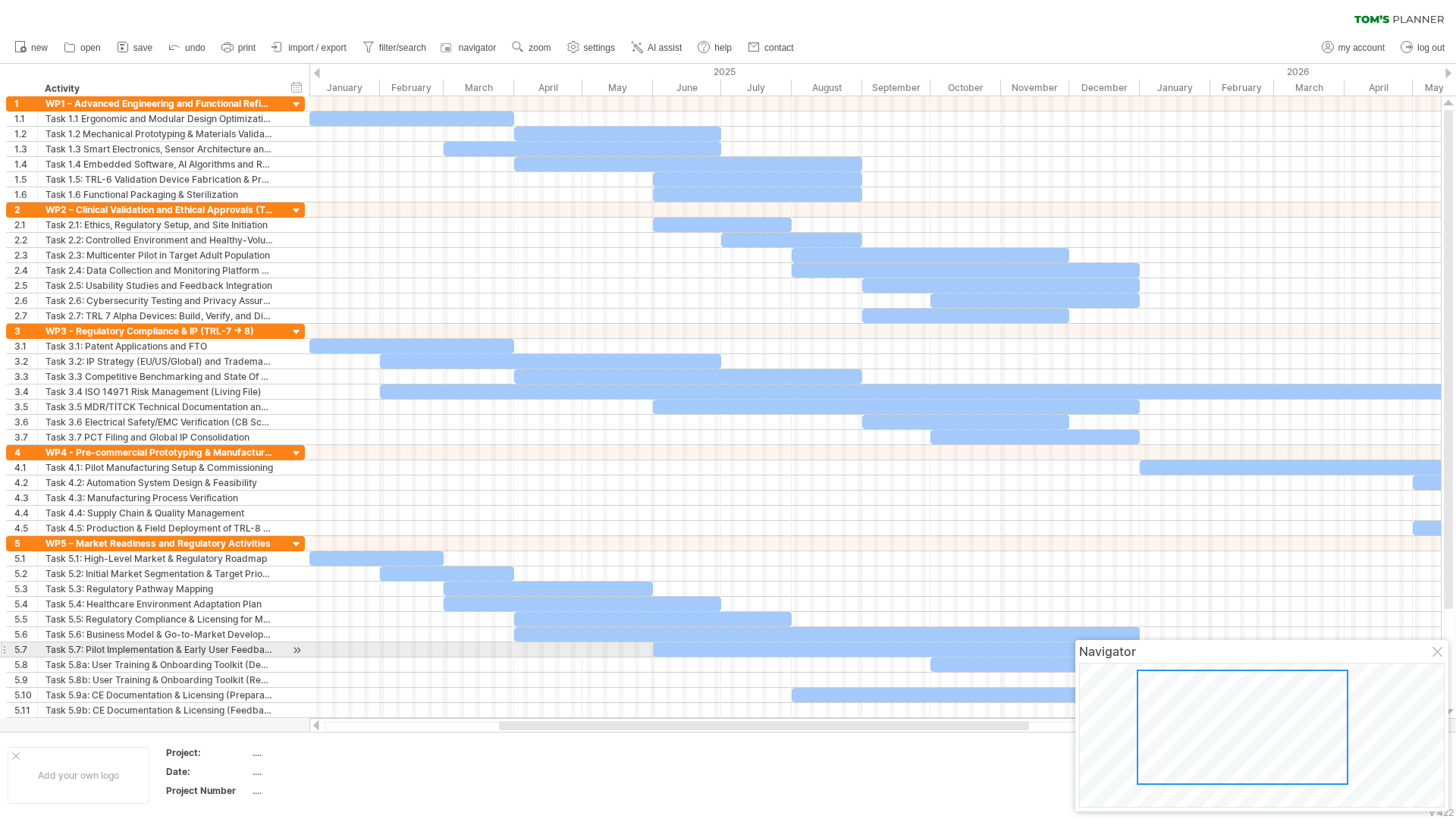
click at [1435, 655] on div at bounding box center [1439, 653] width 12 height 12
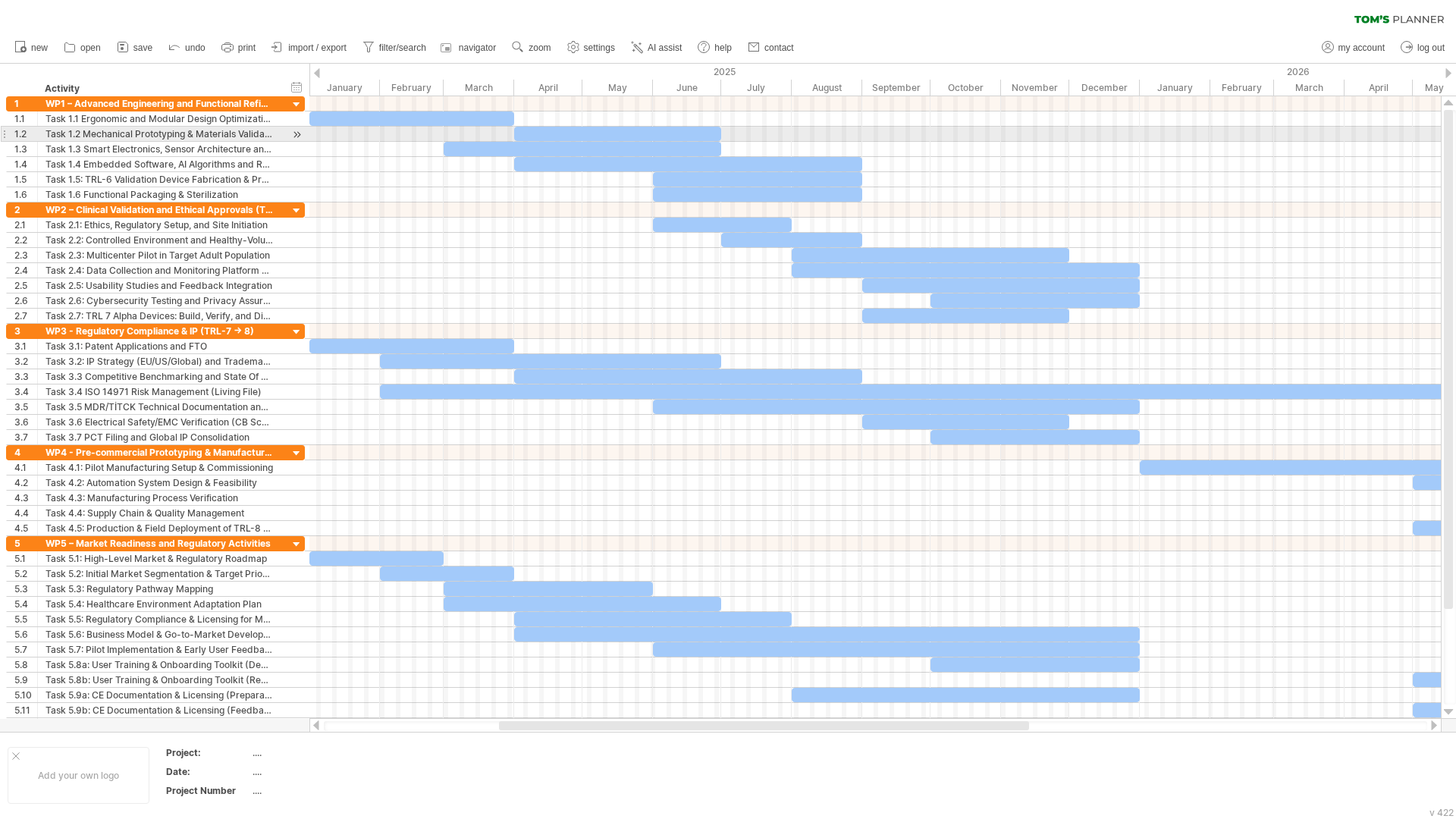
click at [588, 131] on div at bounding box center [617, 134] width 207 height 15
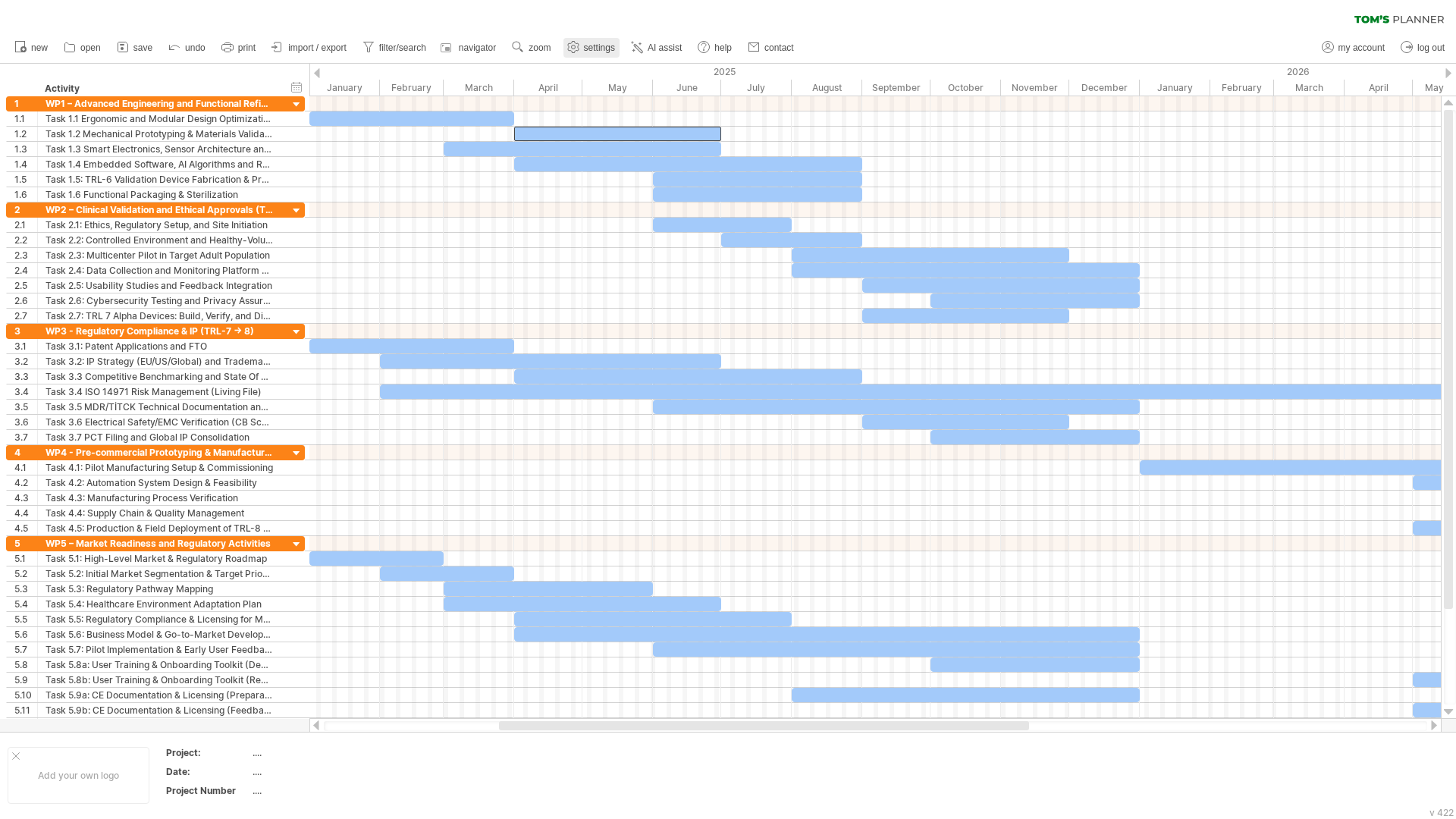
click at [577, 51] on icon at bounding box center [573, 47] width 12 height 12
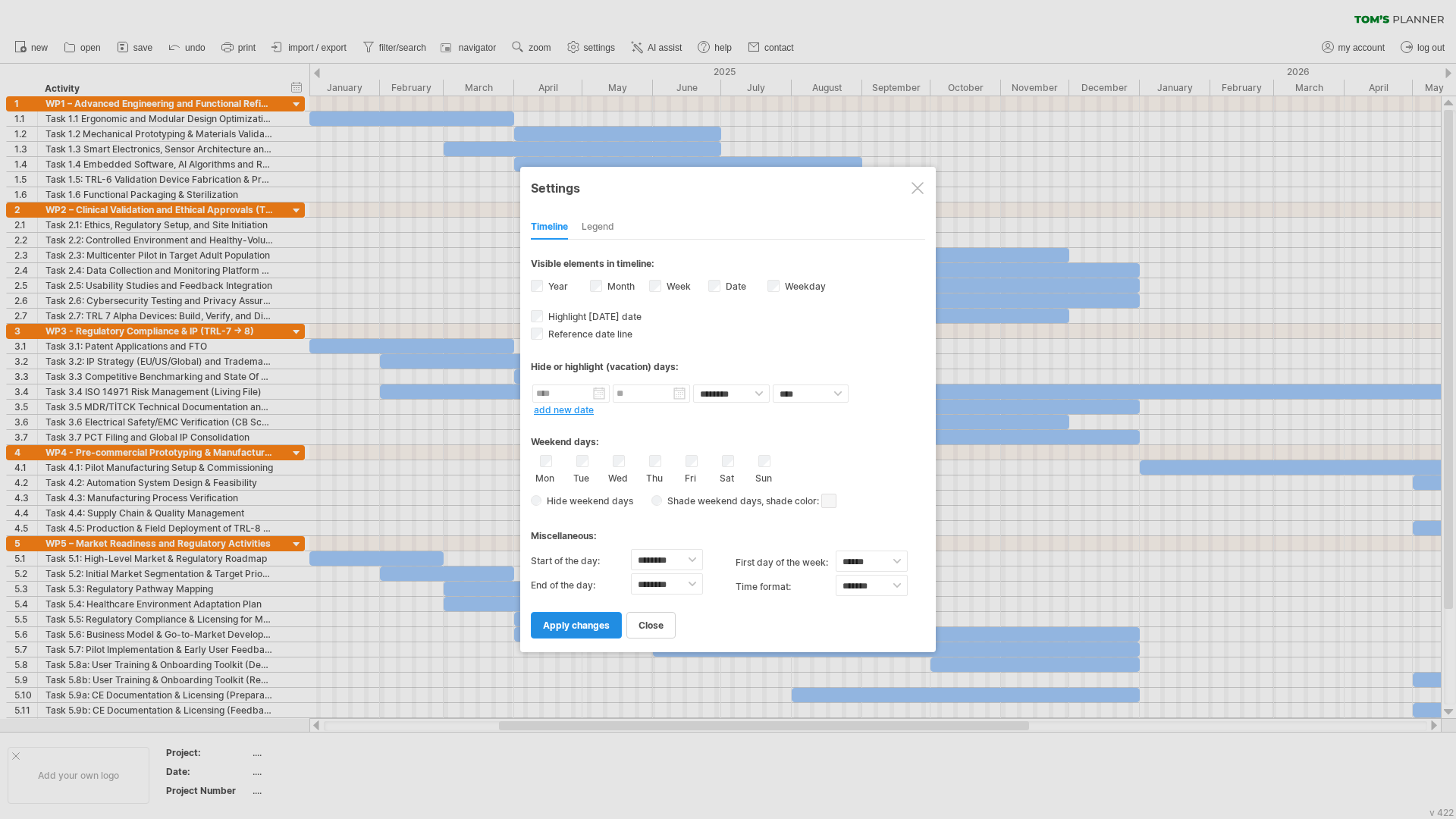
click at [570, 617] on link "apply changes" at bounding box center [577, 625] width 91 height 27
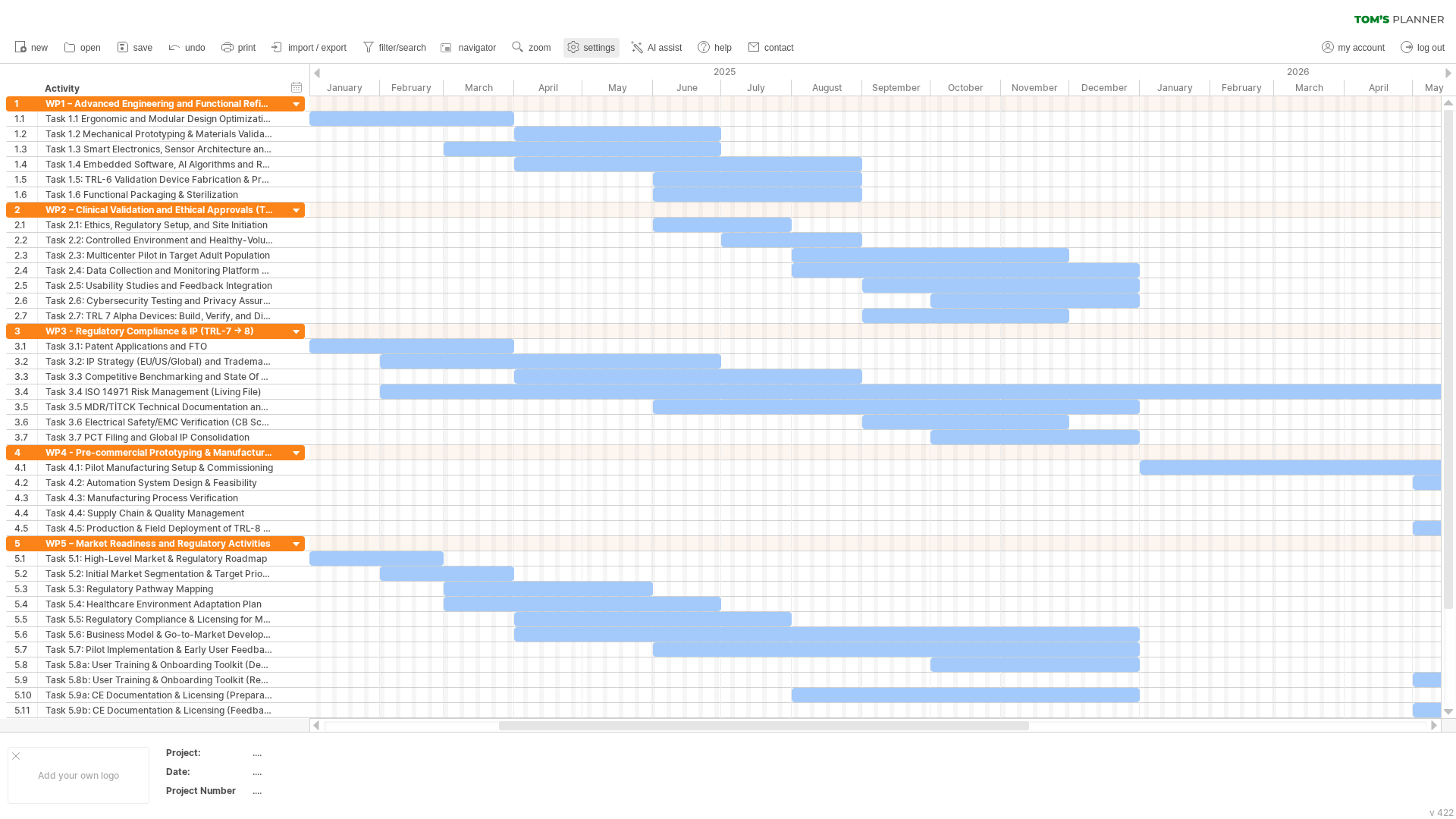
click at [590, 57] on link "settings" at bounding box center [591, 48] width 56 height 20
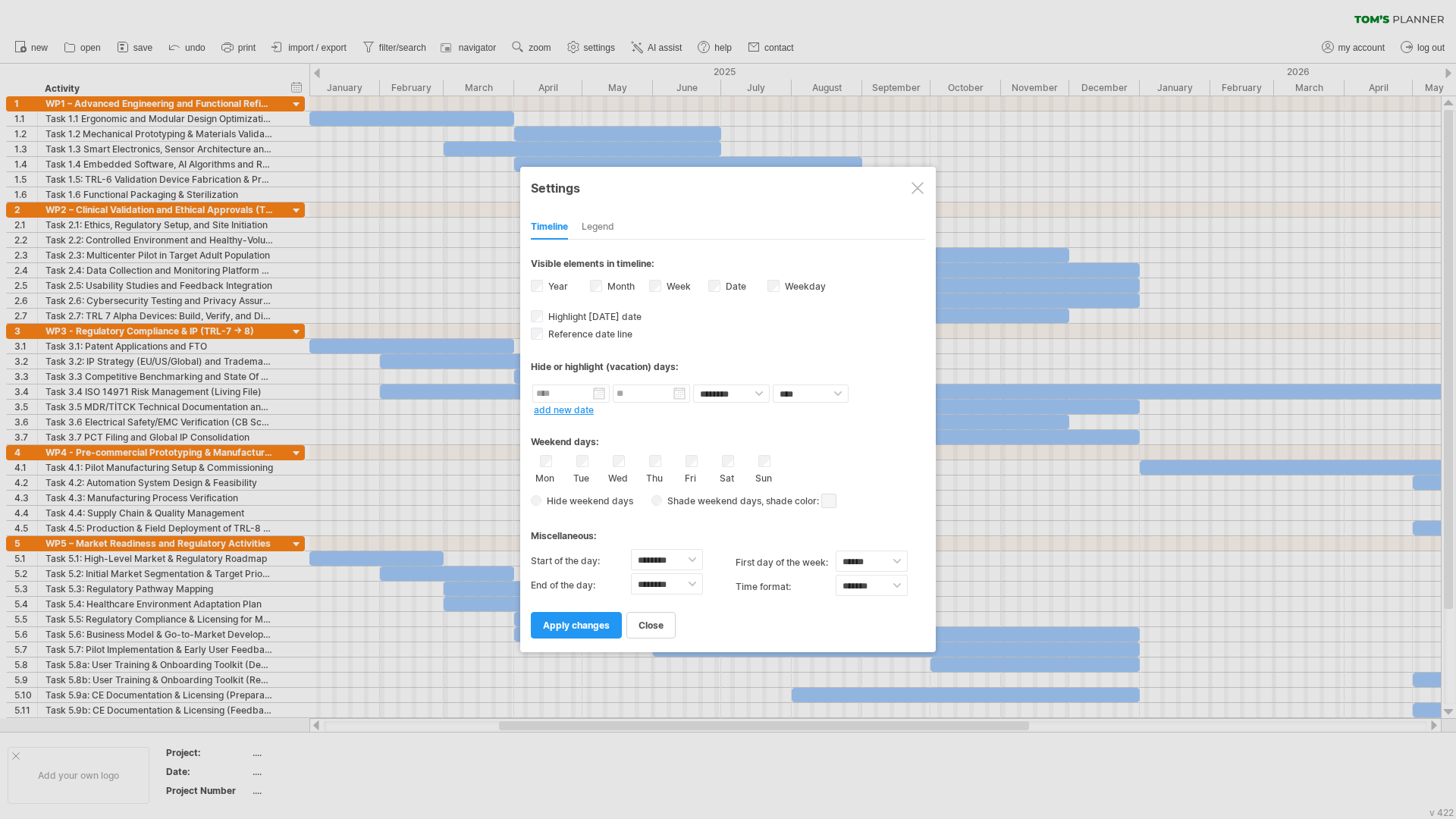
click at [550, 290] on label "Year" at bounding box center [557, 286] width 23 height 12
click at [549, 287] on label "Year" at bounding box center [557, 286] width 23 height 12
click at [583, 628] on span "apply changes" at bounding box center [576, 625] width 67 height 12
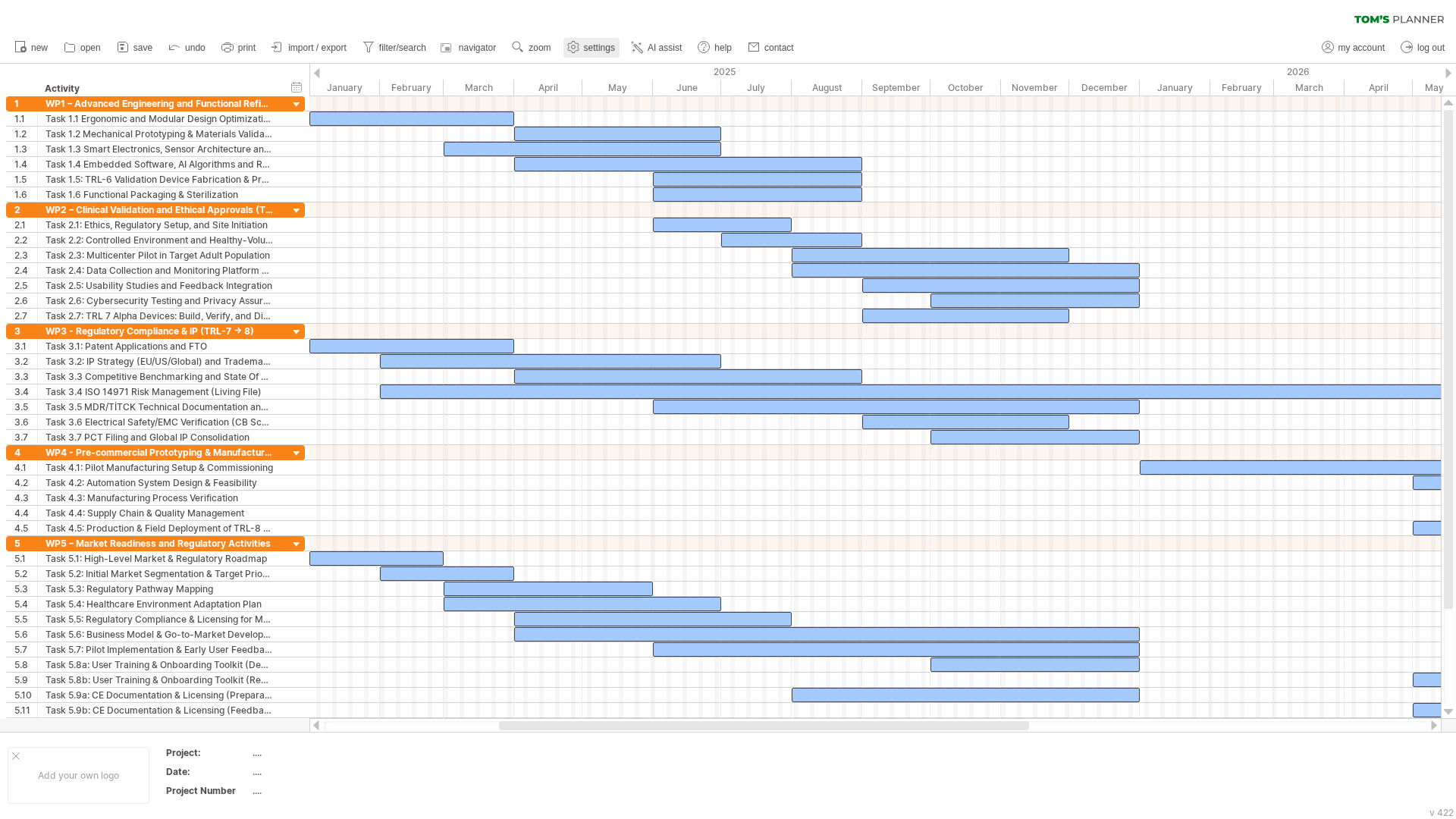
click at [590, 48] on span "settings" at bounding box center [600, 48] width 31 height 11
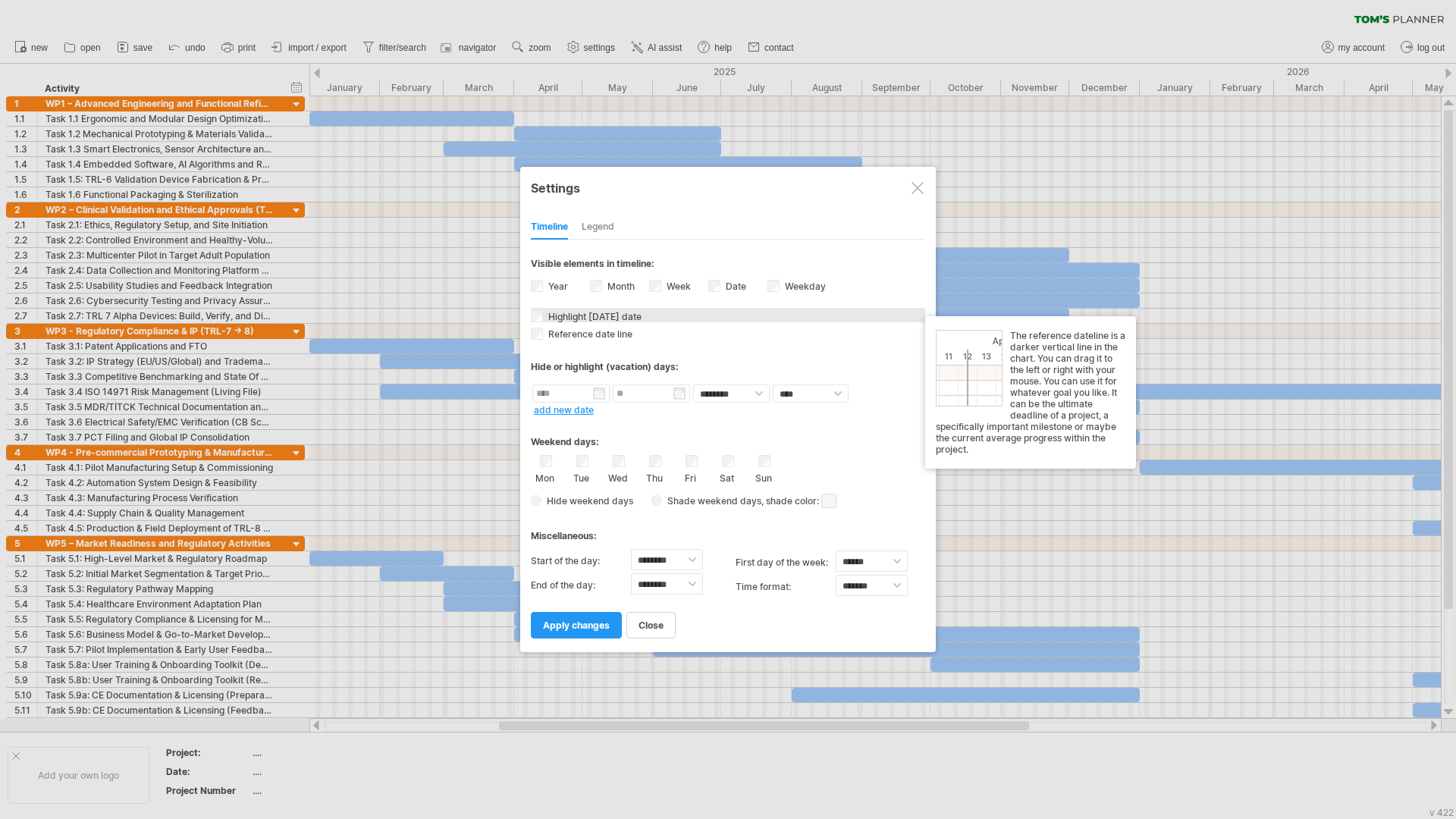
click at [563, 321] on span "Highlight [DATE] date" at bounding box center [593, 316] width 96 height 12
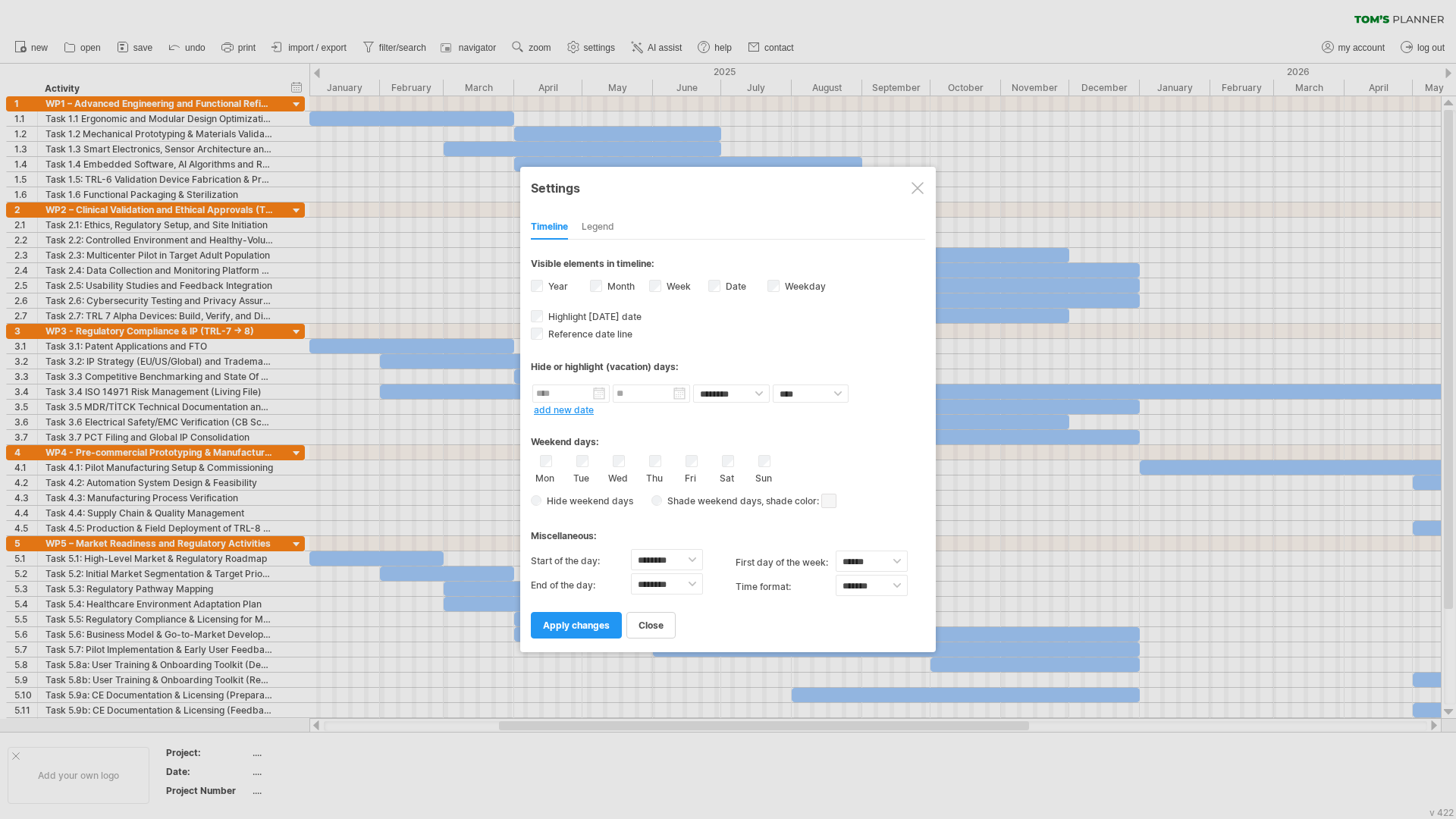
click at [649, 502] on div "Hide weekend days Shade weekend days , shade color: You can choose to shade the…" at bounding box center [728, 500] width 394 height 22
click at [566, 498] on span "Hide weekend days" at bounding box center [587, 500] width 91 height 12
click at [591, 627] on span "apply changes" at bounding box center [576, 625] width 67 height 12
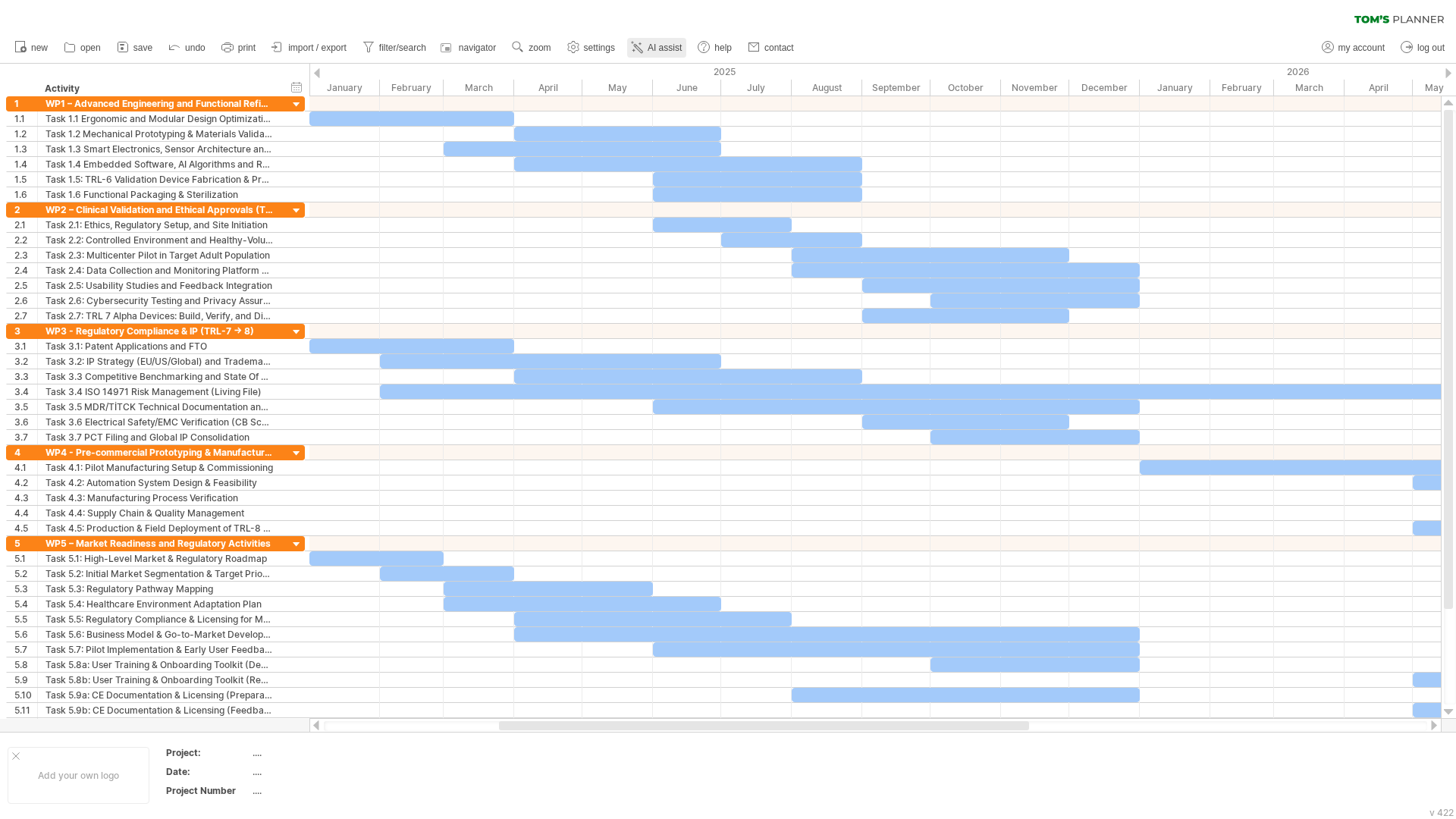
click at [669, 51] on span "AI assist" at bounding box center [665, 48] width 34 height 11
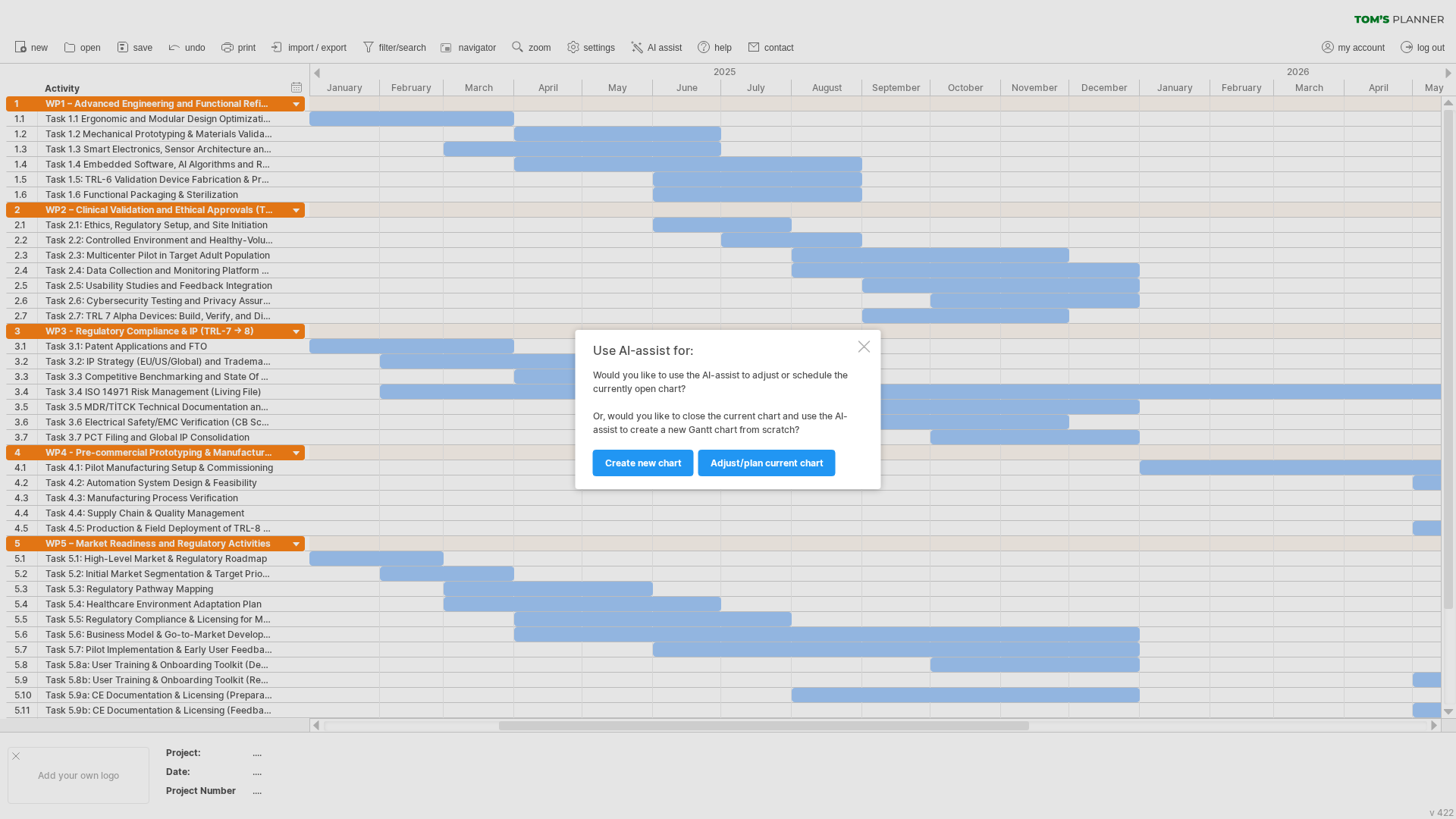
click at [866, 345] on div at bounding box center [865, 346] width 12 height 12
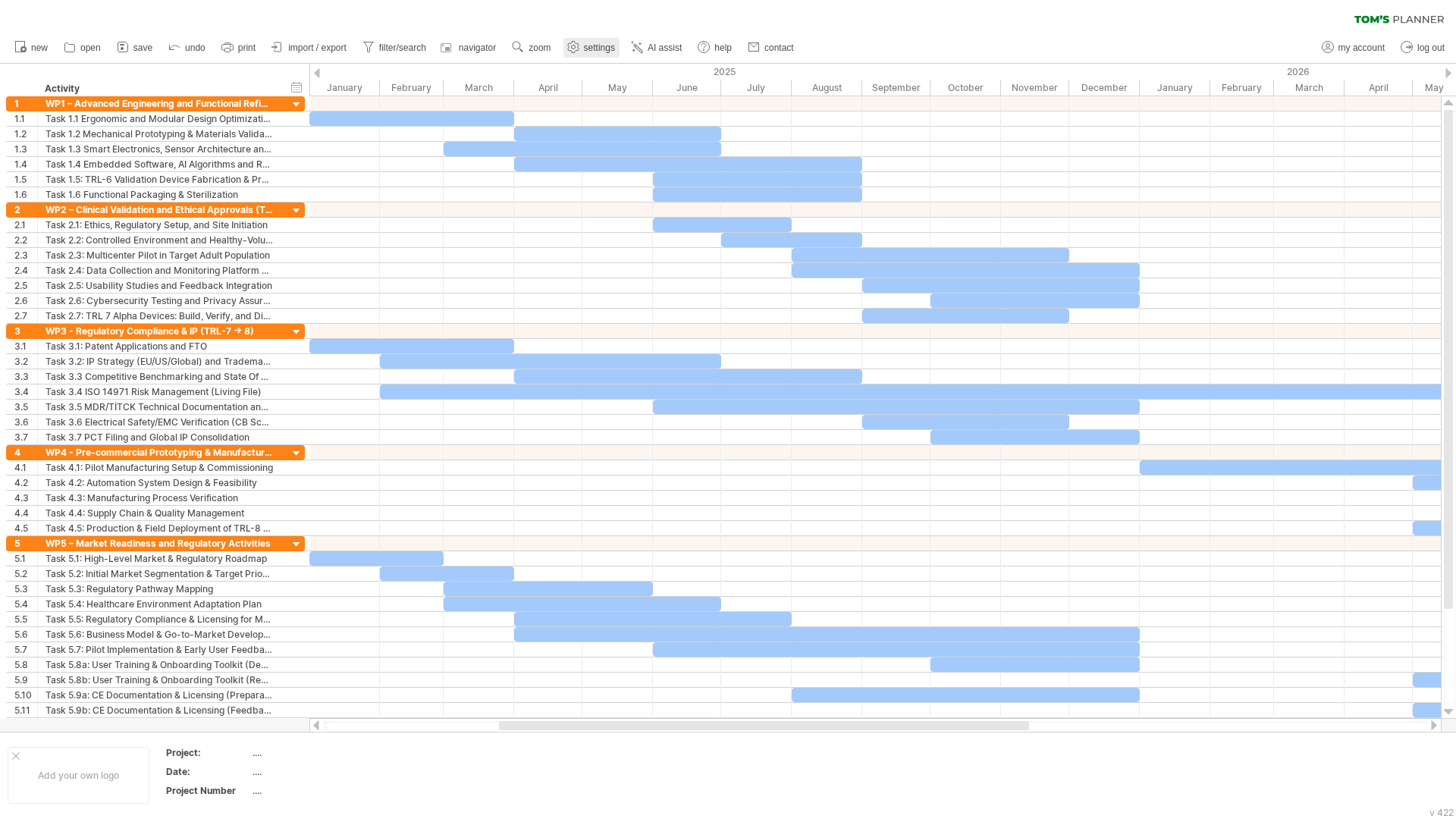
click at [576, 41] on icon at bounding box center [573, 47] width 12 height 12
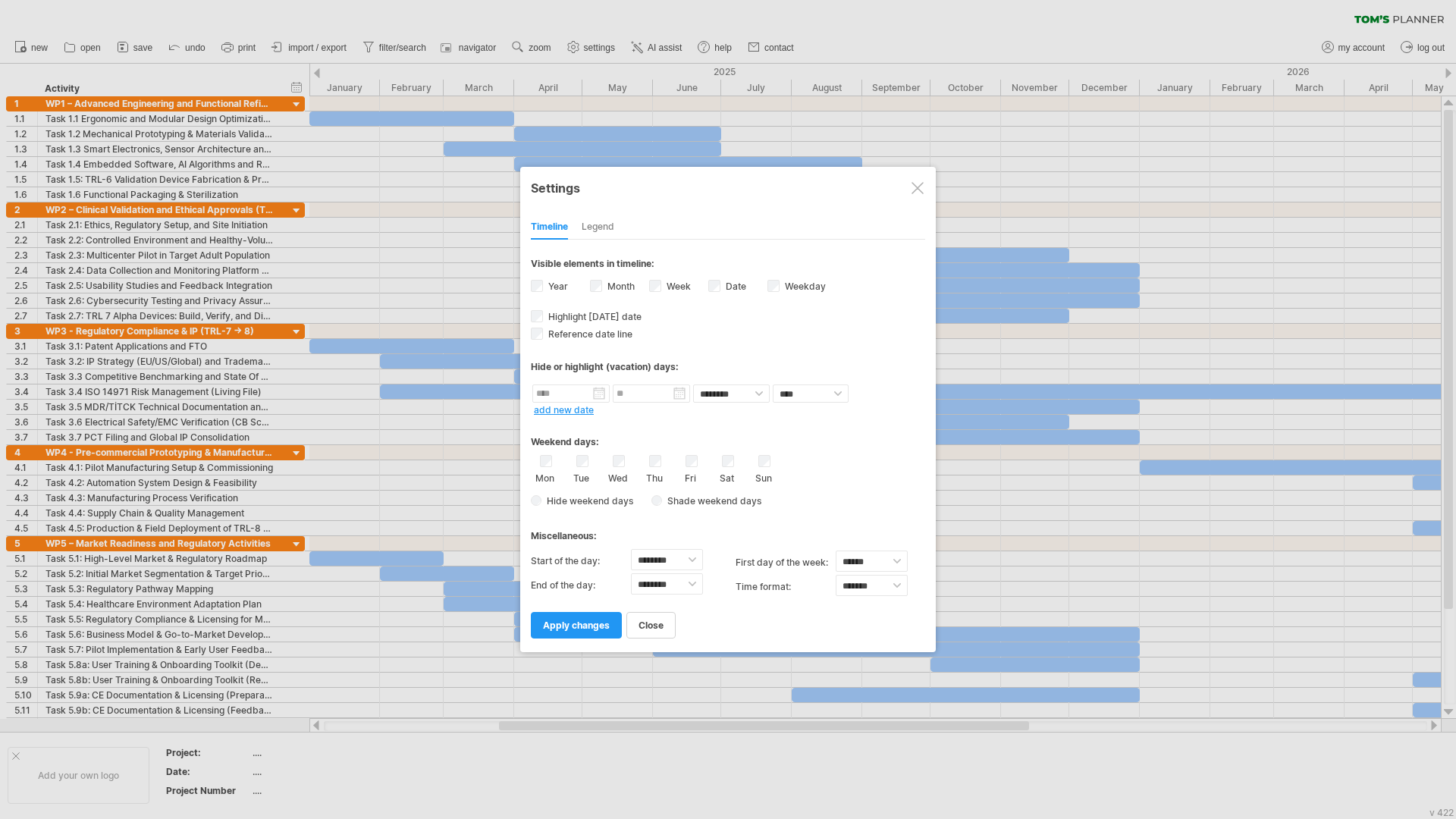
click at [602, 212] on div "Timeline Legend" at bounding box center [728, 223] width 394 height 32
click at [603, 226] on div "Legend" at bounding box center [598, 227] width 32 height 25
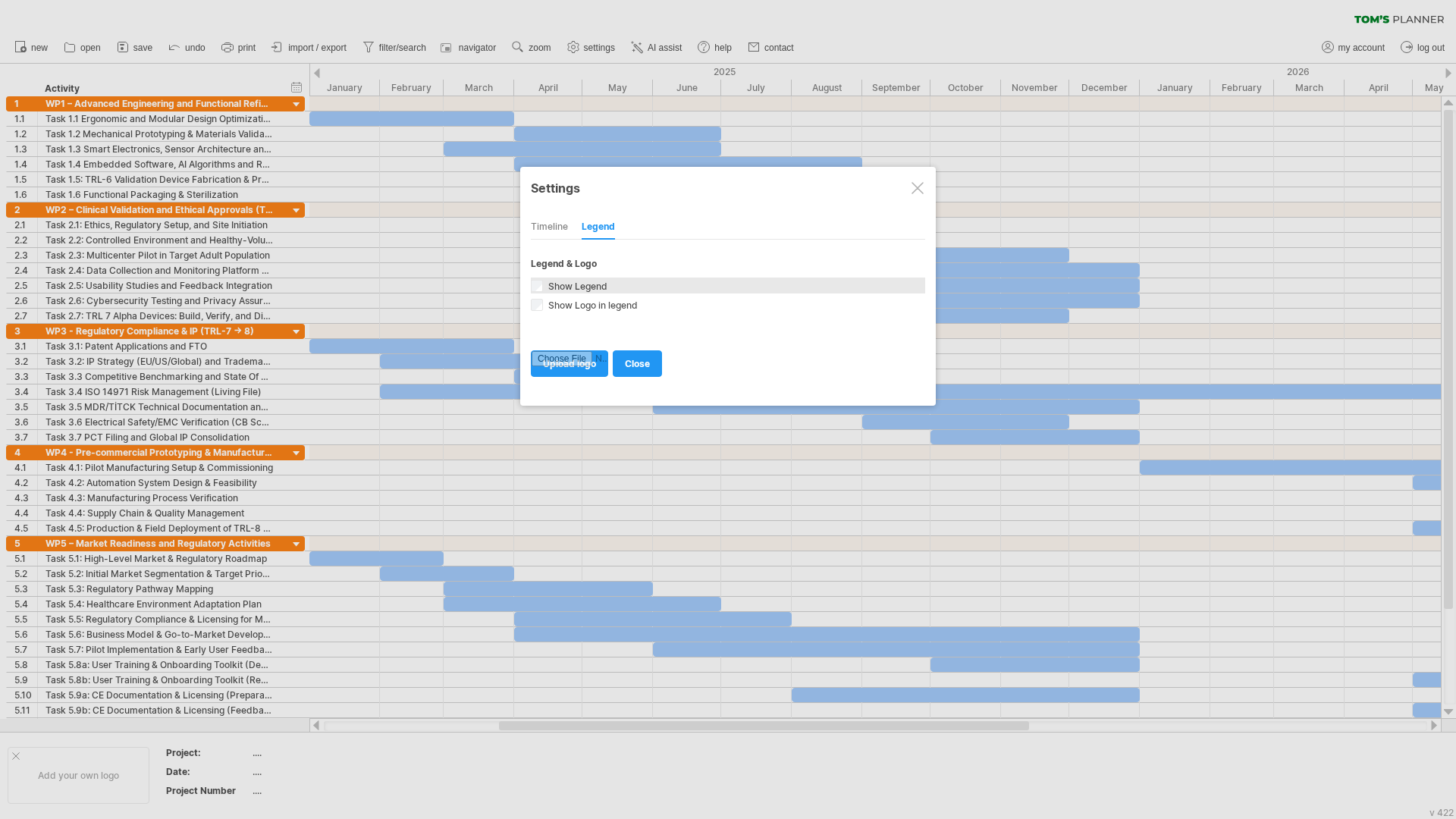
click at [559, 284] on span "Show Legend" at bounding box center [576, 286] width 62 height 12
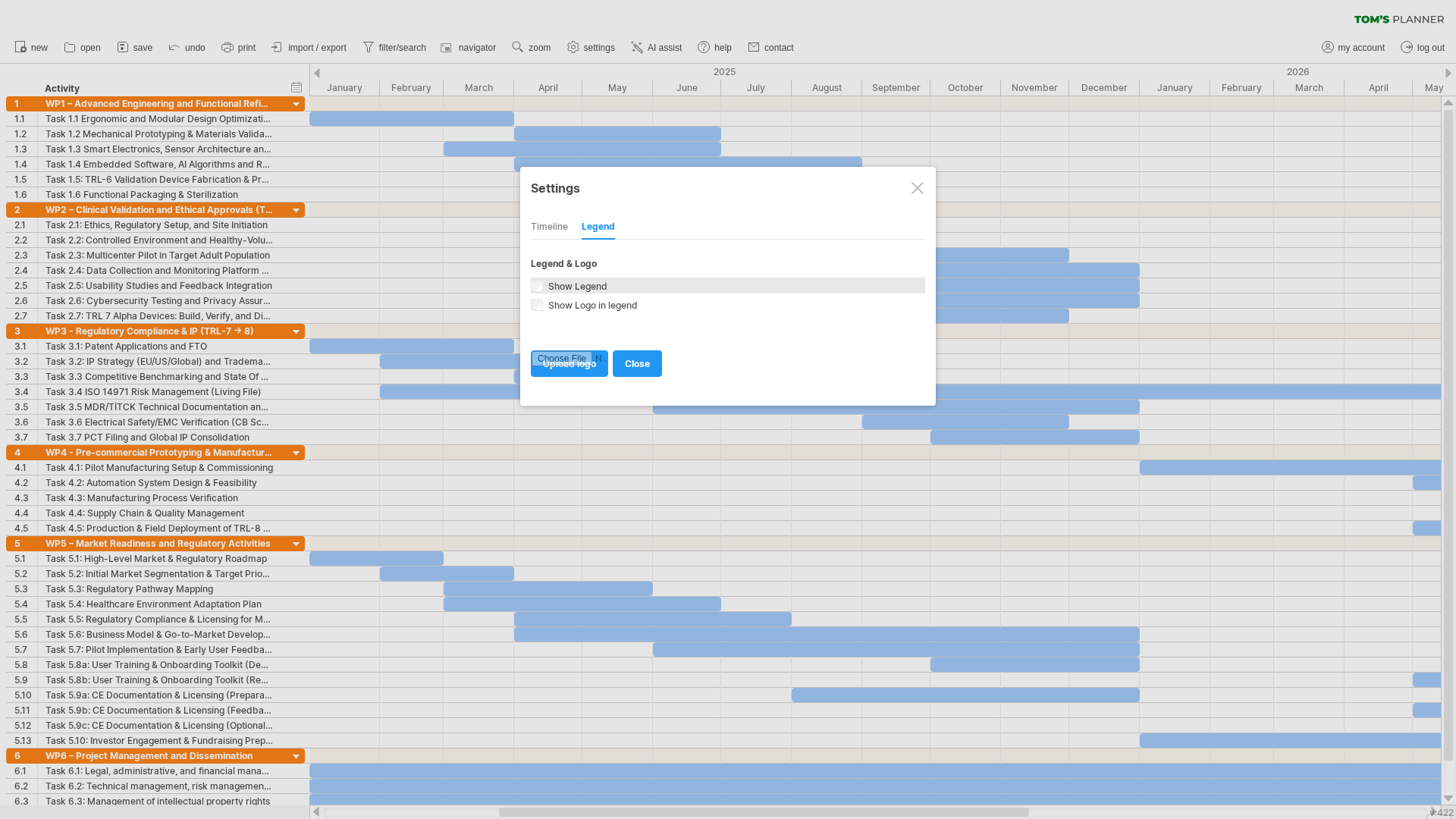
click at [559, 284] on span "Show Legend" at bounding box center [576, 286] width 62 height 12
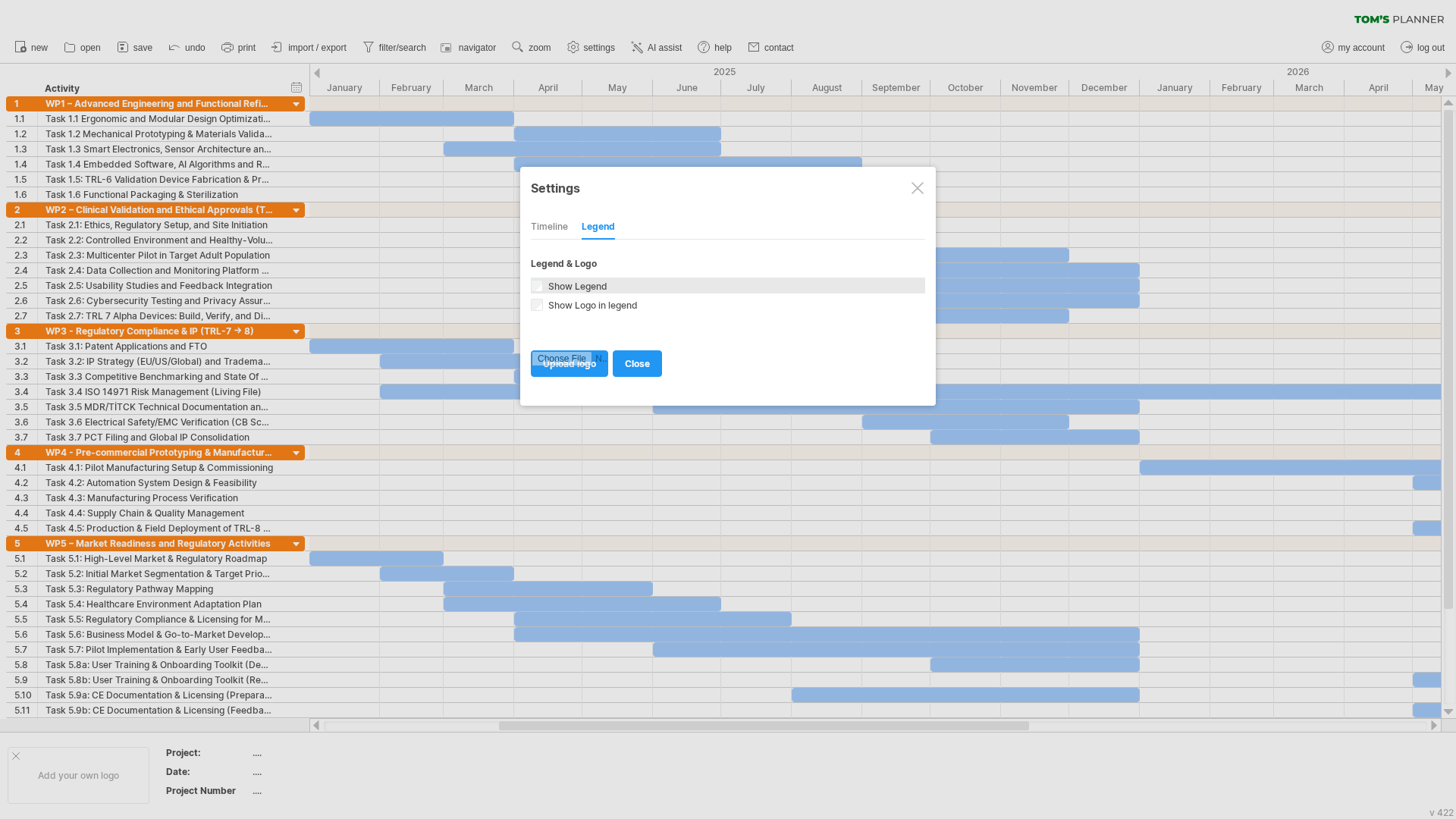
click at [559, 284] on span "Show Legend" at bounding box center [576, 286] width 62 height 12
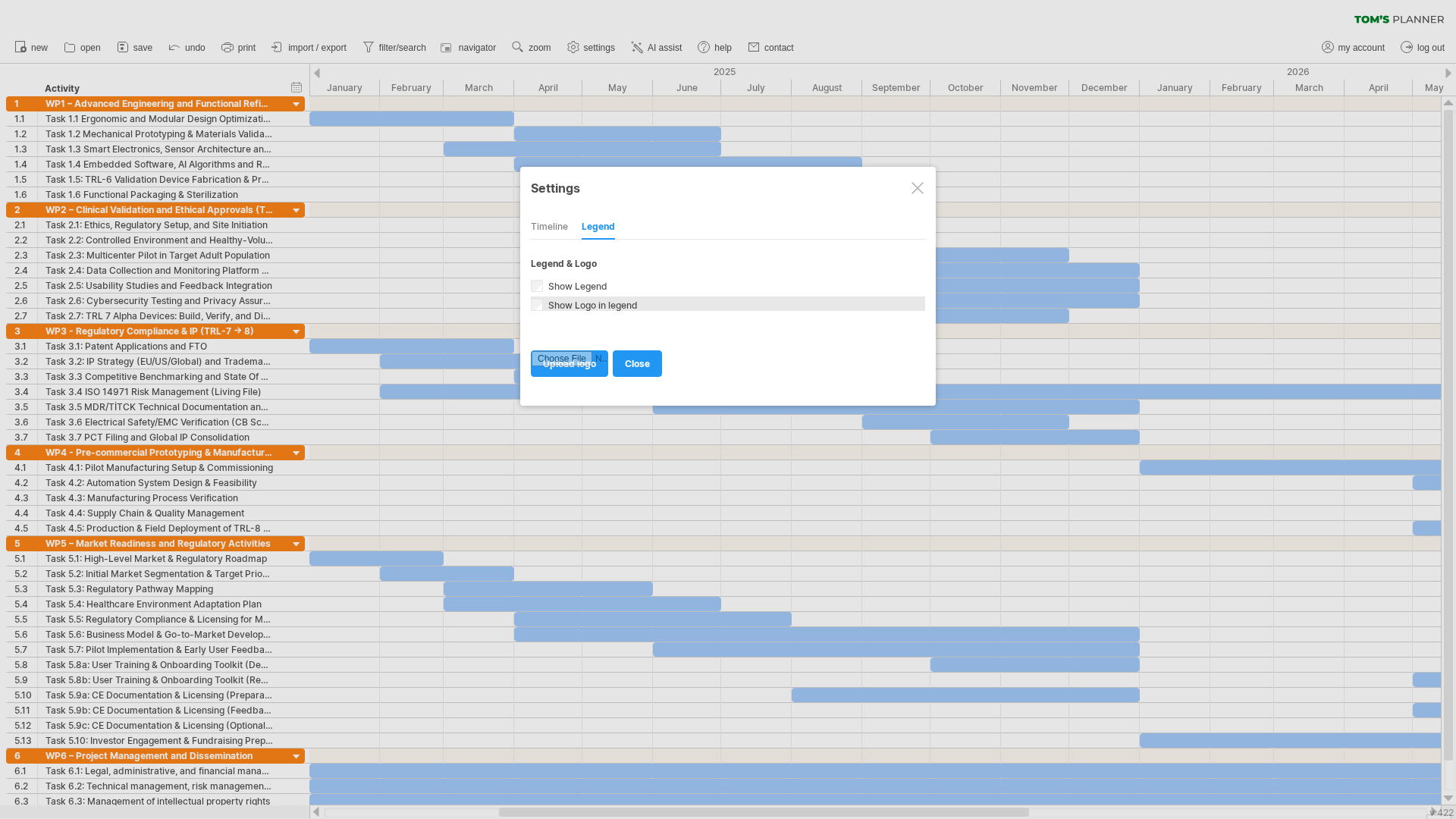
click at [544, 303] on div "Show Logo in legend Add your own logo to your legend." at bounding box center [728, 303] width 394 height 15
click at [643, 365] on span "close" at bounding box center [637, 363] width 25 height 12
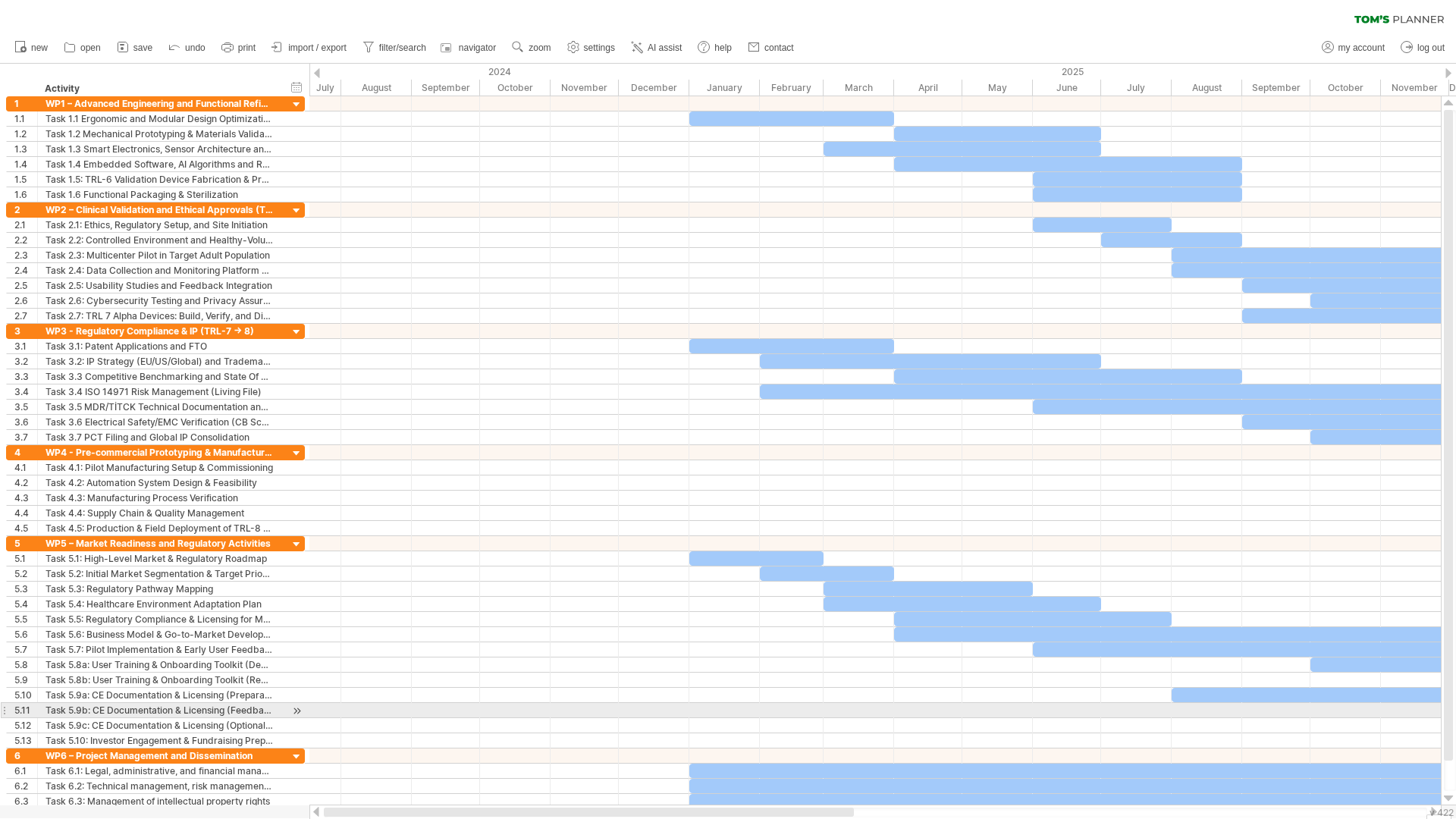
drag, startPoint x: 577, startPoint y: 810, endPoint x: 311, endPoint y: 695, distance: 289.8
click at [311, 710] on div "Trying to reach [DOMAIN_NAME] Connected again... 0% clear filter new 1" at bounding box center [728, 410] width 1456 height 819
